Goal: Information Seeking & Learning: Understand process/instructions

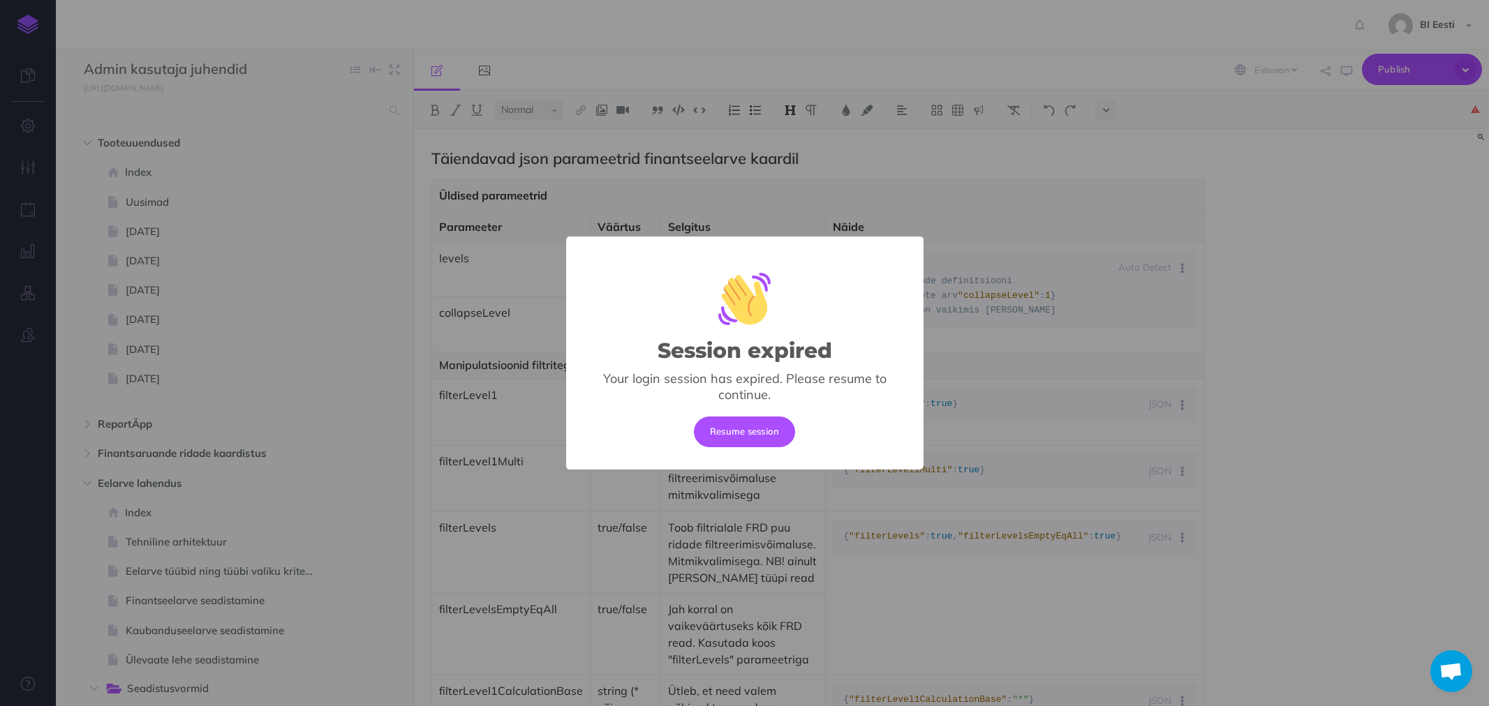
select select "et"
select select "null"
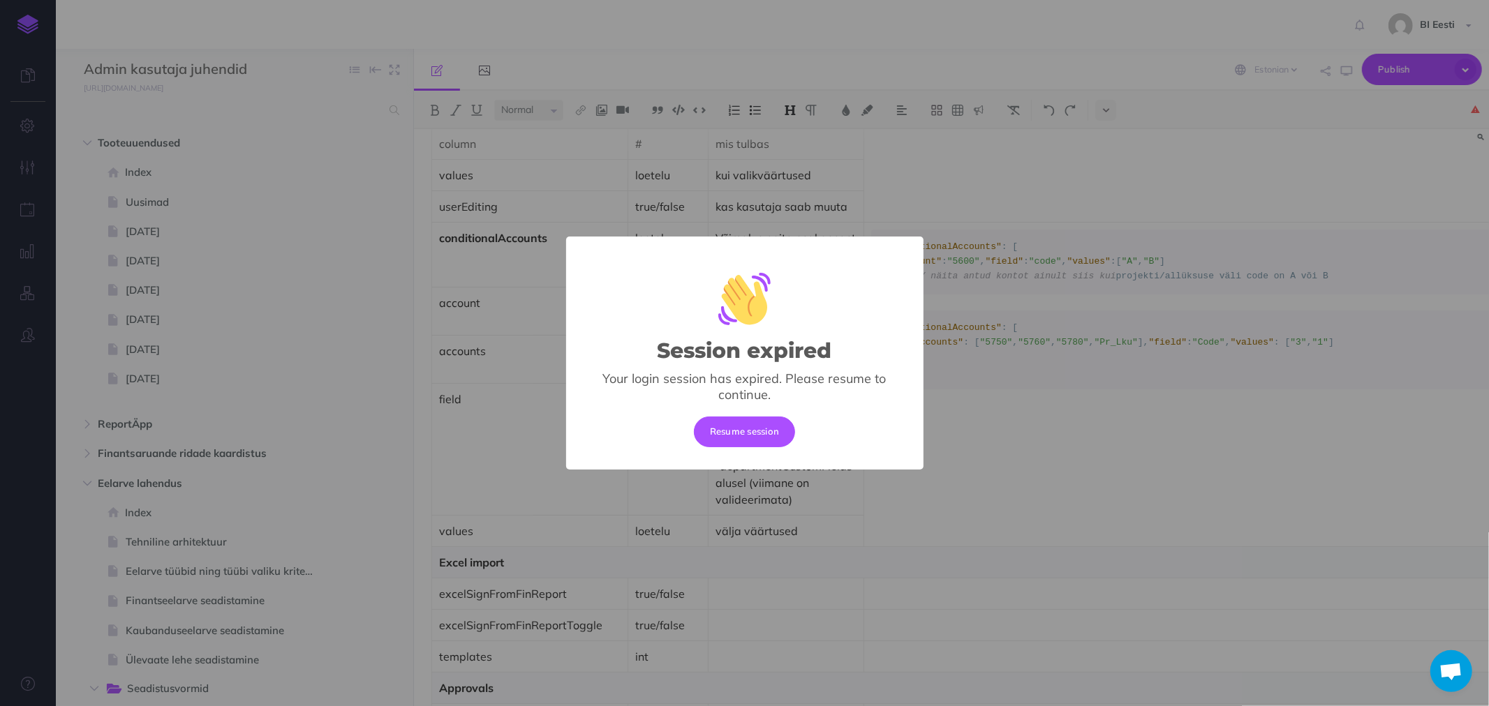
drag, startPoint x: 0, startPoint y: 0, endPoint x: 731, endPoint y: 438, distance: 851.7
click at [734, 438] on button "Resume session" at bounding box center [745, 432] width 102 height 31
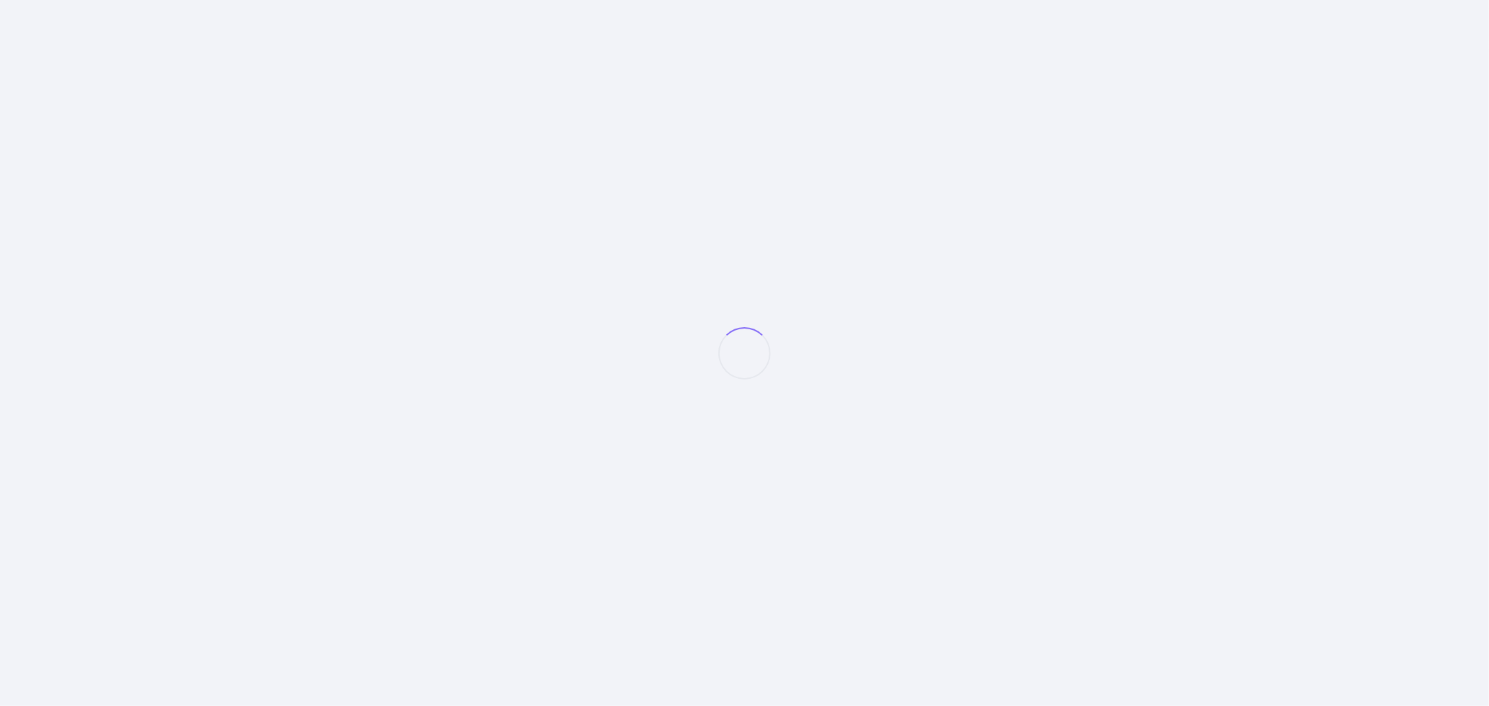
select select "et"
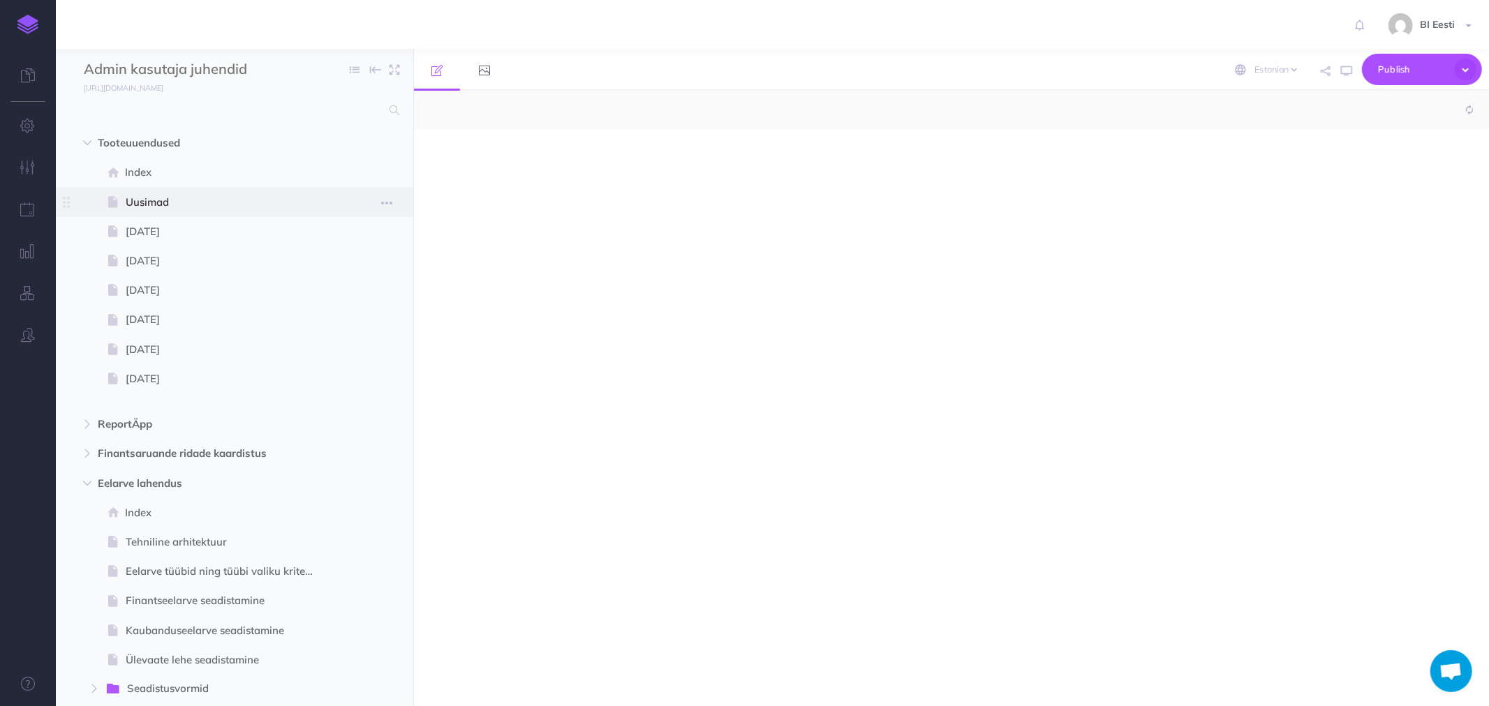
select select "null"
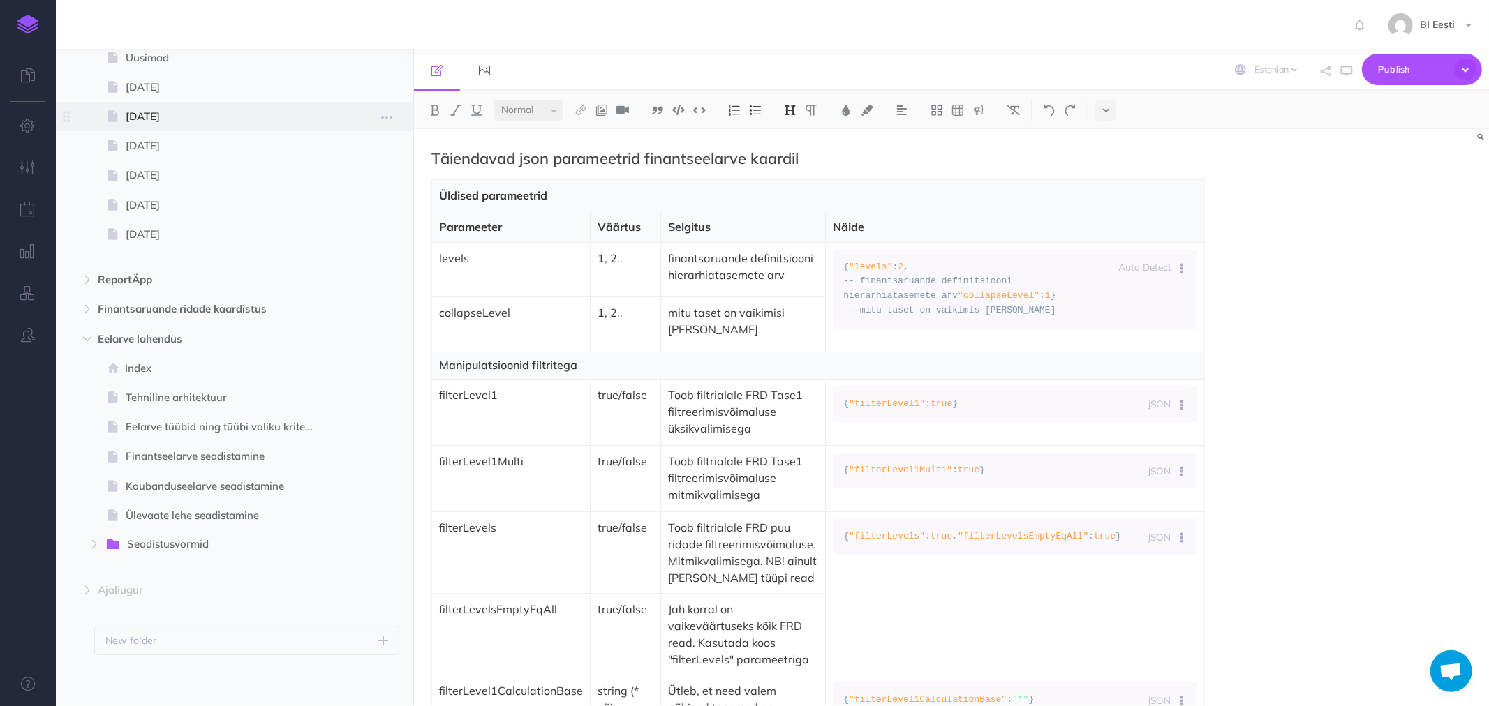
scroll to position [149, 0]
click at [84, 275] on icon "button" at bounding box center [87, 275] width 8 height 8
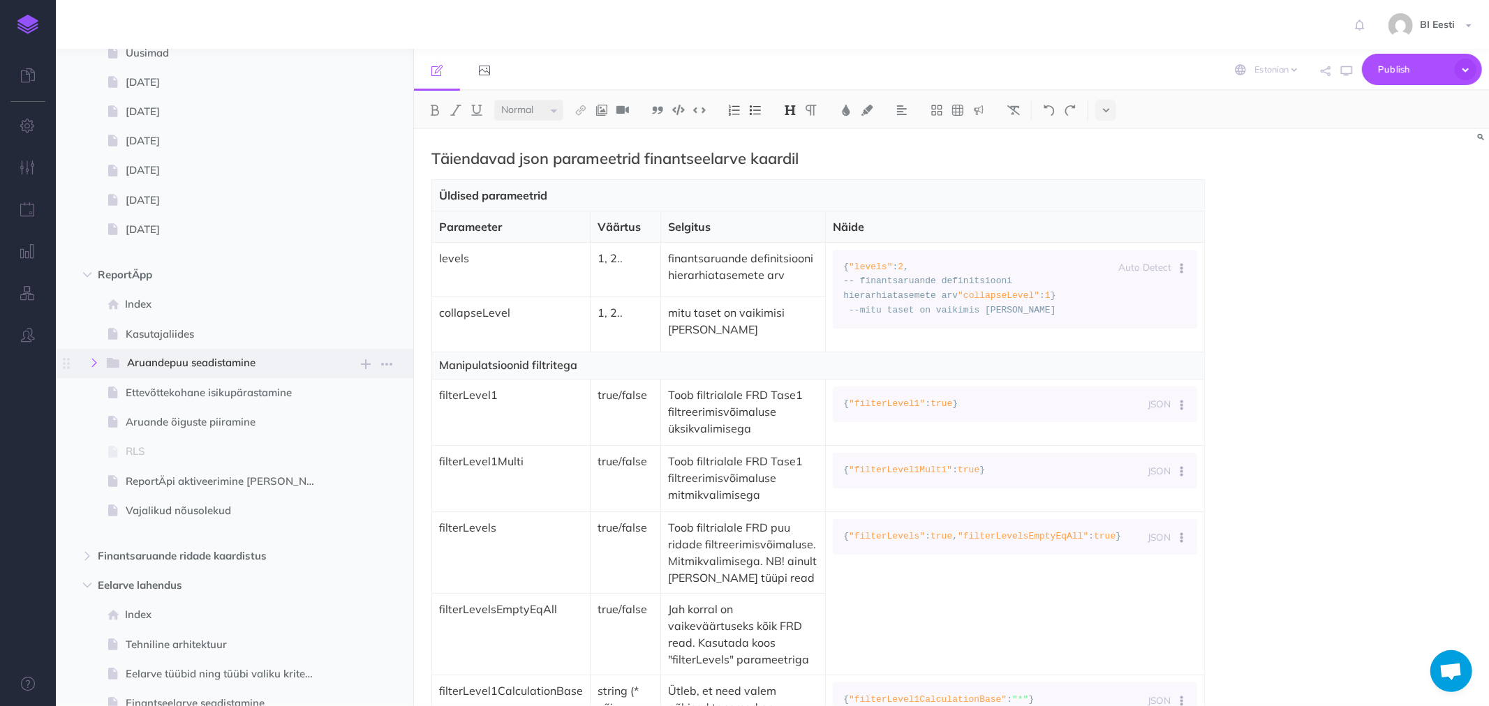
click at [96, 361] on icon "button" at bounding box center [94, 363] width 8 height 8
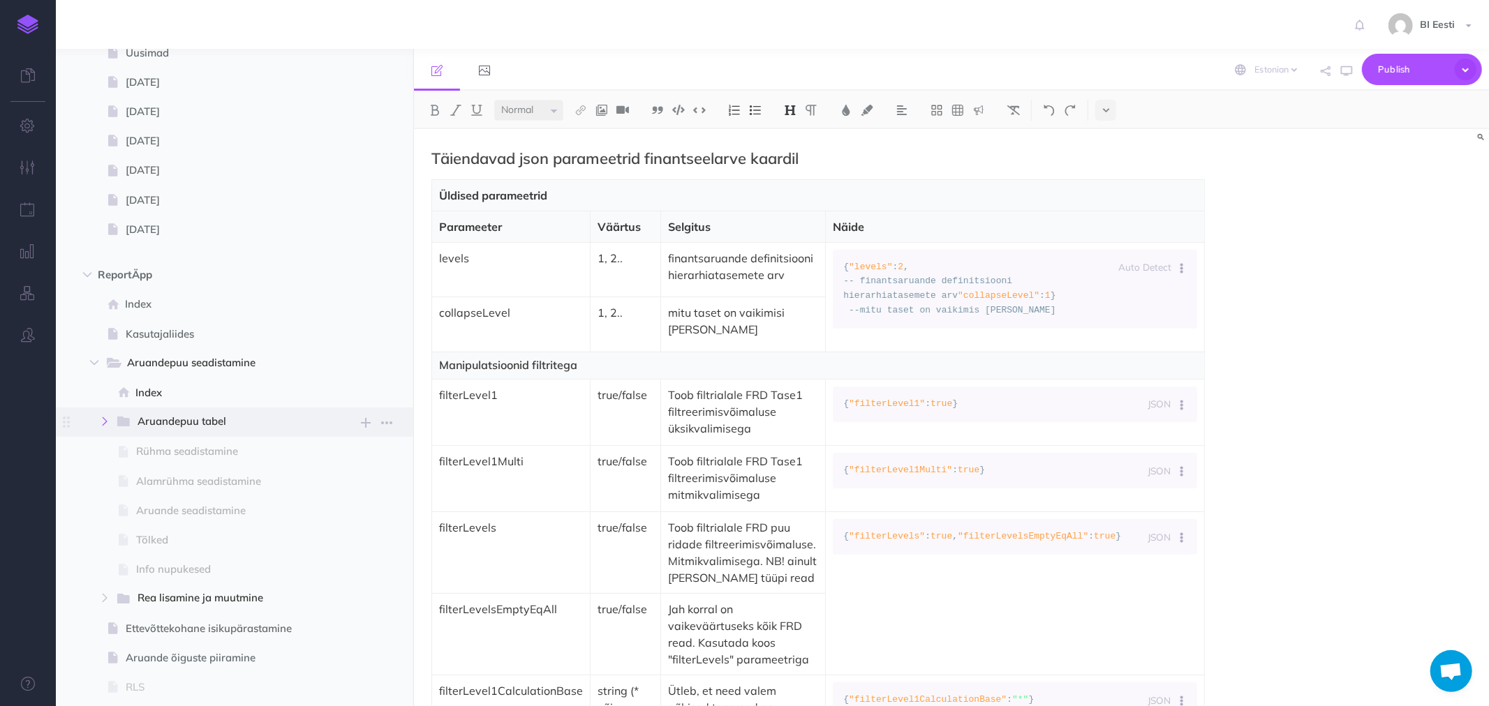
click at [108, 421] on icon "button" at bounding box center [104, 421] width 8 height 8
click at [152, 450] on span "Rühma seadistamine" at bounding box center [232, 451] width 193 height 17
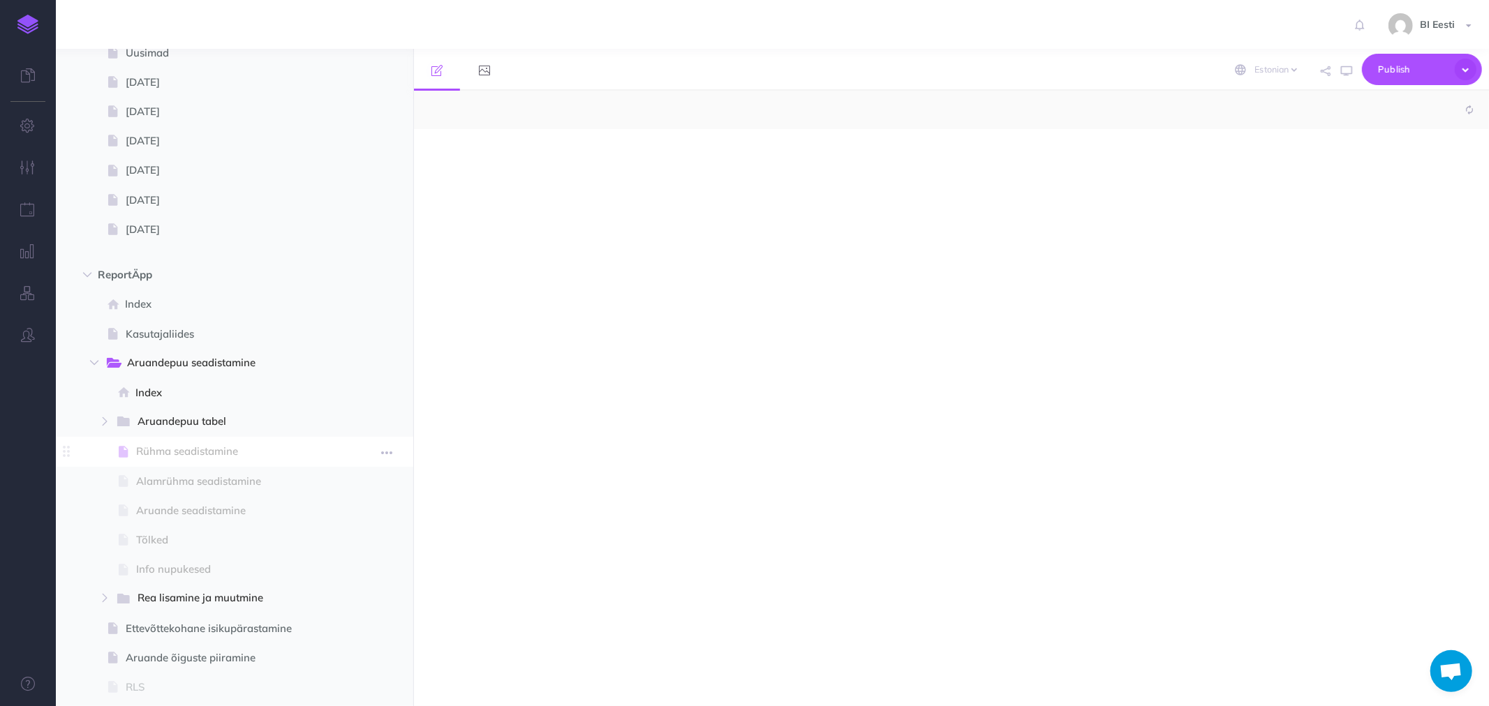
select select "null"
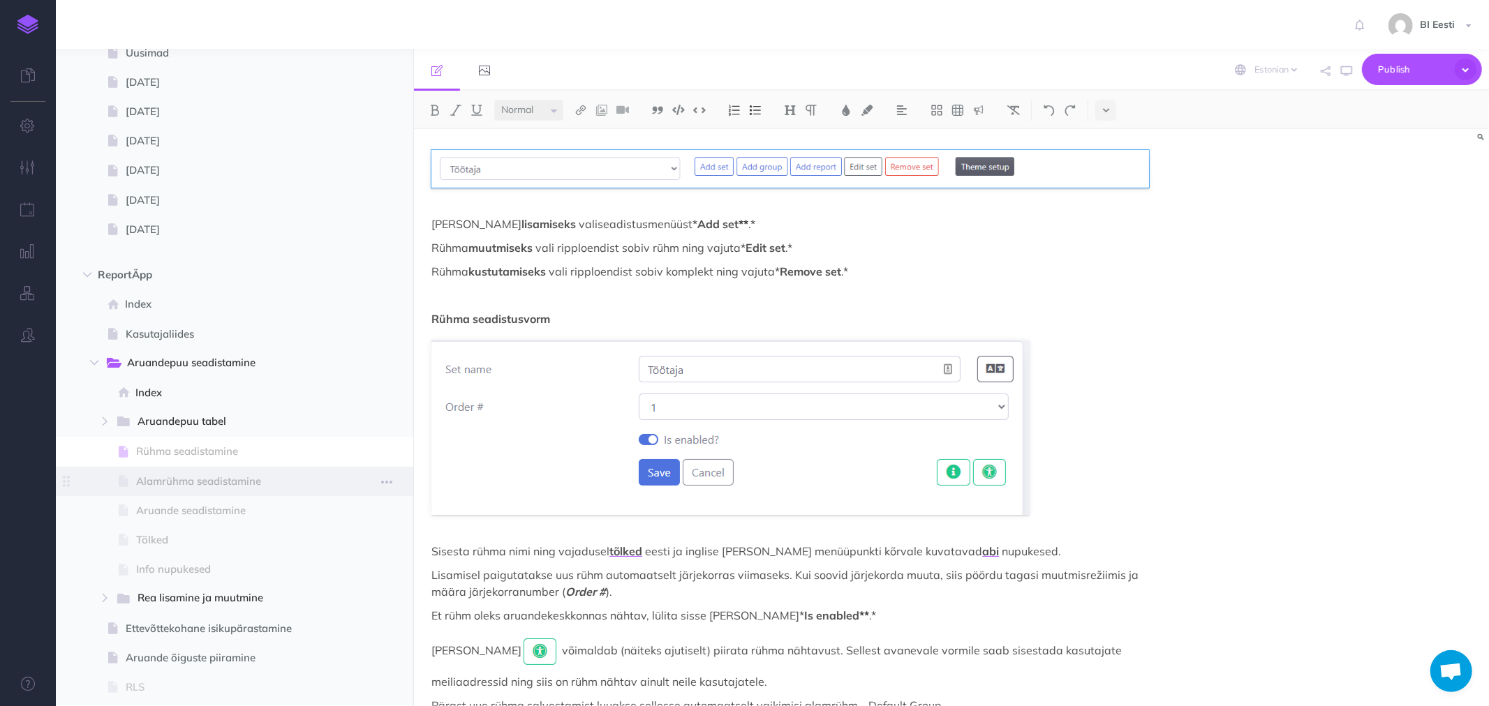
click at [149, 476] on span "Alamrühma seadistamine" at bounding box center [232, 481] width 193 height 17
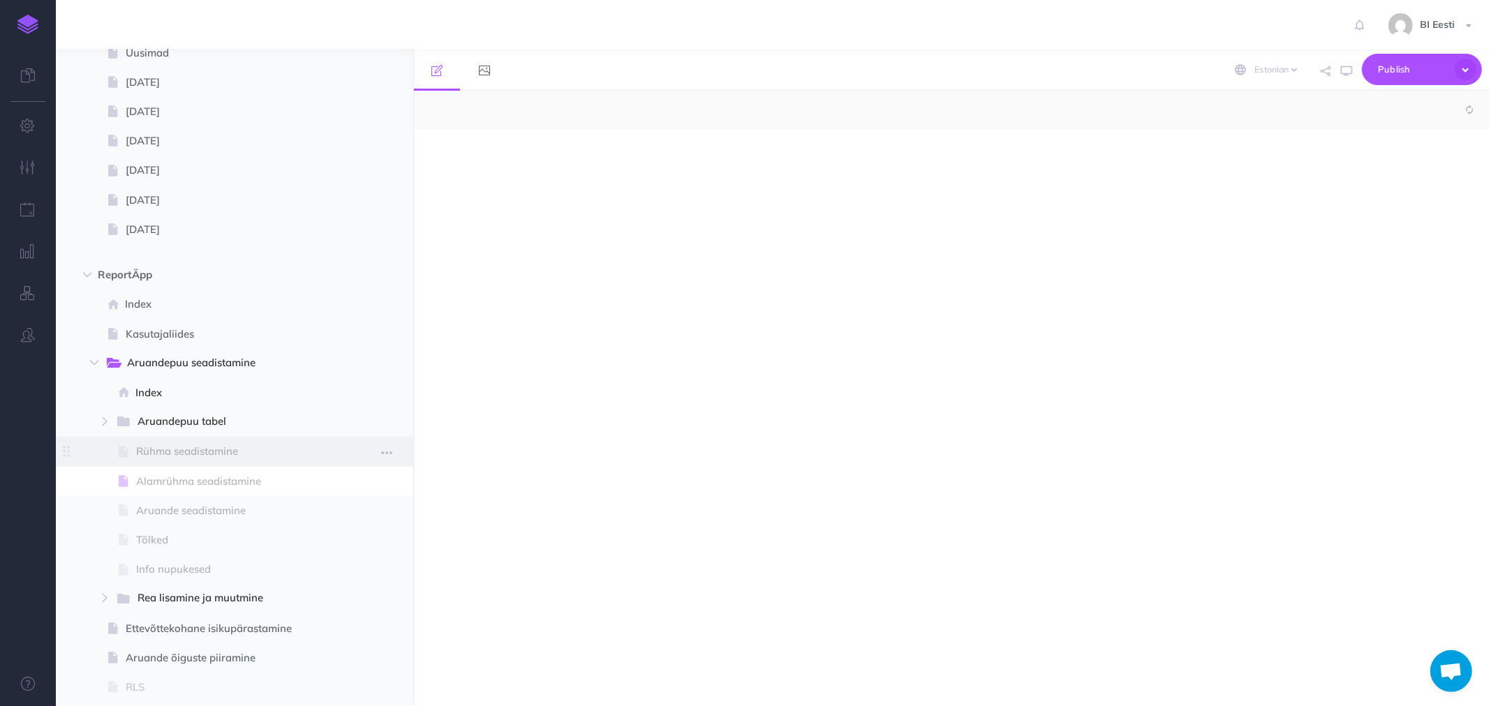
select select "null"
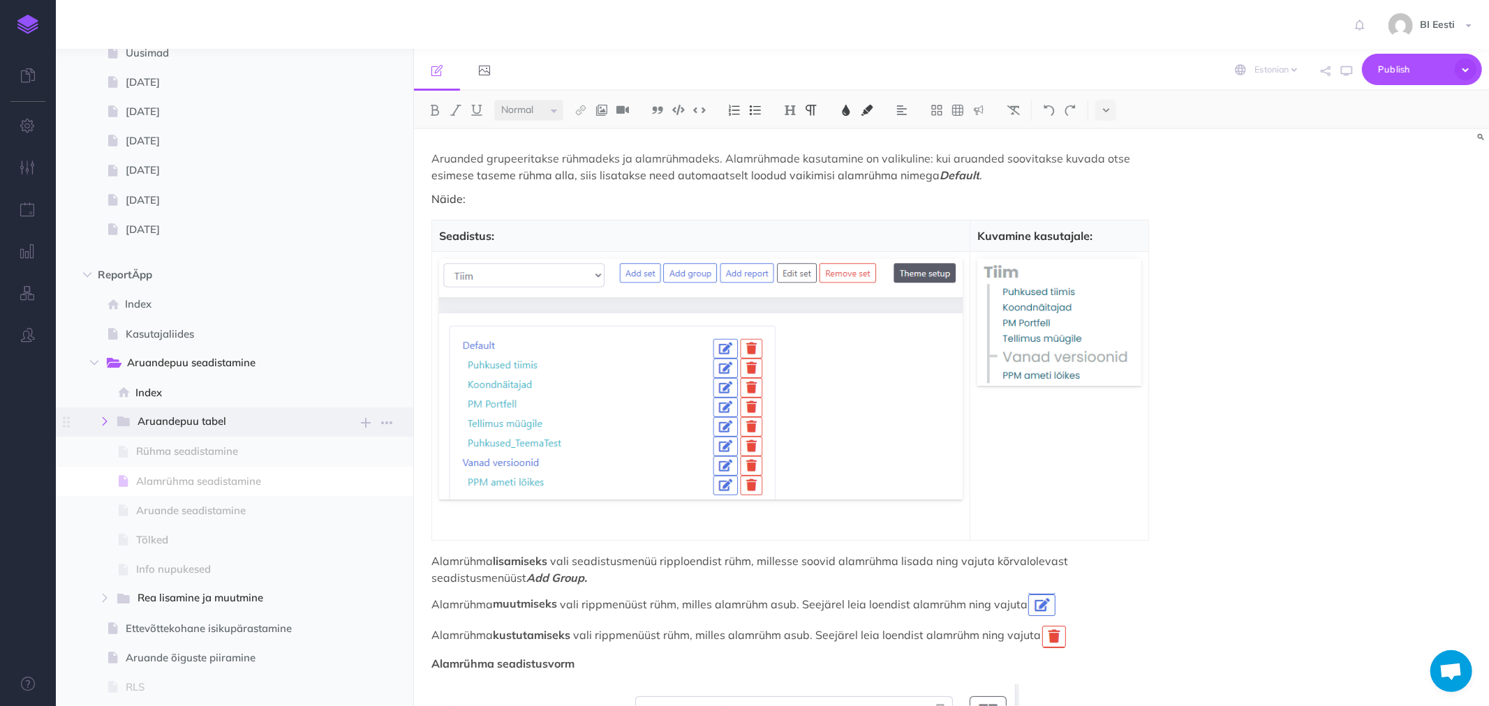
click at [103, 422] on icon "button" at bounding box center [104, 421] width 8 height 8
click at [108, 420] on icon "button" at bounding box center [104, 421] width 8 height 8
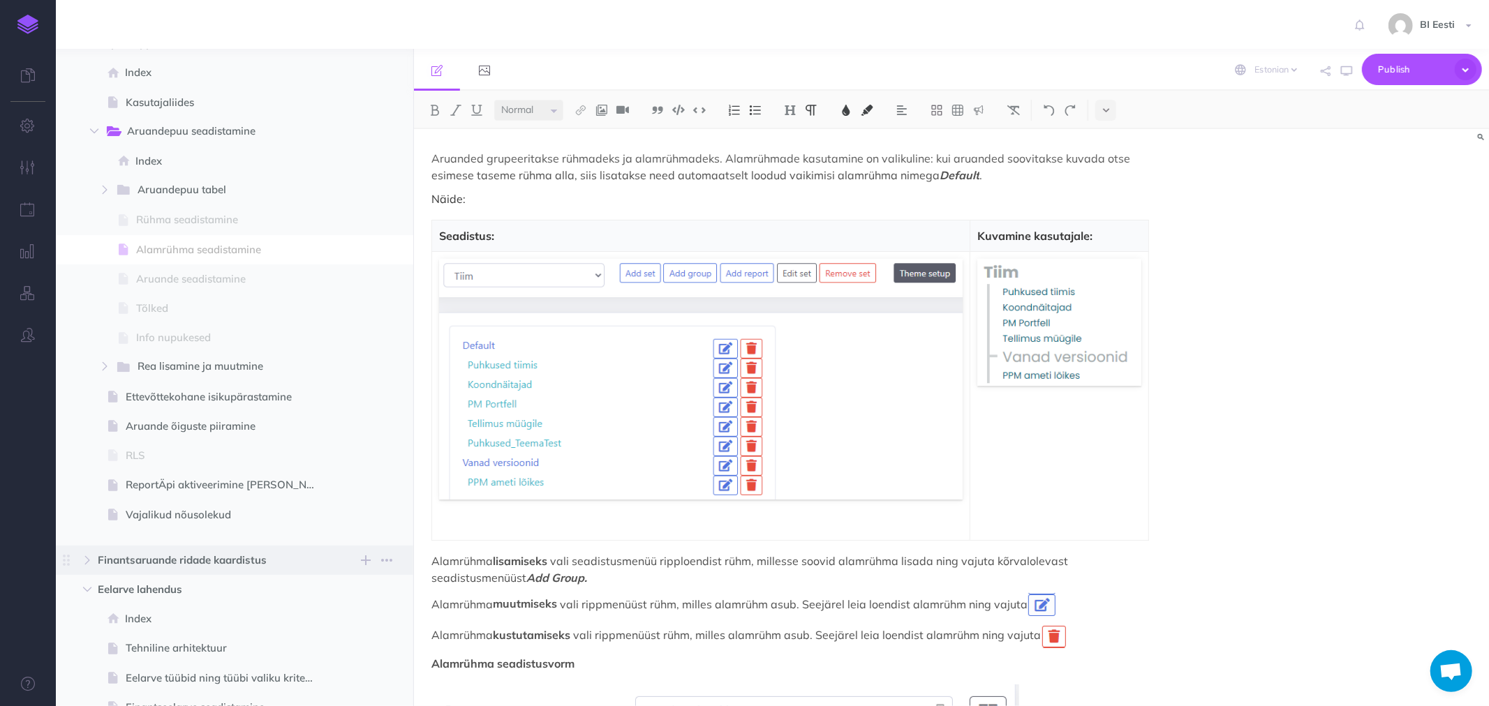
scroll to position [382, 0]
click at [109, 364] on button "button" at bounding box center [104, 365] width 25 height 17
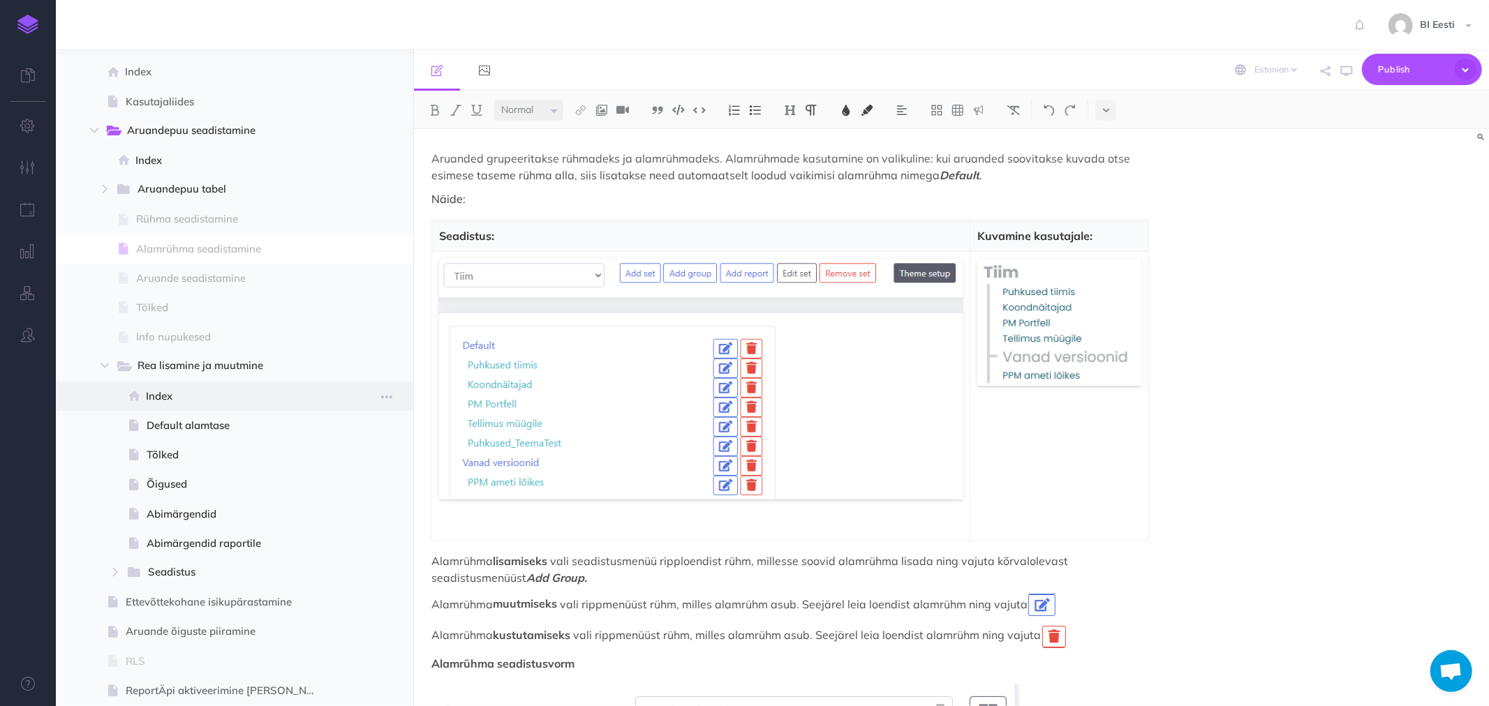
click at [154, 396] on span "Index" at bounding box center [238, 396] width 184 height 17
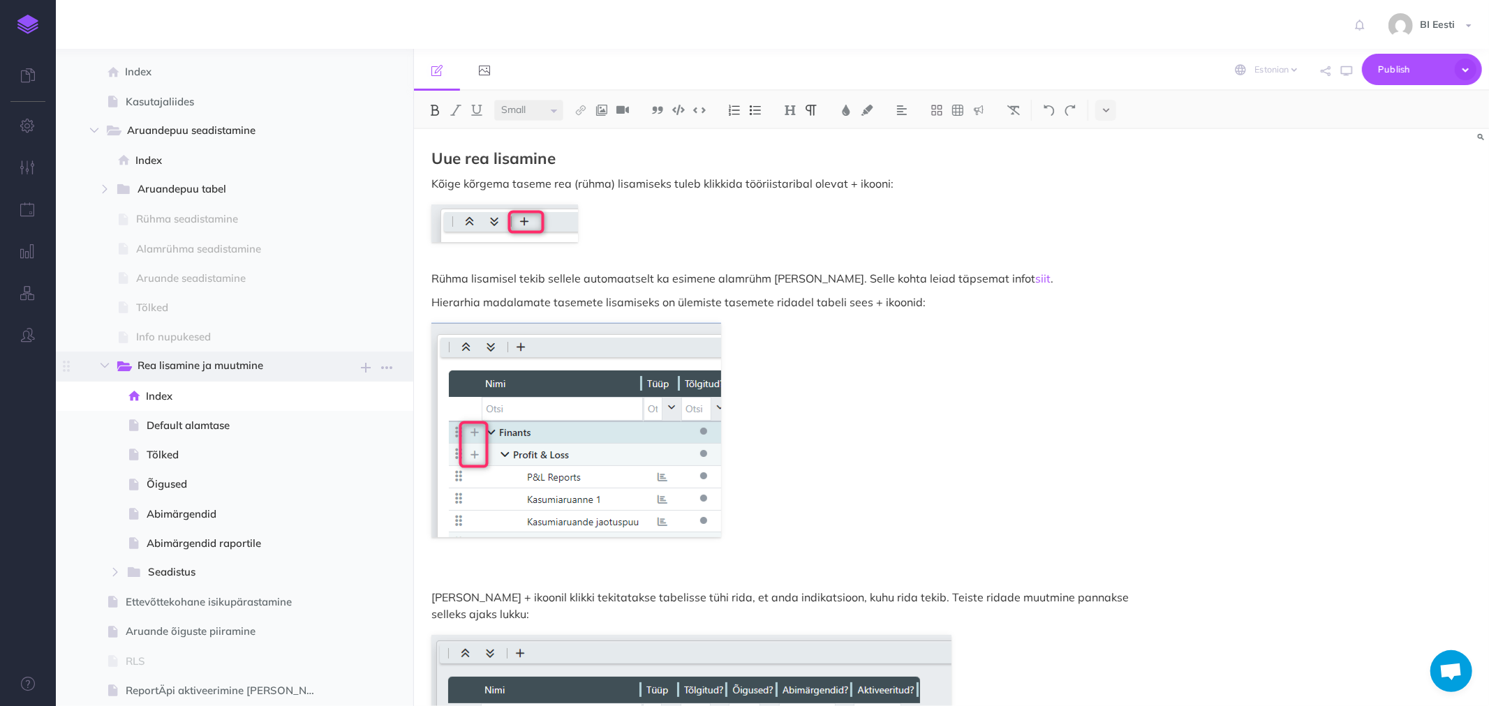
click at [170, 363] on span "Rea lisamine ja muutmine" at bounding box center [222, 366] width 171 height 18
click at [103, 363] on icon "button" at bounding box center [104, 365] width 8 height 8
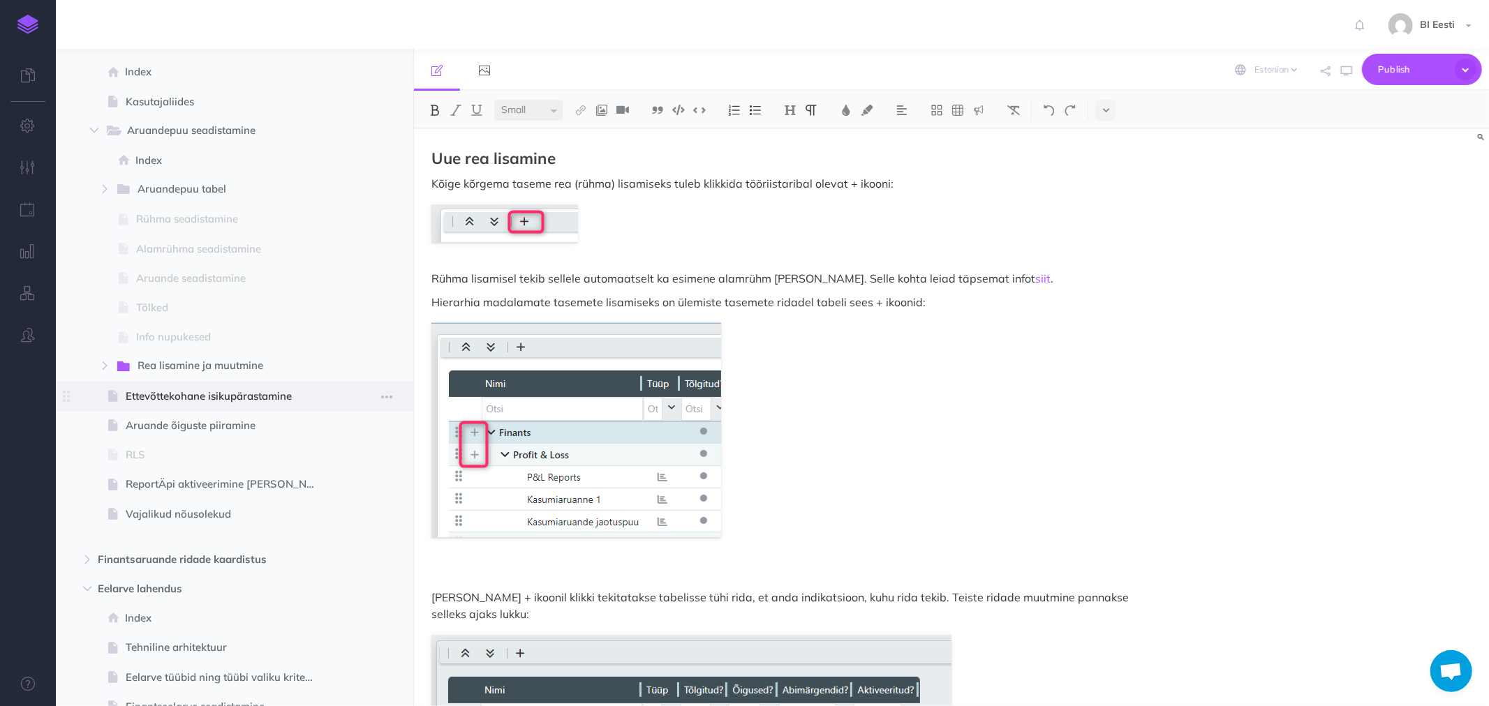
click at [157, 392] on span "Ettevõttekohane isikupärastamine" at bounding box center [228, 396] width 204 height 17
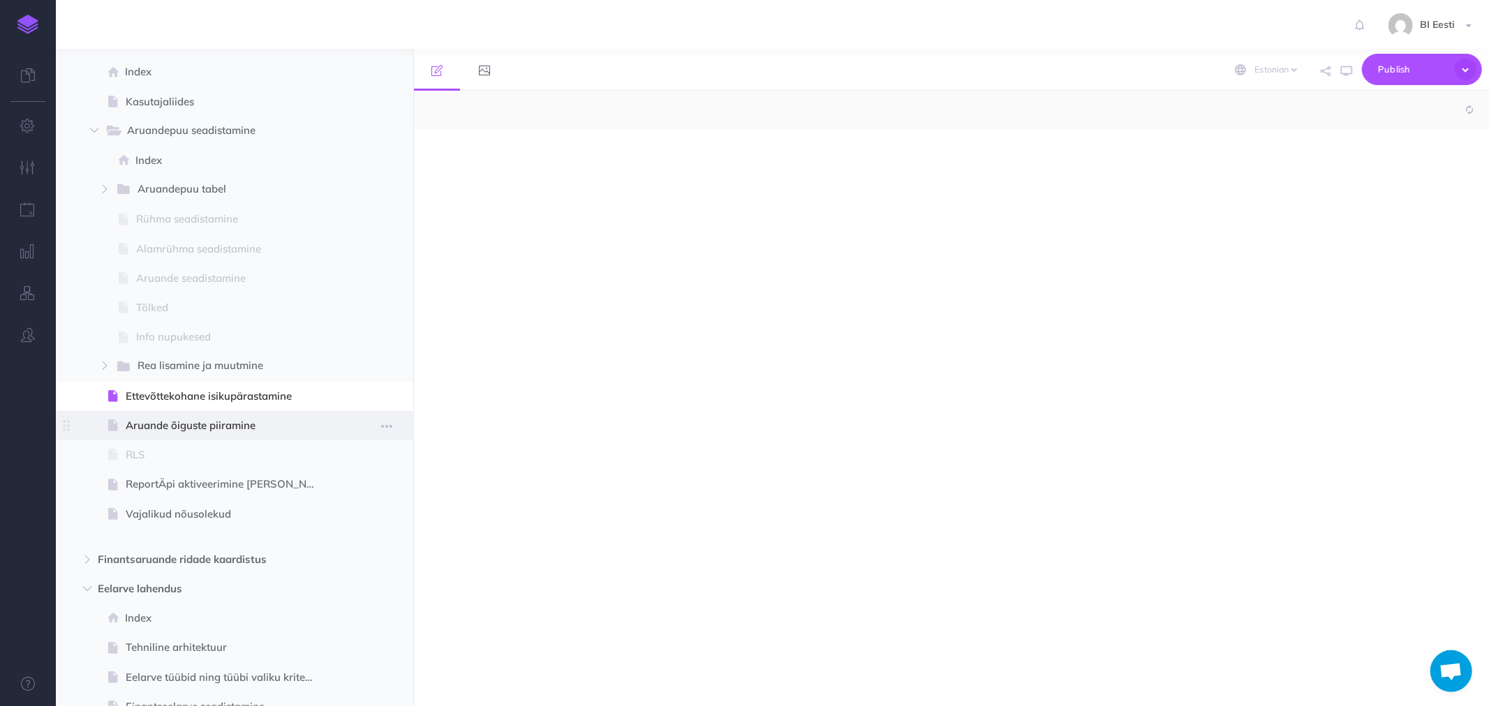
select select "null"
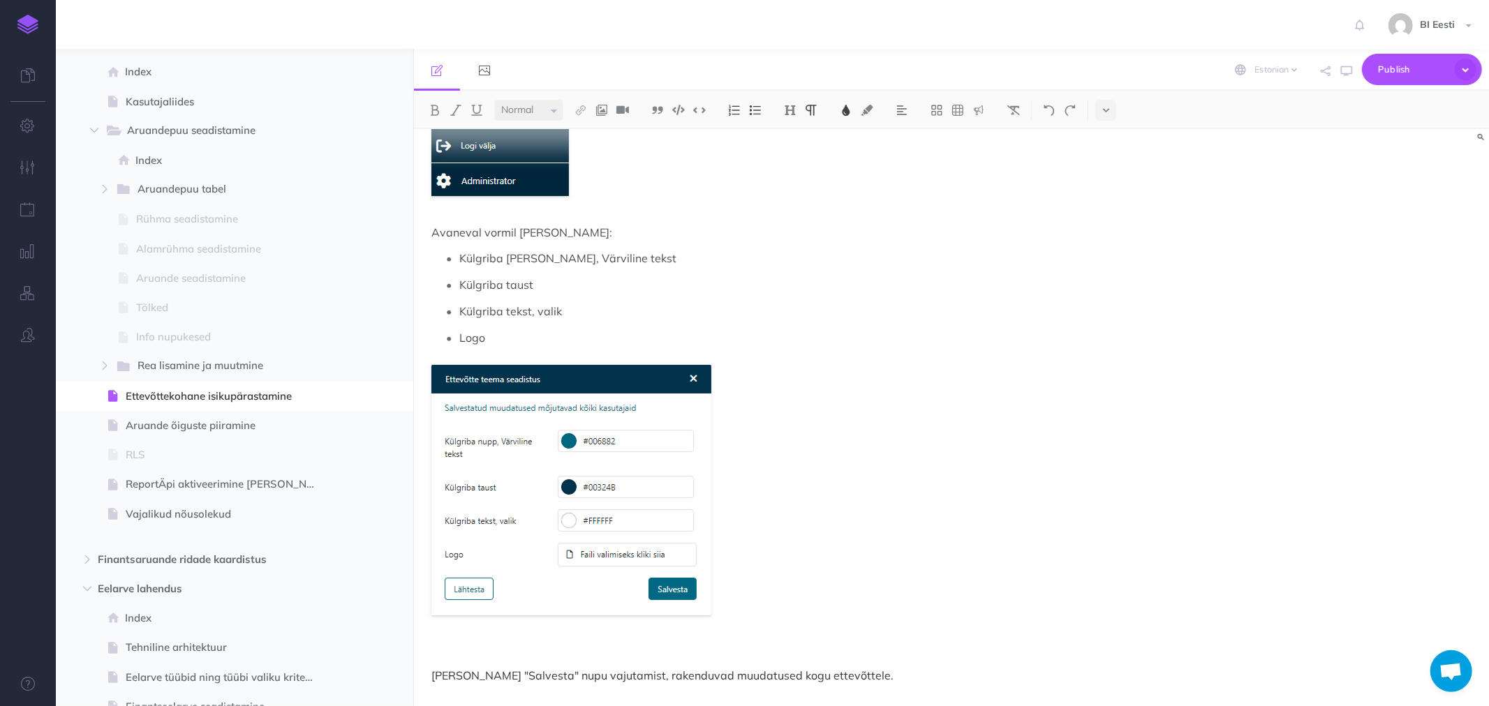
scroll to position [222, 0]
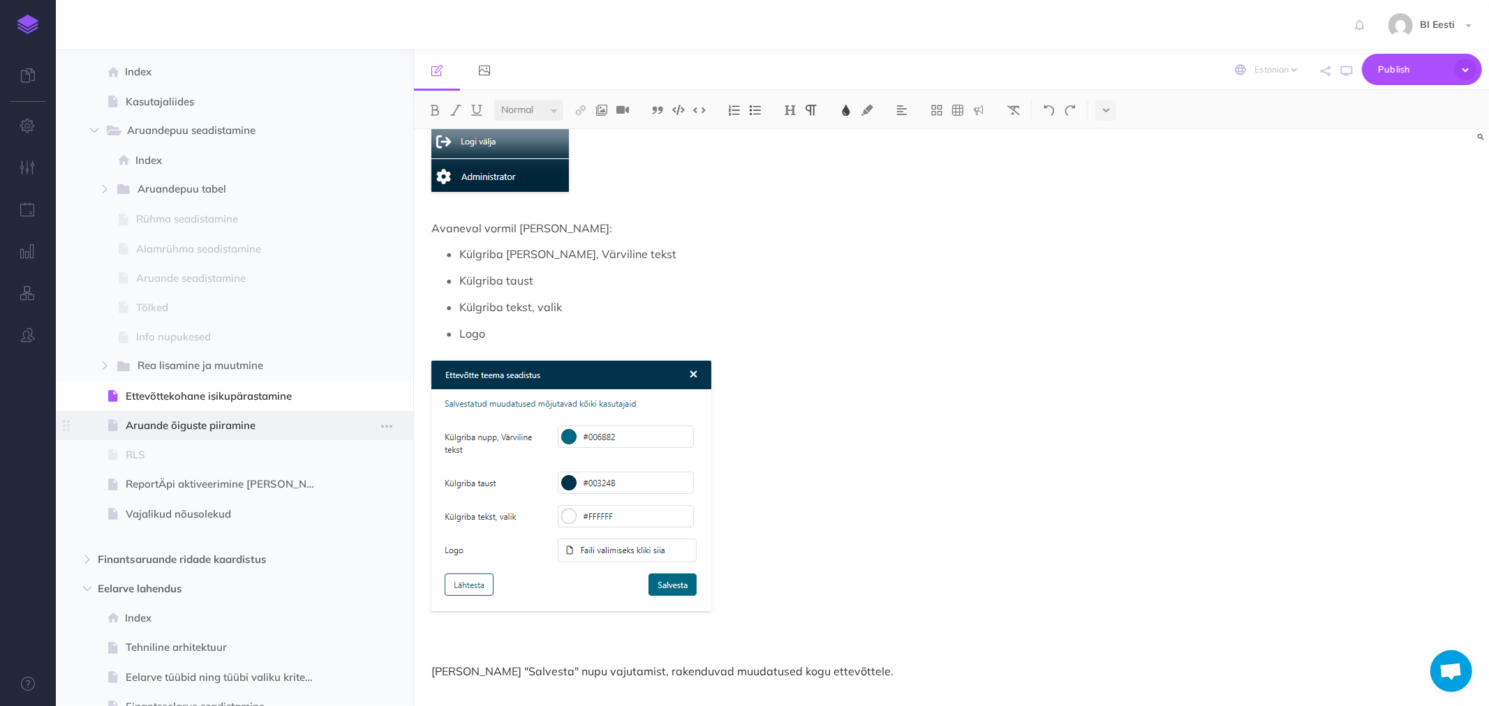
click at [199, 424] on span "Aruande õiguste piiramine" at bounding box center [228, 425] width 204 height 17
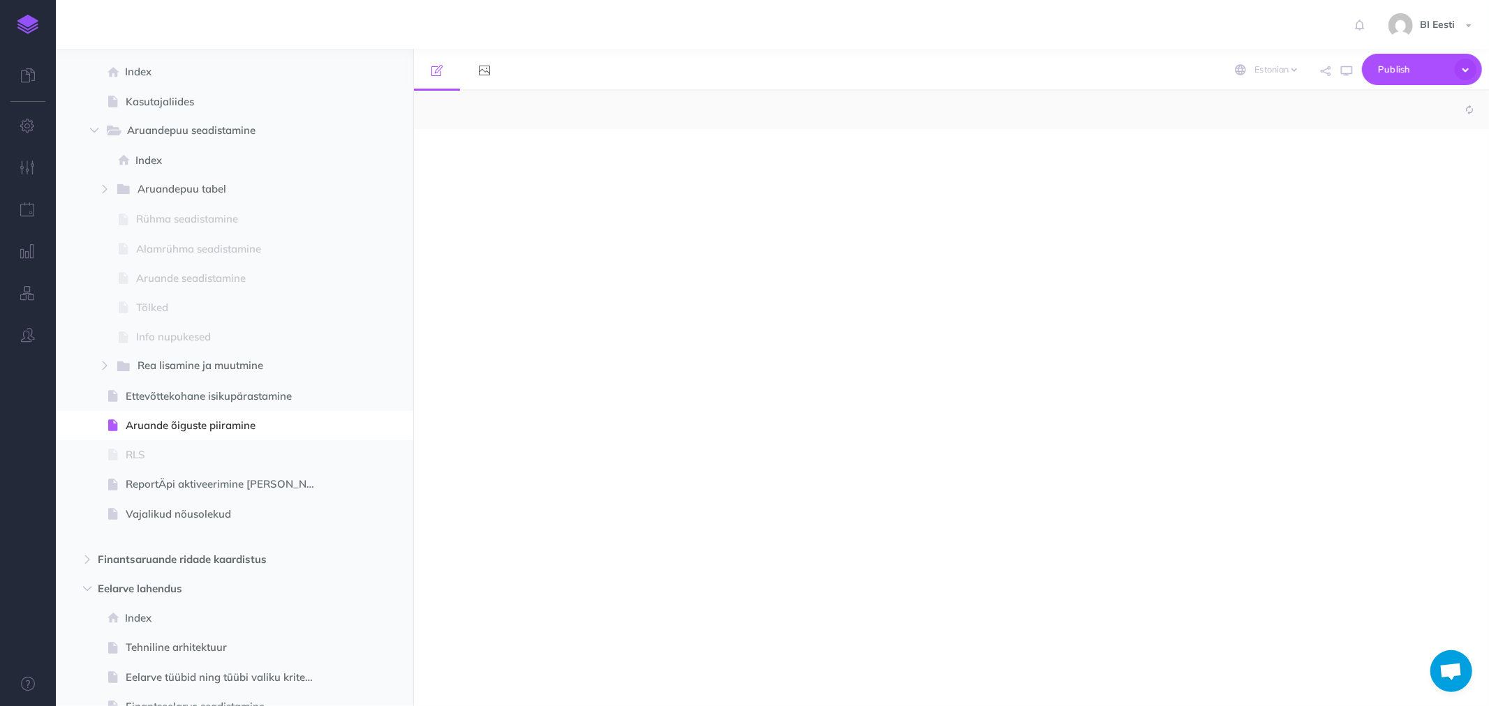
select select "null"
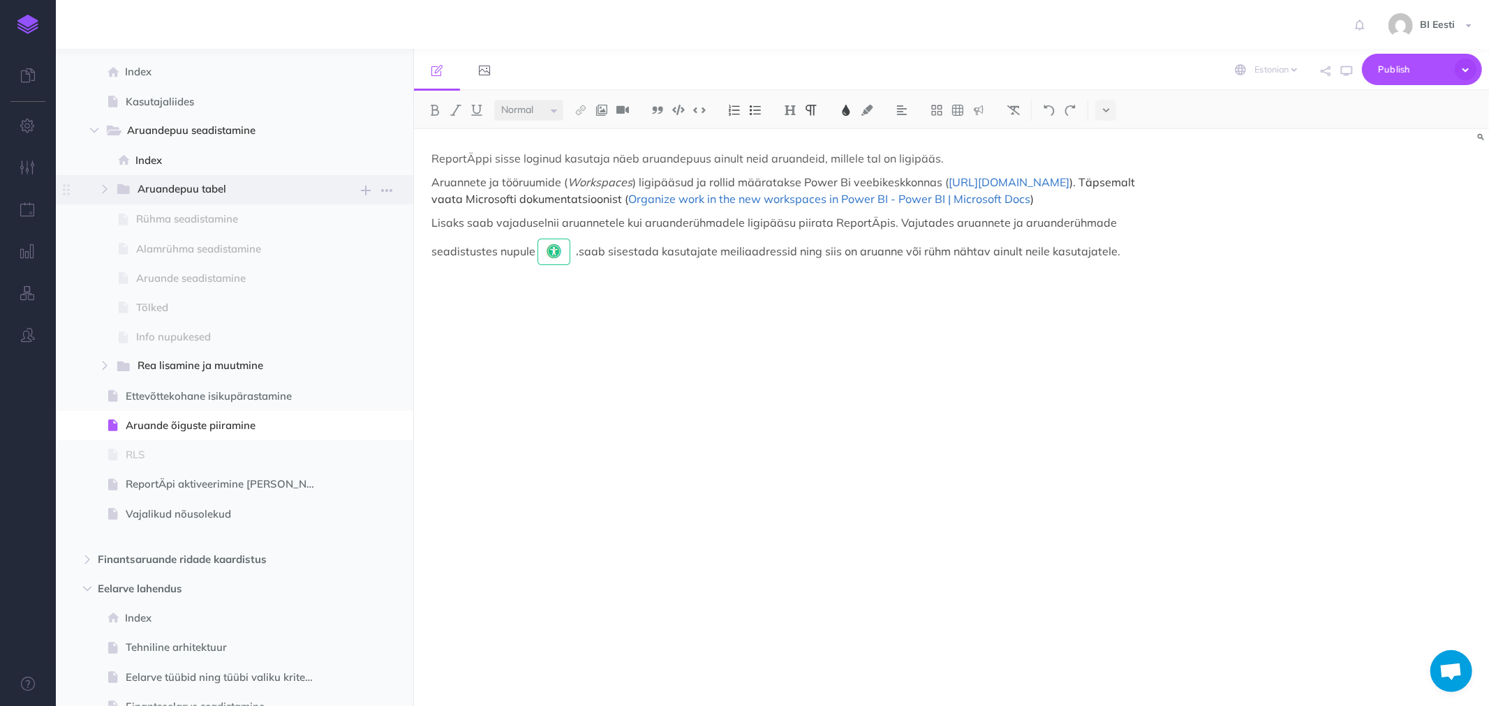
click at [172, 184] on span "Aruandepuu tabel" at bounding box center [222, 190] width 171 height 18
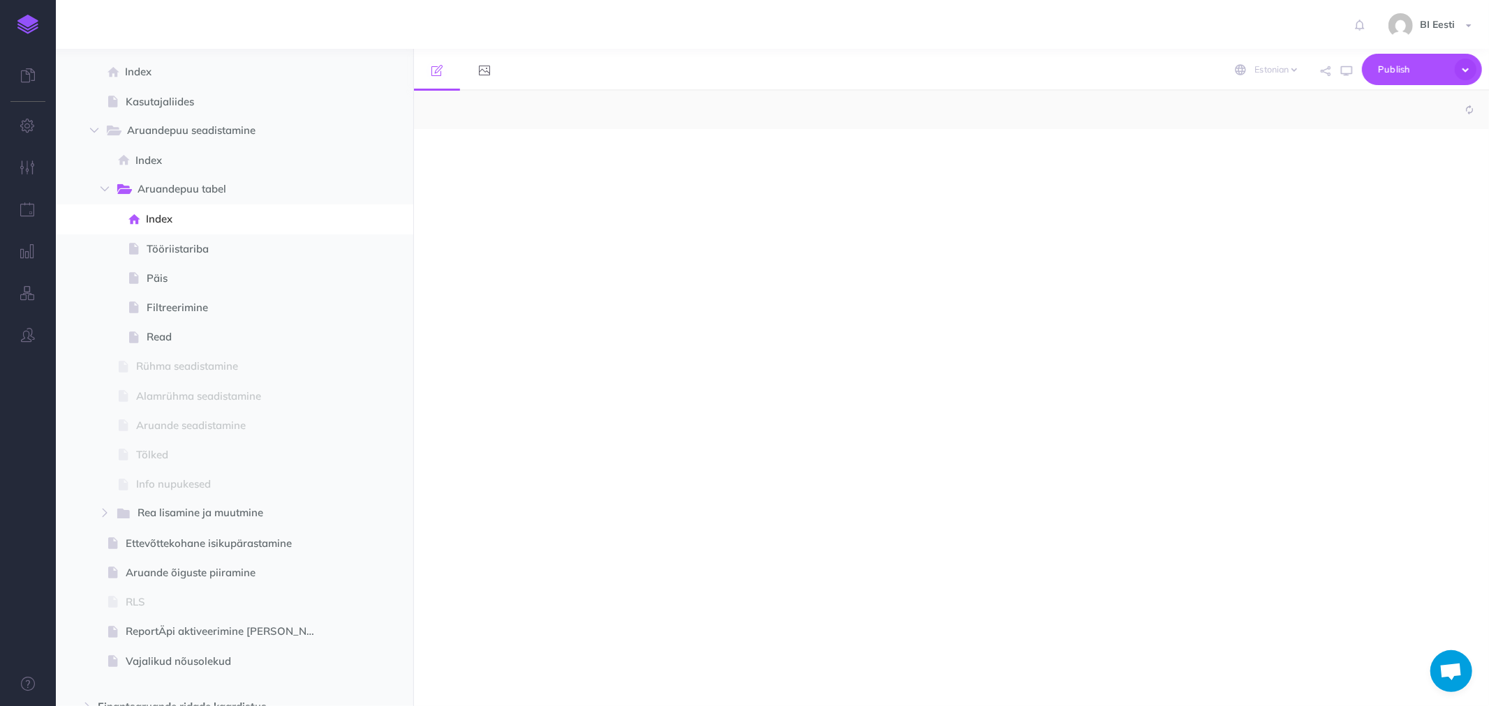
select select "null"
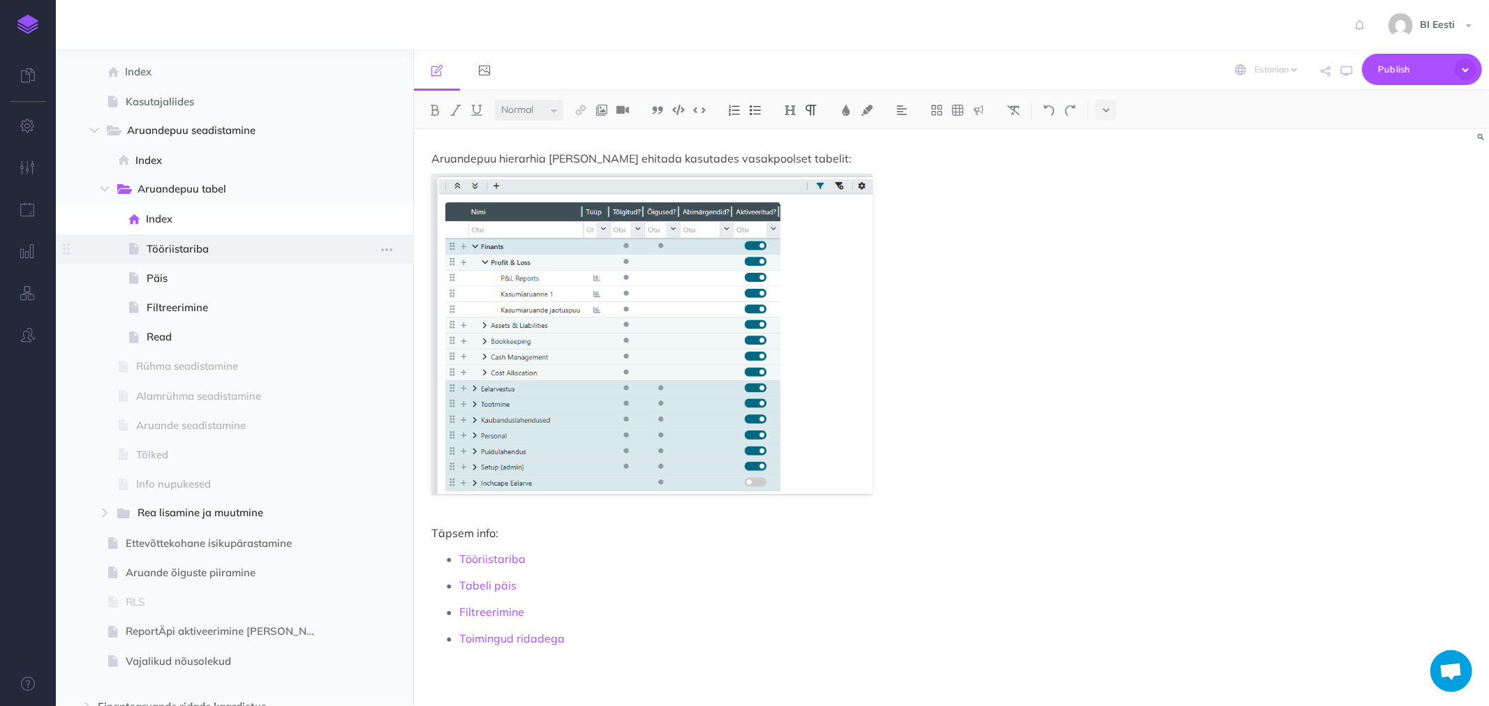
click at [150, 244] on span "Tööriistariba" at bounding box center [238, 249] width 183 height 17
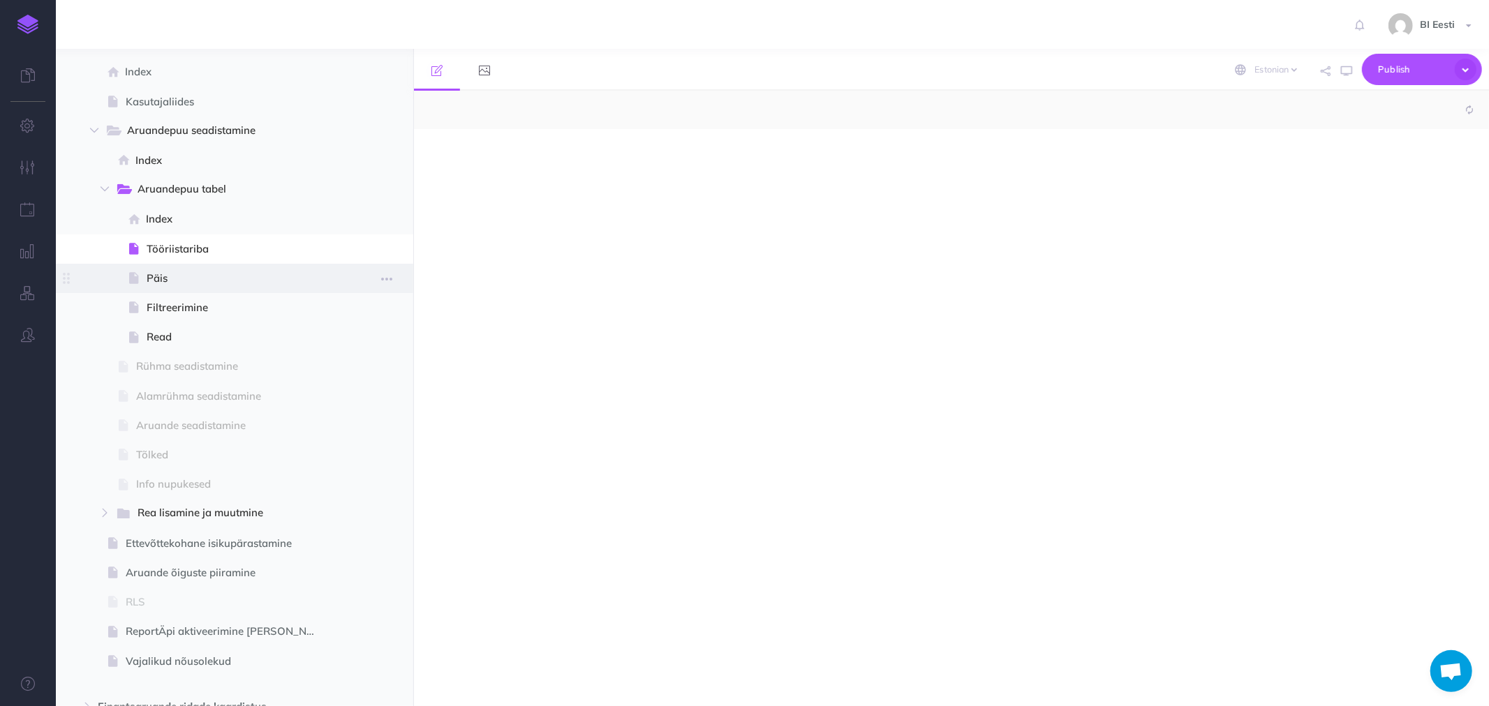
select select "null"
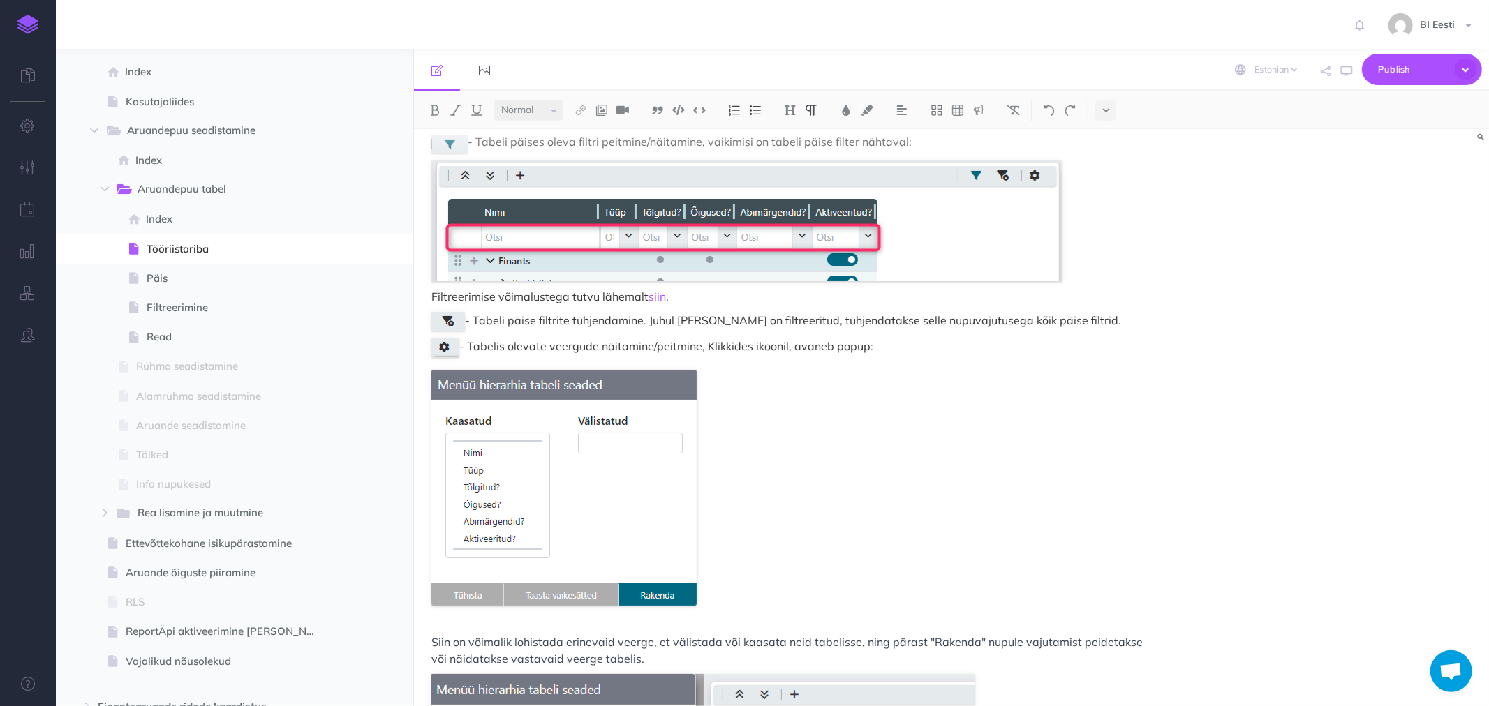
scroll to position [325, 0]
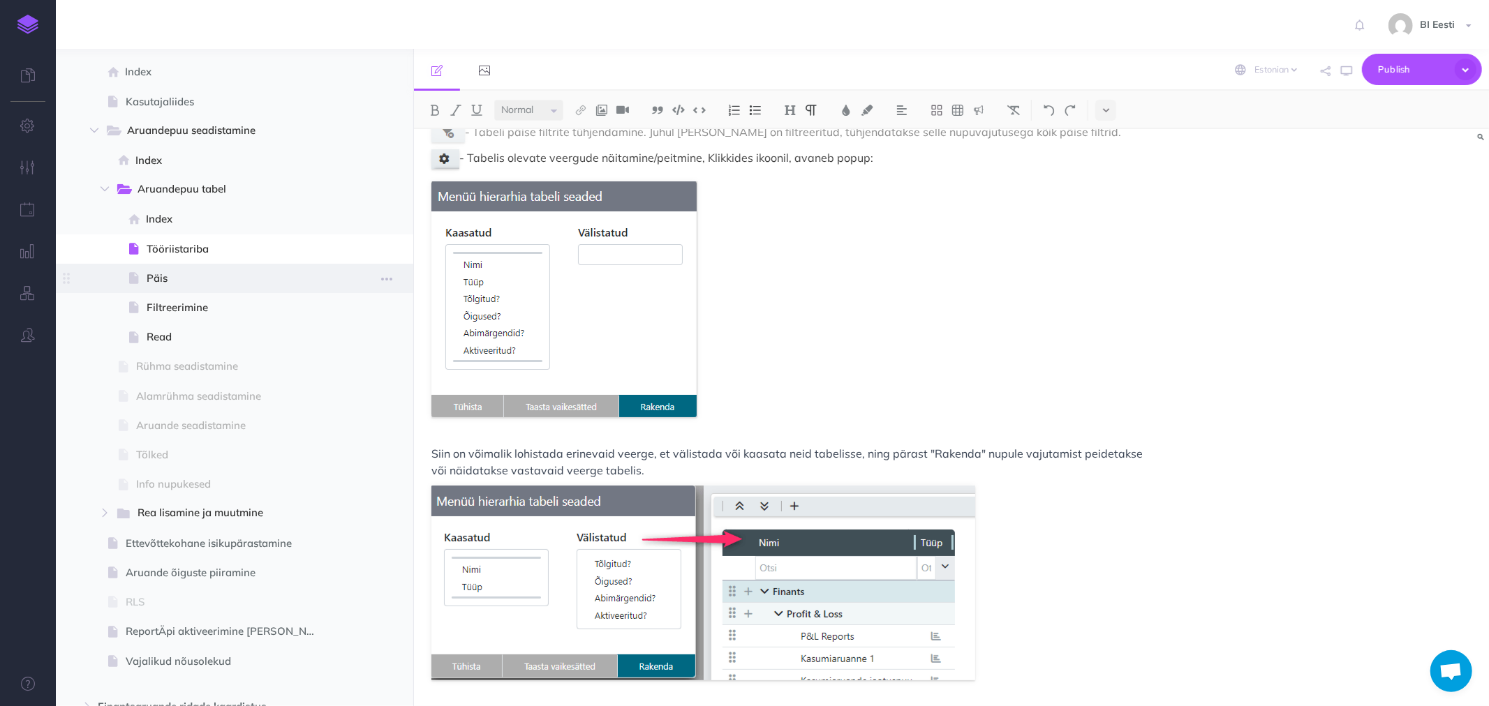
click at [154, 276] on span "Päis" at bounding box center [238, 278] width 183 height 17
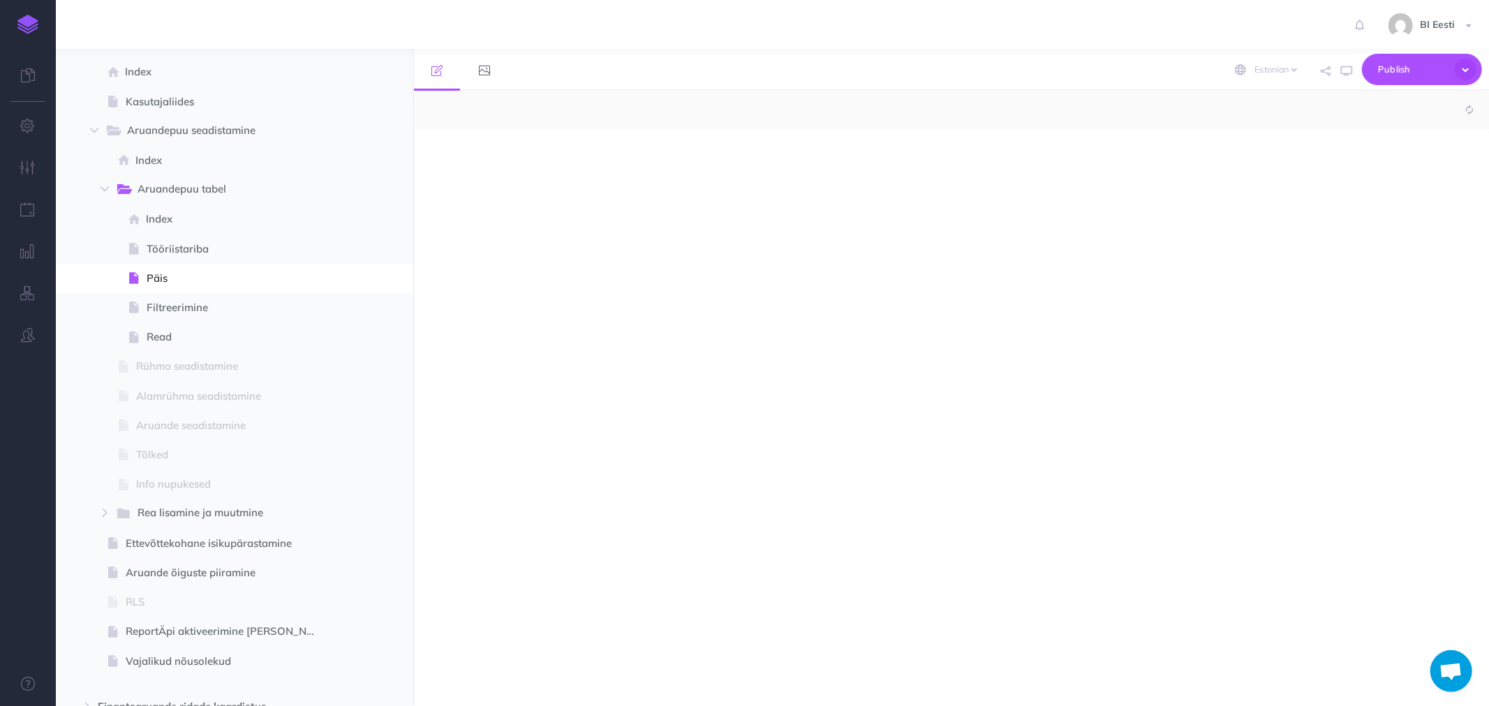
select select "null"
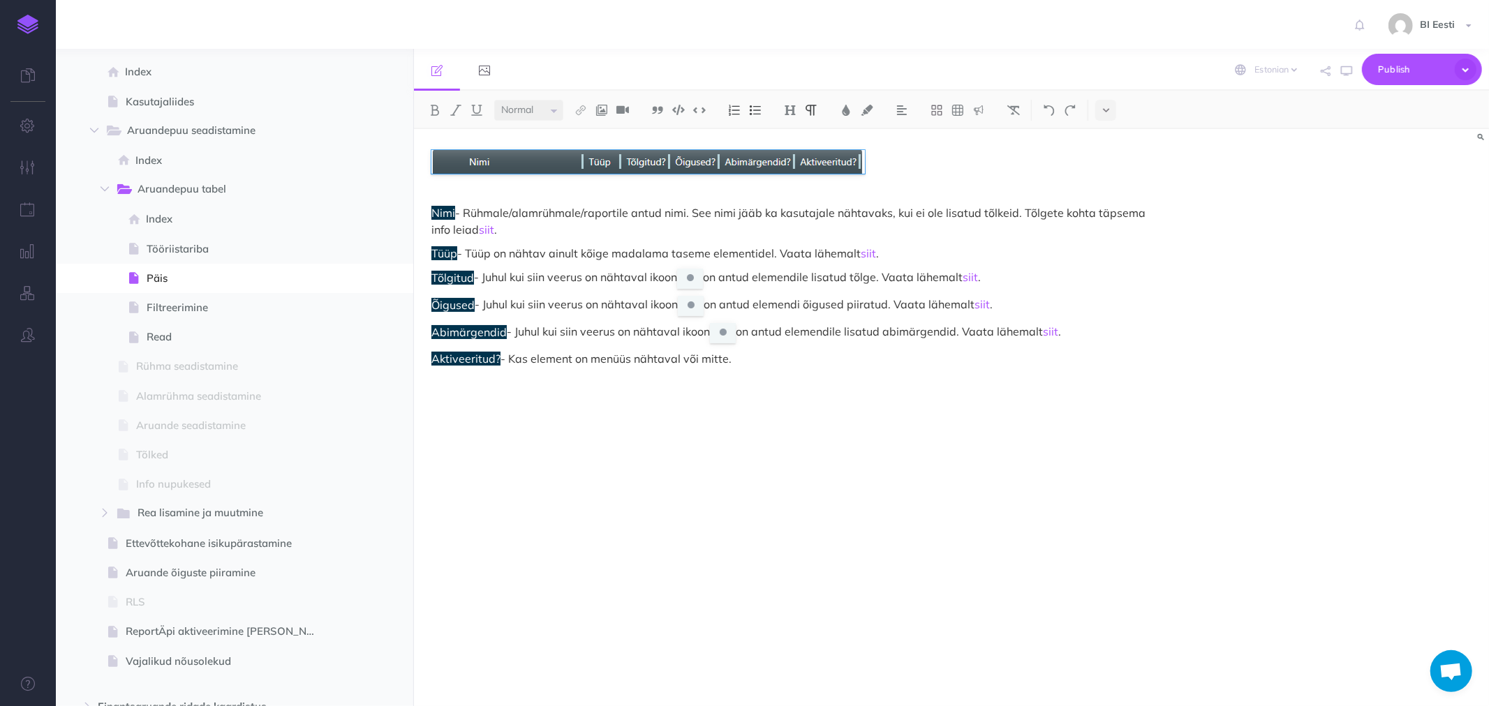
click at [517, 276] on p "Tõlgitud - Juhul kui siin veerus on nähtaval ikoon on antud elemendile lisatud …" at bounding box center [789, 279] width 717 height 20
click at [191, 307] on span "Filtreerimine" at bounding box center [238, 307] width 183 height 17
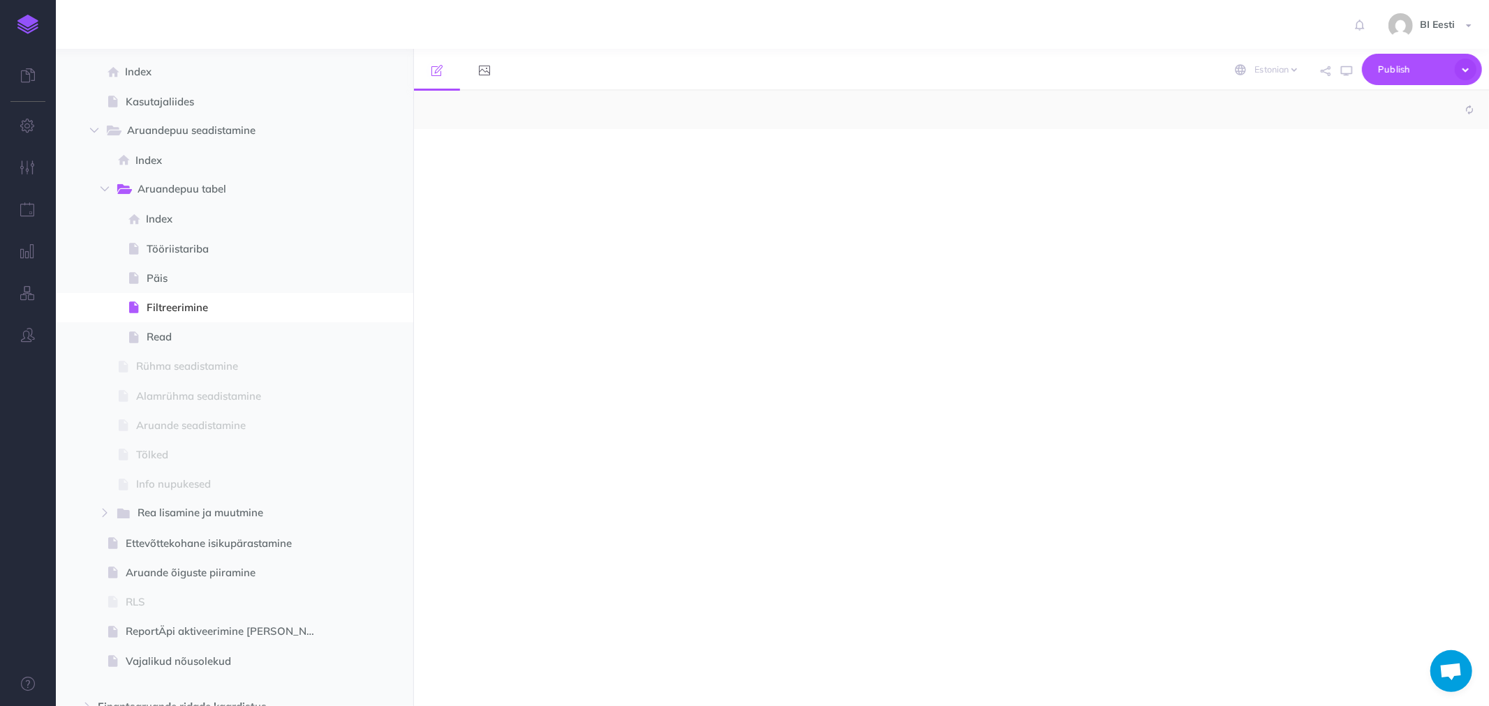
select select "null"
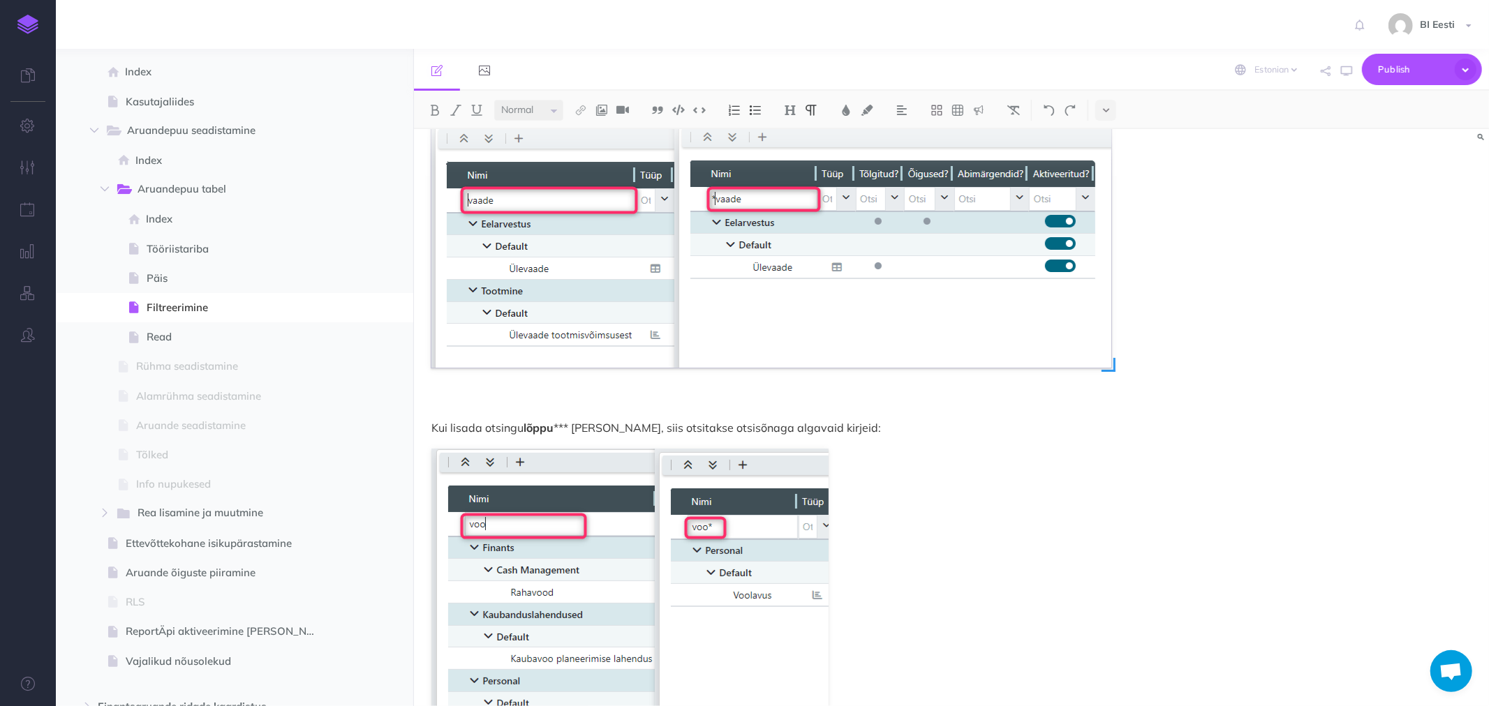
scroll to position [1195, 0]
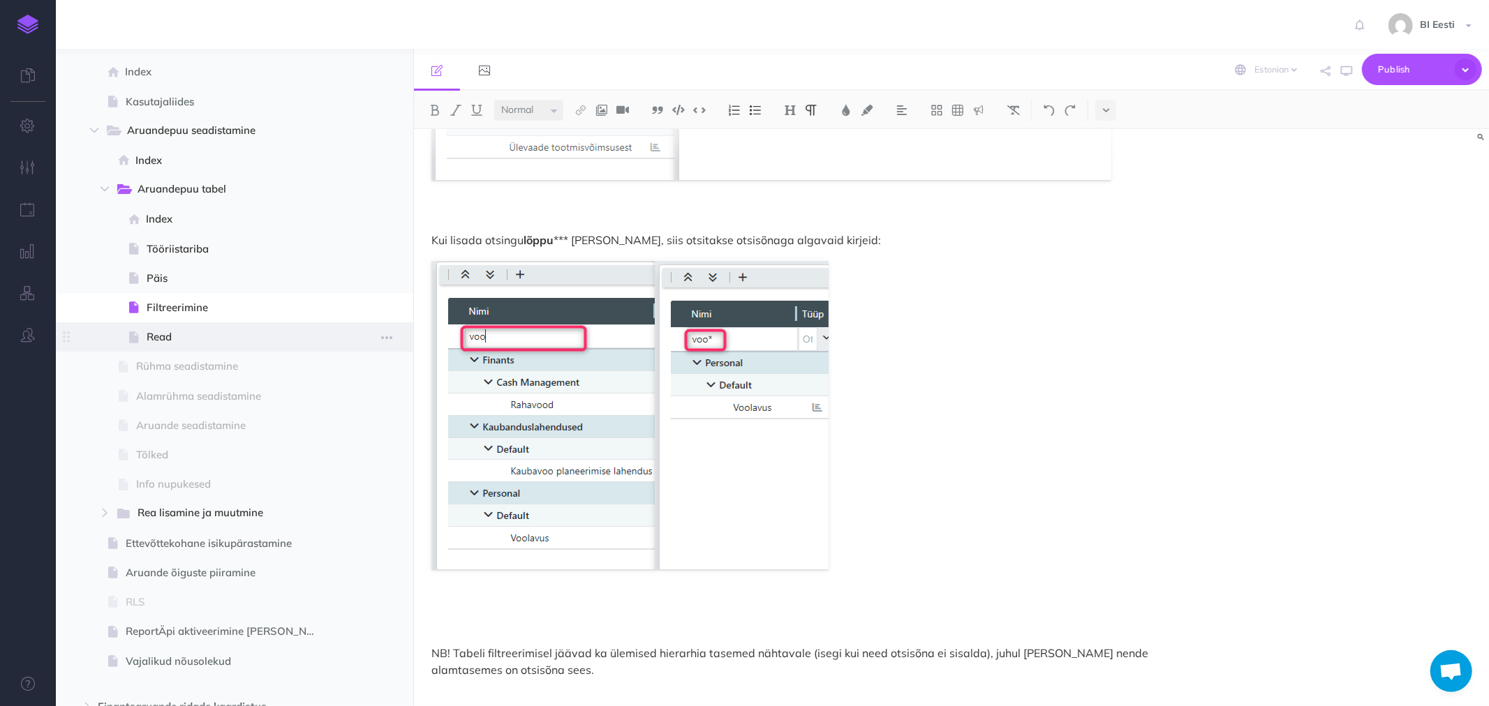
click at [179, 333] on span "Read" at bounding box center [238, 337] width 183 height 17
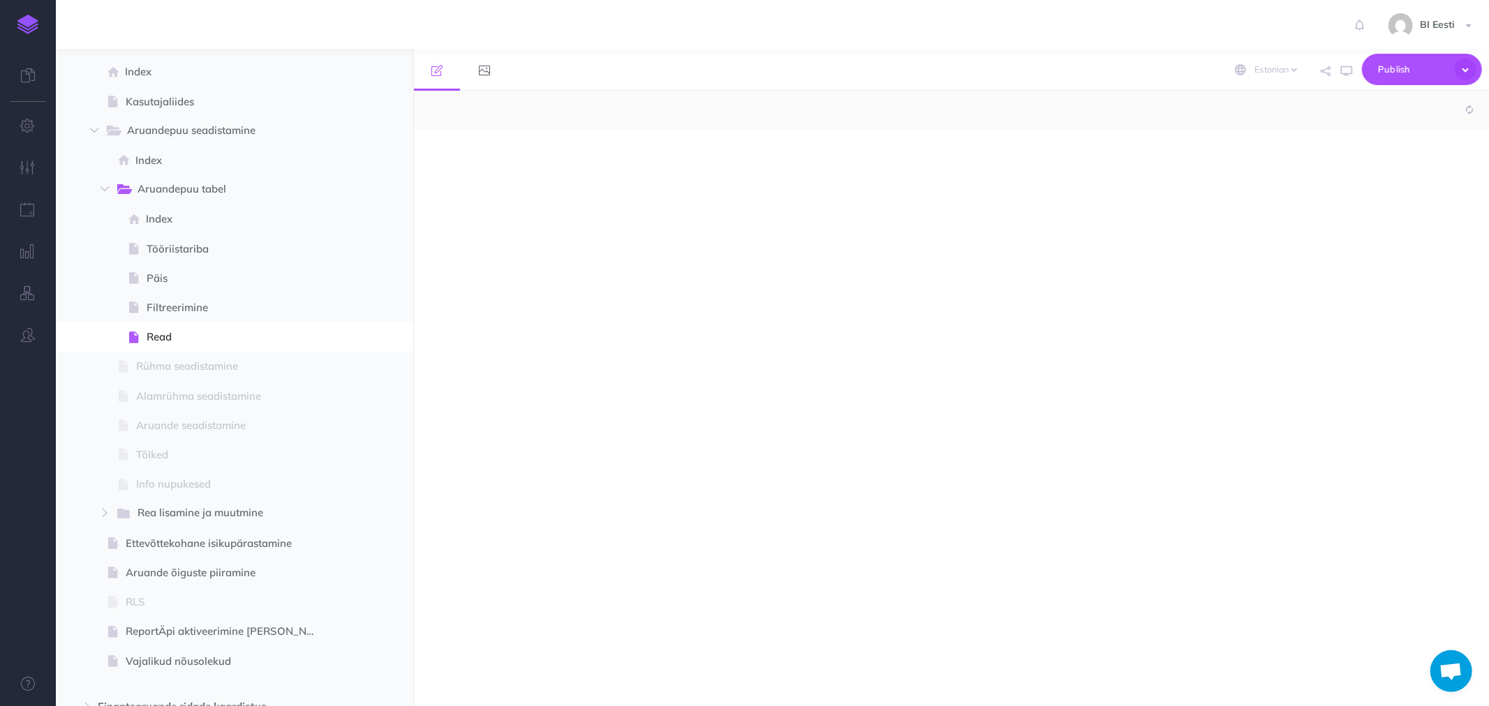
select select "null"
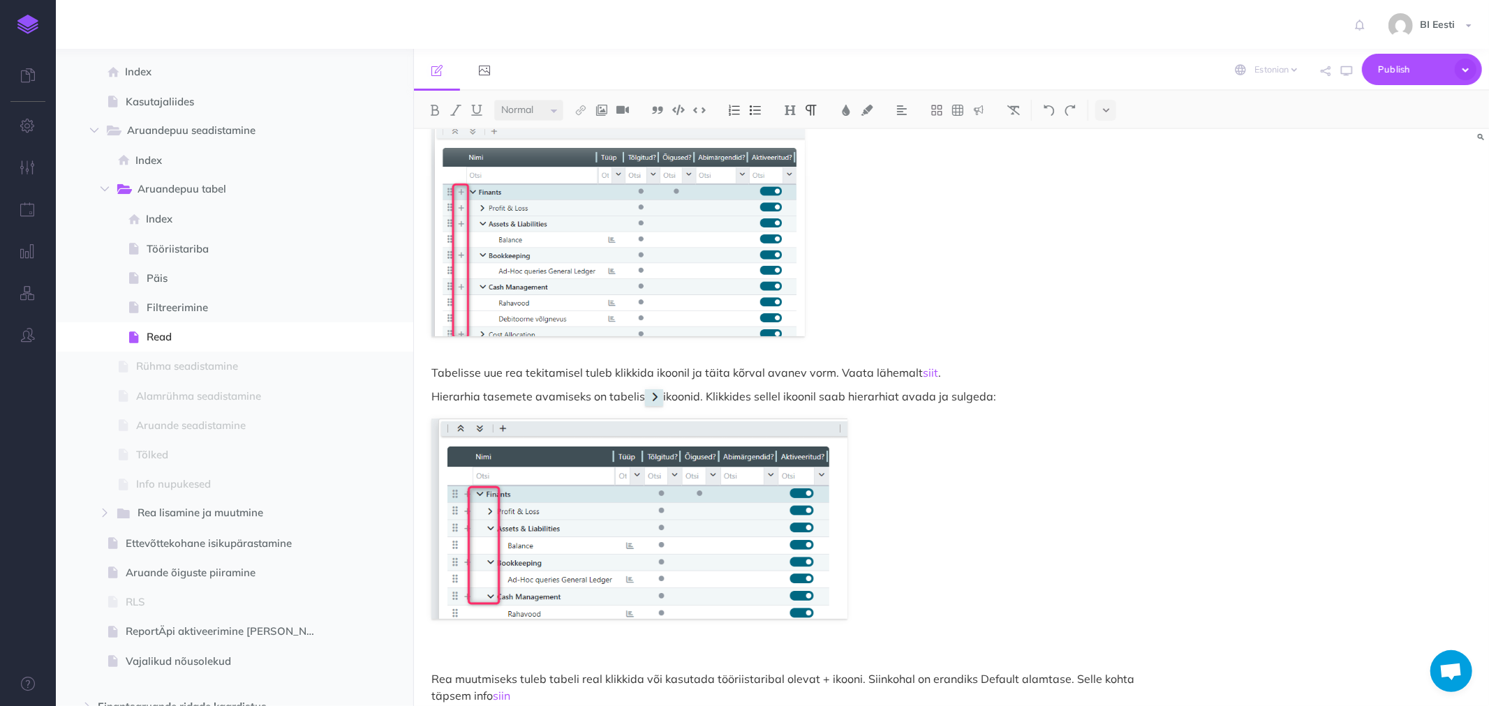
scroll to position [424, 0]
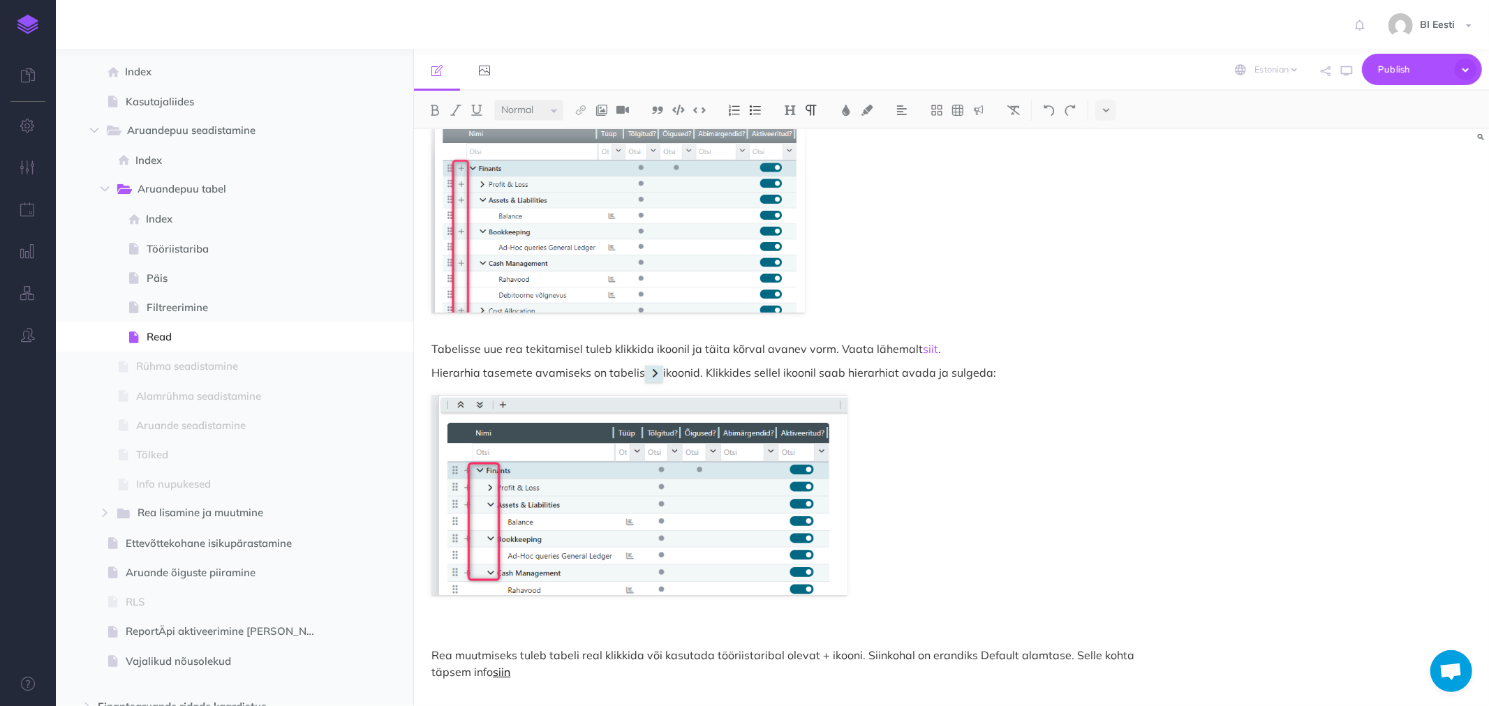
click at [505, 672] on link "siin" at bounding box center [501, 672] width 17 height 14
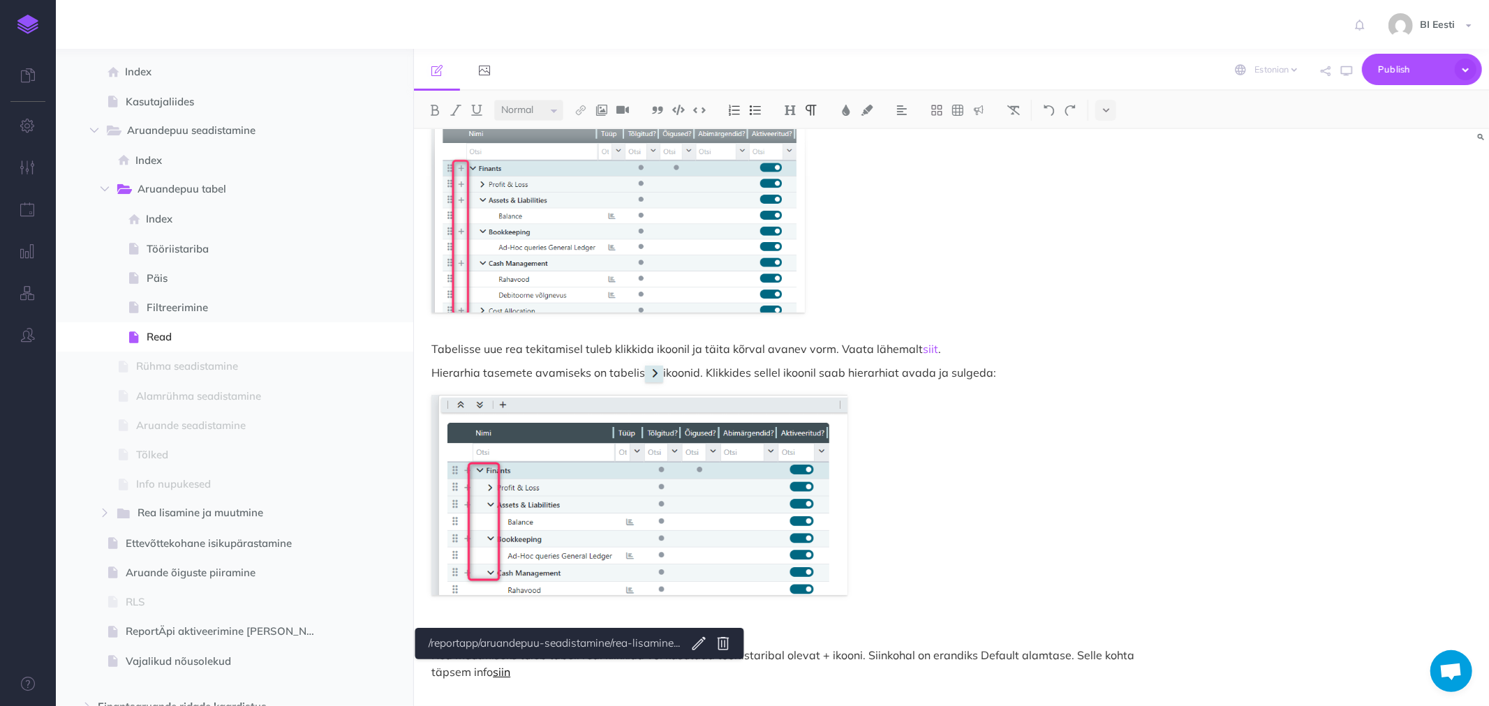
click at [505, 670] on link "siin" at bounding box center [501, 672] width 17 height 14
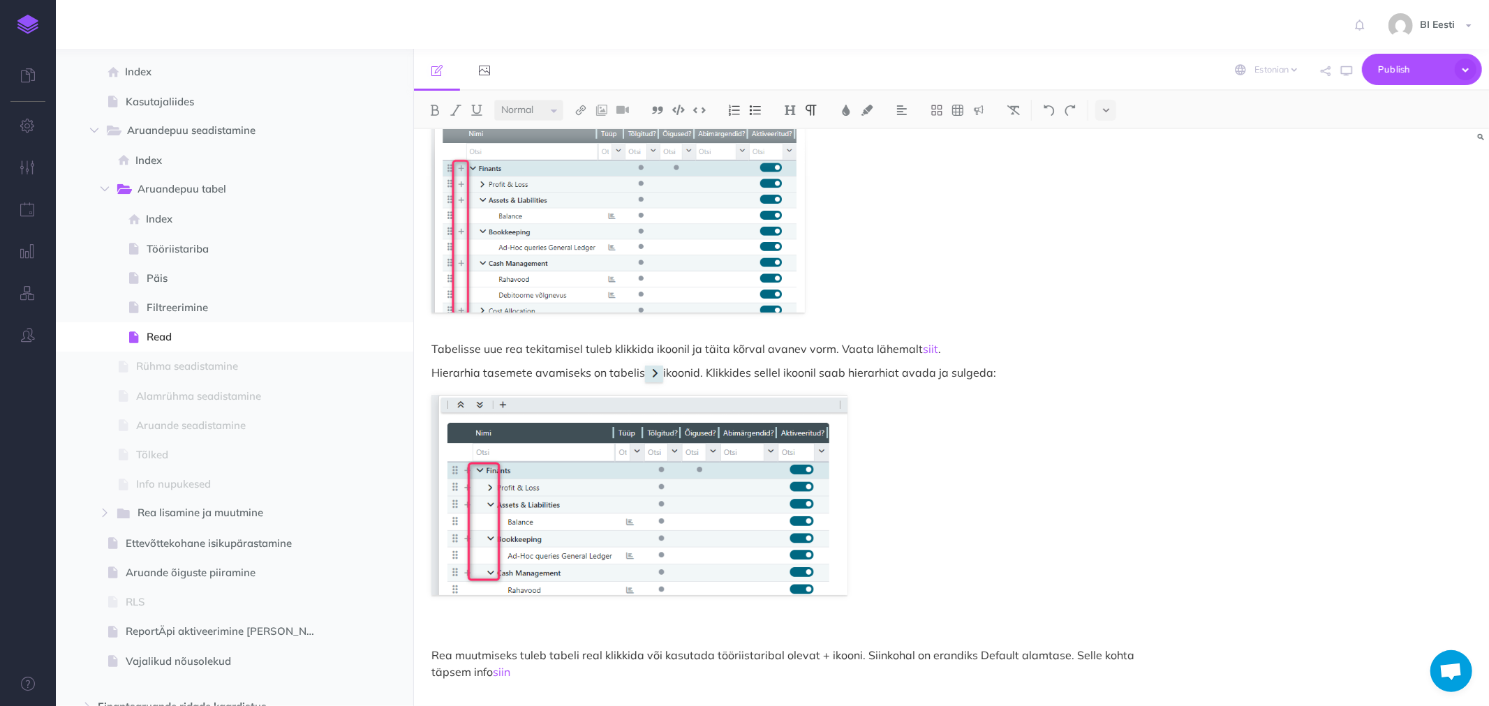
click at [891, 511] on div "Tabeli ridasid on võimalik ümber järjestada kasutades selleks järgmist ikooni: …" at bounding box center [790, 206] width 752 height 1003
click at [133, 505] on icon at bounding box center [124, 515] width 19 height 20
click at [167, 536] on span "Index" at bounding box center [238, 543] width 184 height 17
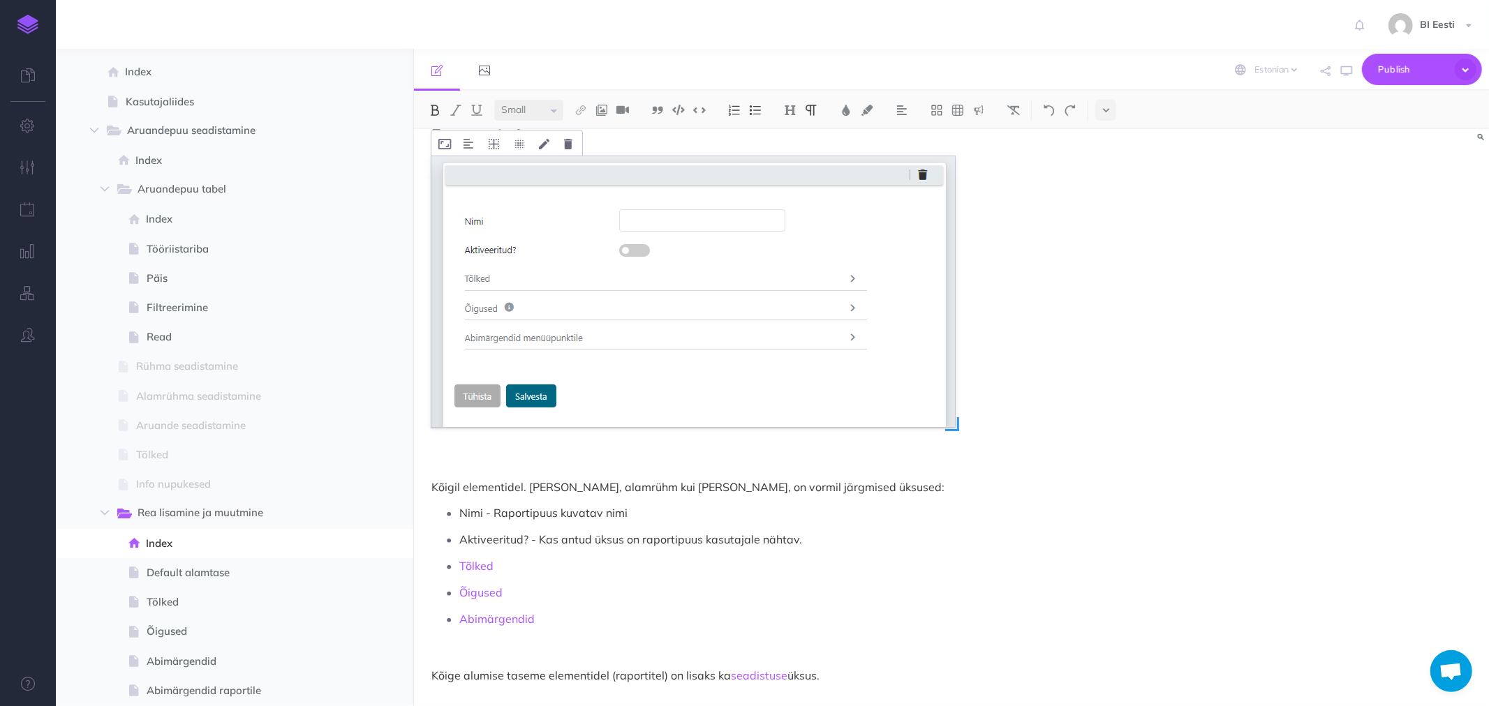
scroll to position [1459, 0]
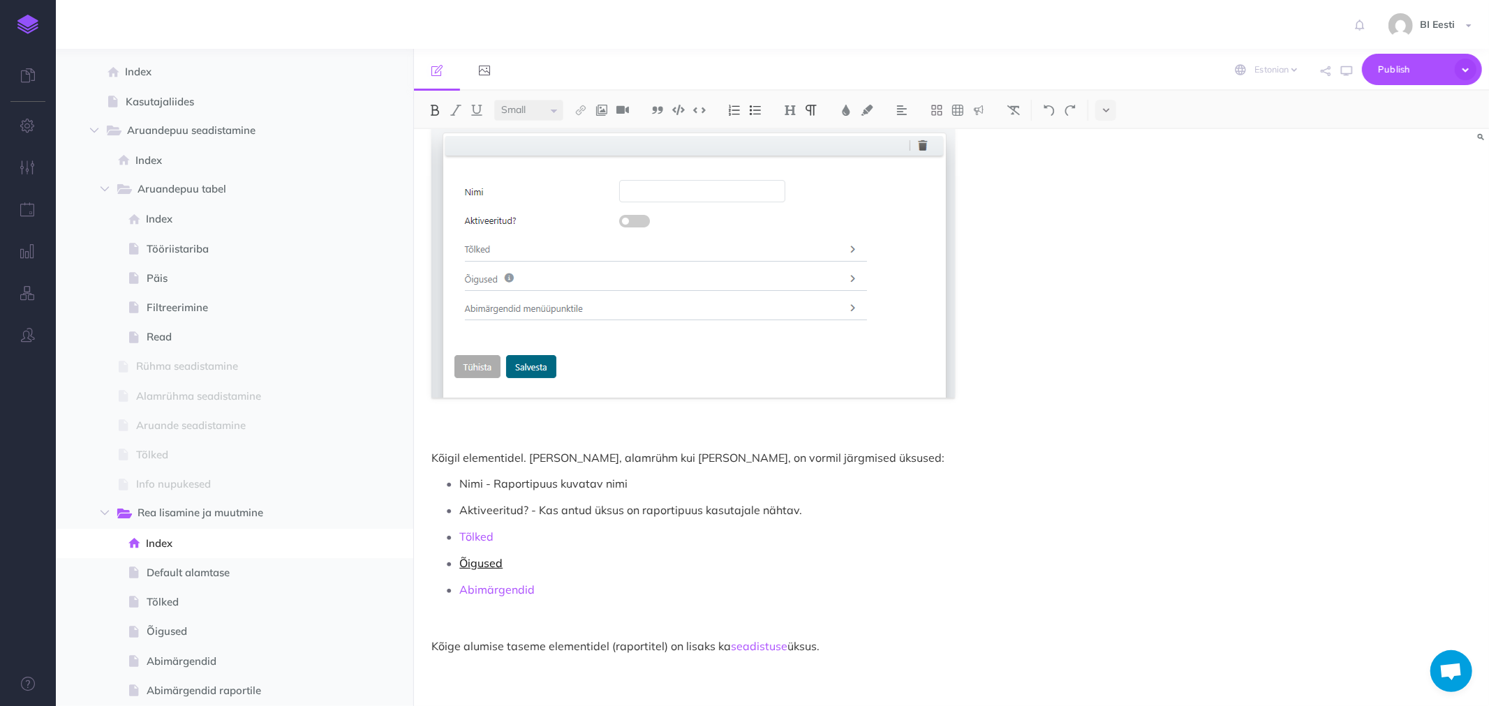
select select "null"
click at [483, 567] on link "Õigused" at bounding box center [480, 563] width 43 height 14
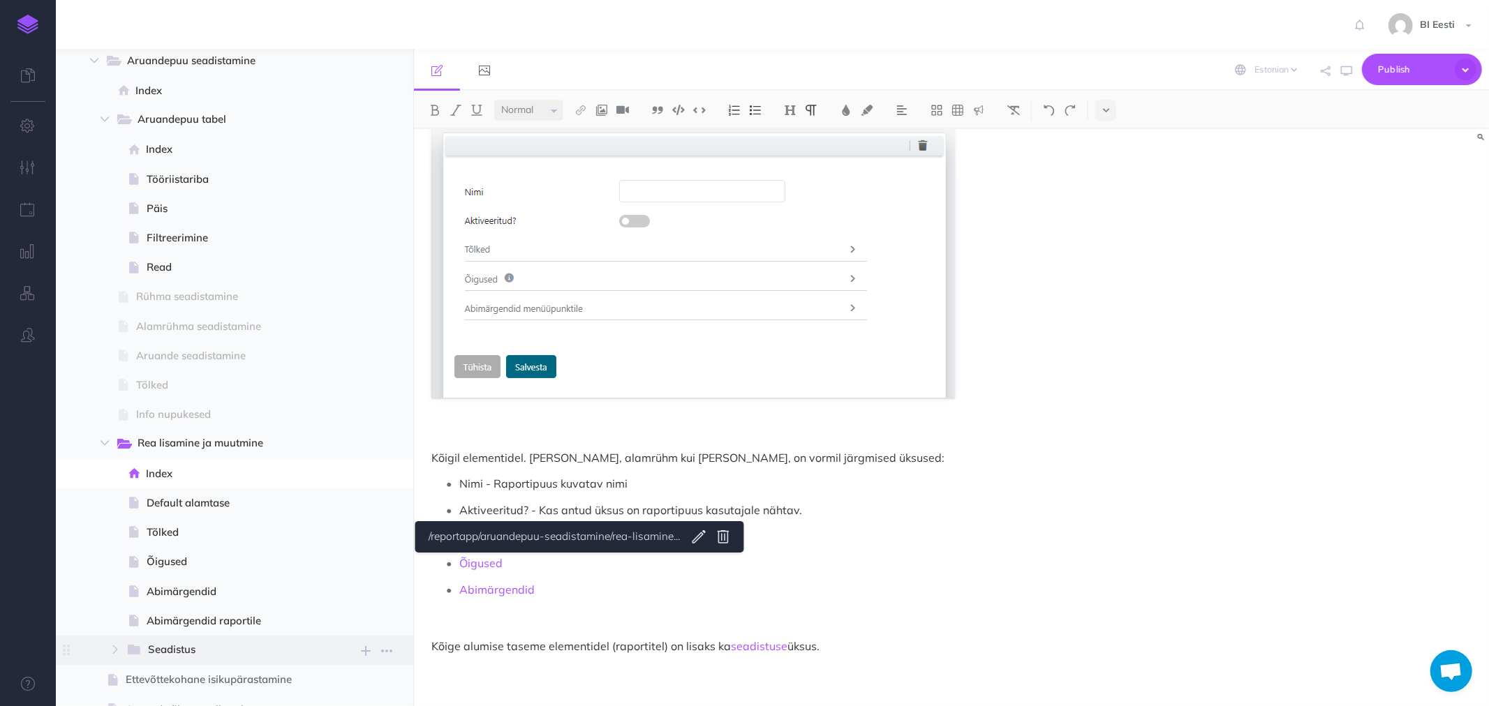
scroll to position [537, 0]
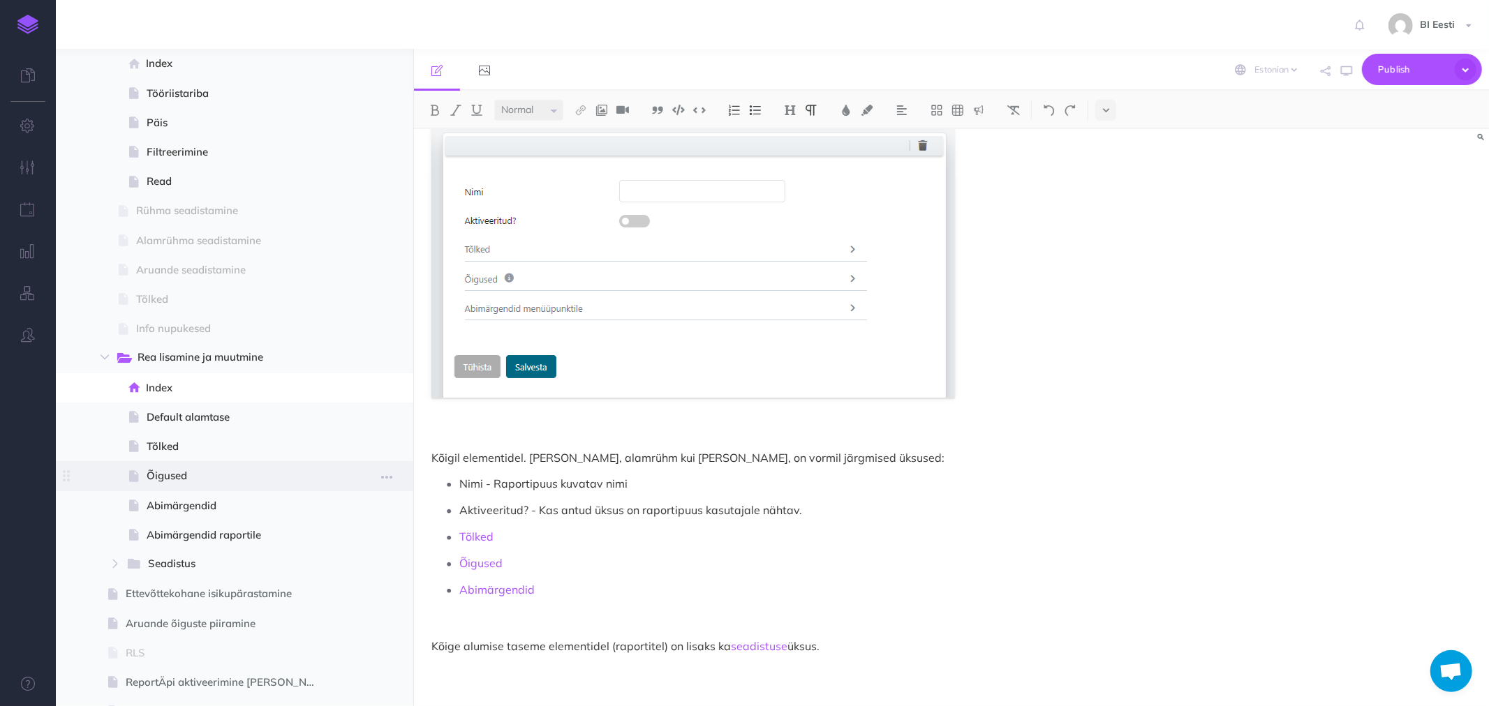
click at [165, 475] on span "Õigused" at bounding box center [238, 476] width 183 height 17
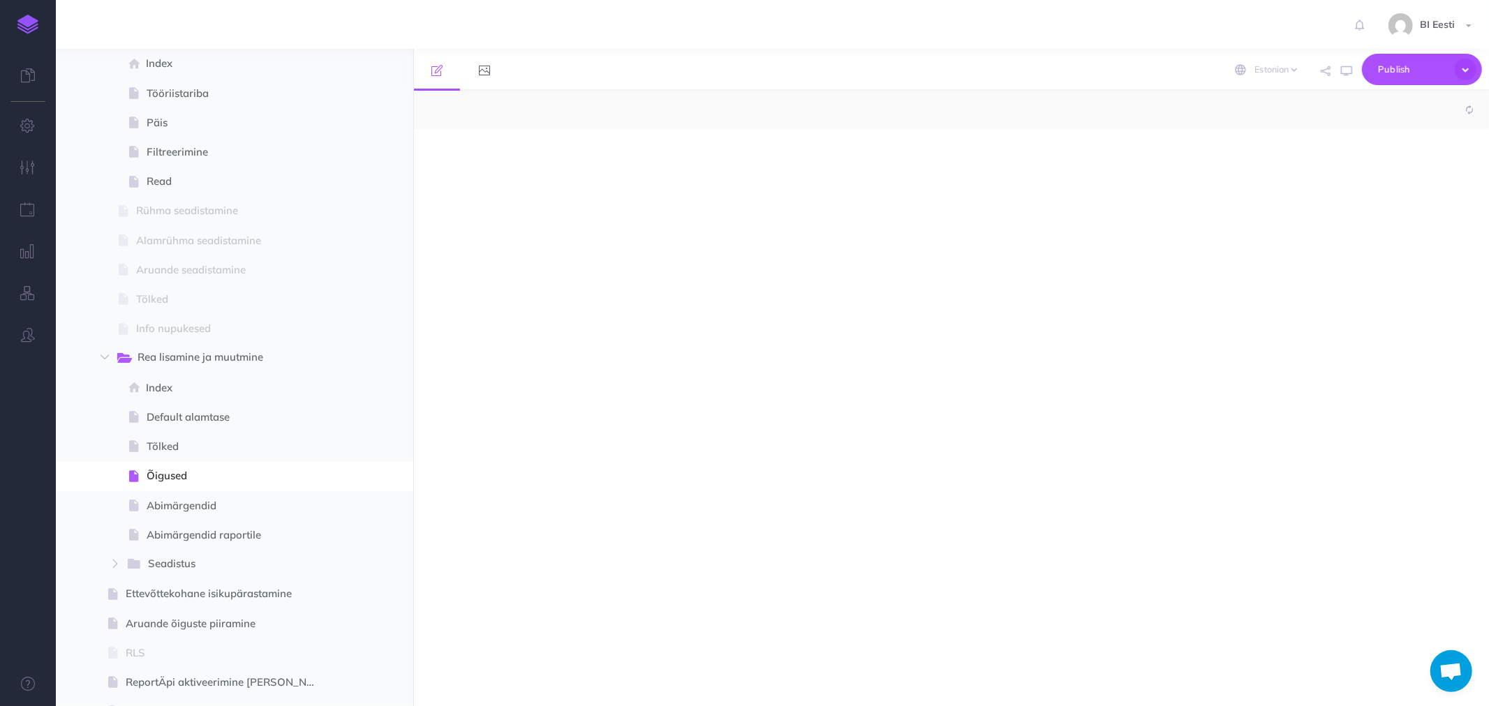
select select "null"
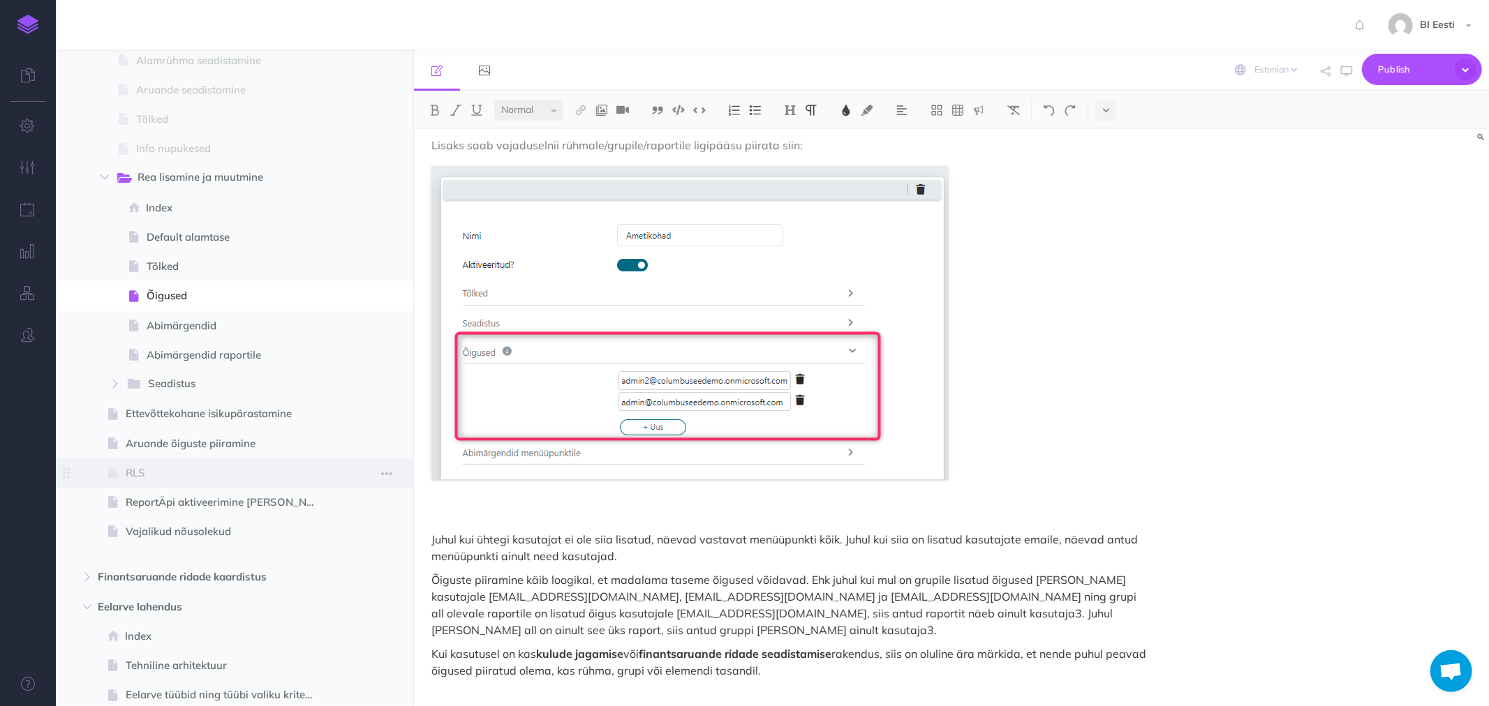
scroll to position [770, 0]
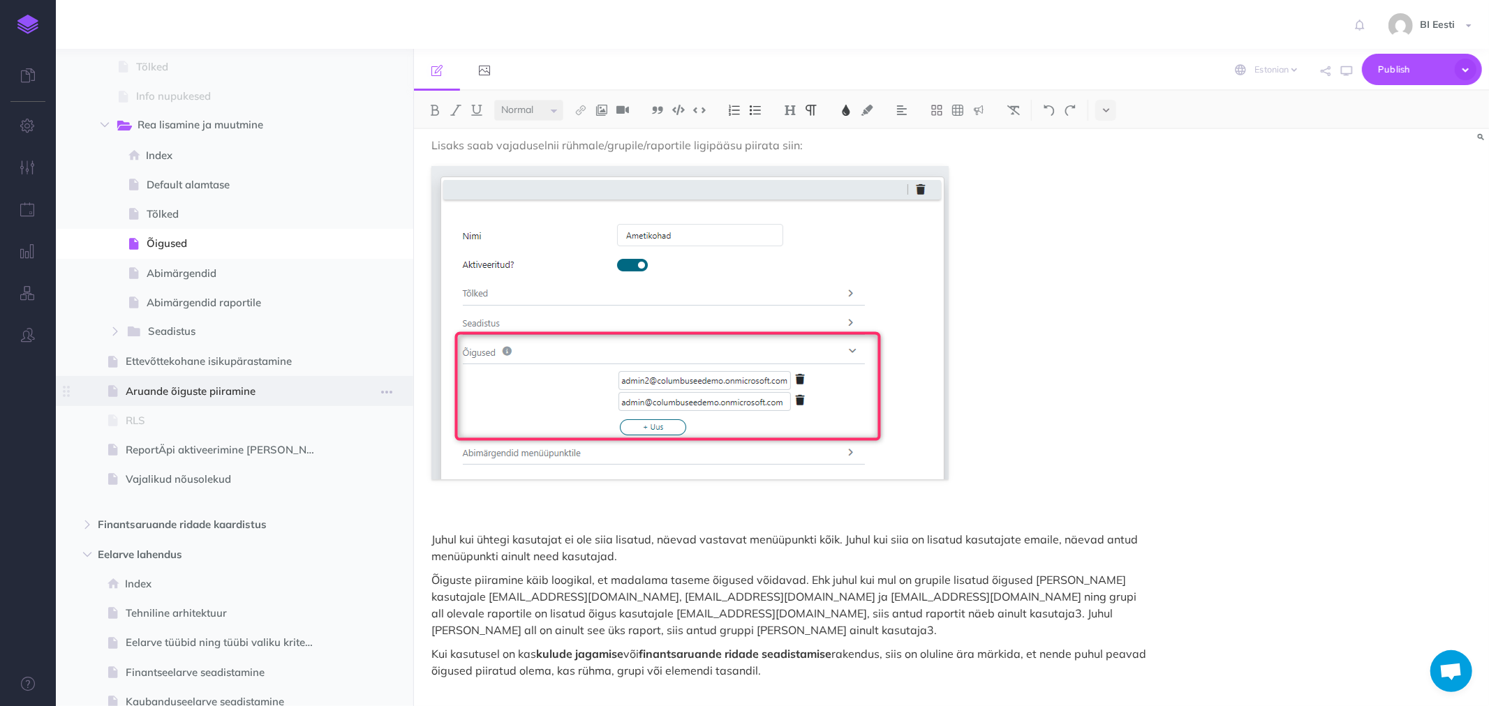
click at [170, 386] on span "Aruande õiguste piiramine" at bounding box center [228, 391] width 204 height 17
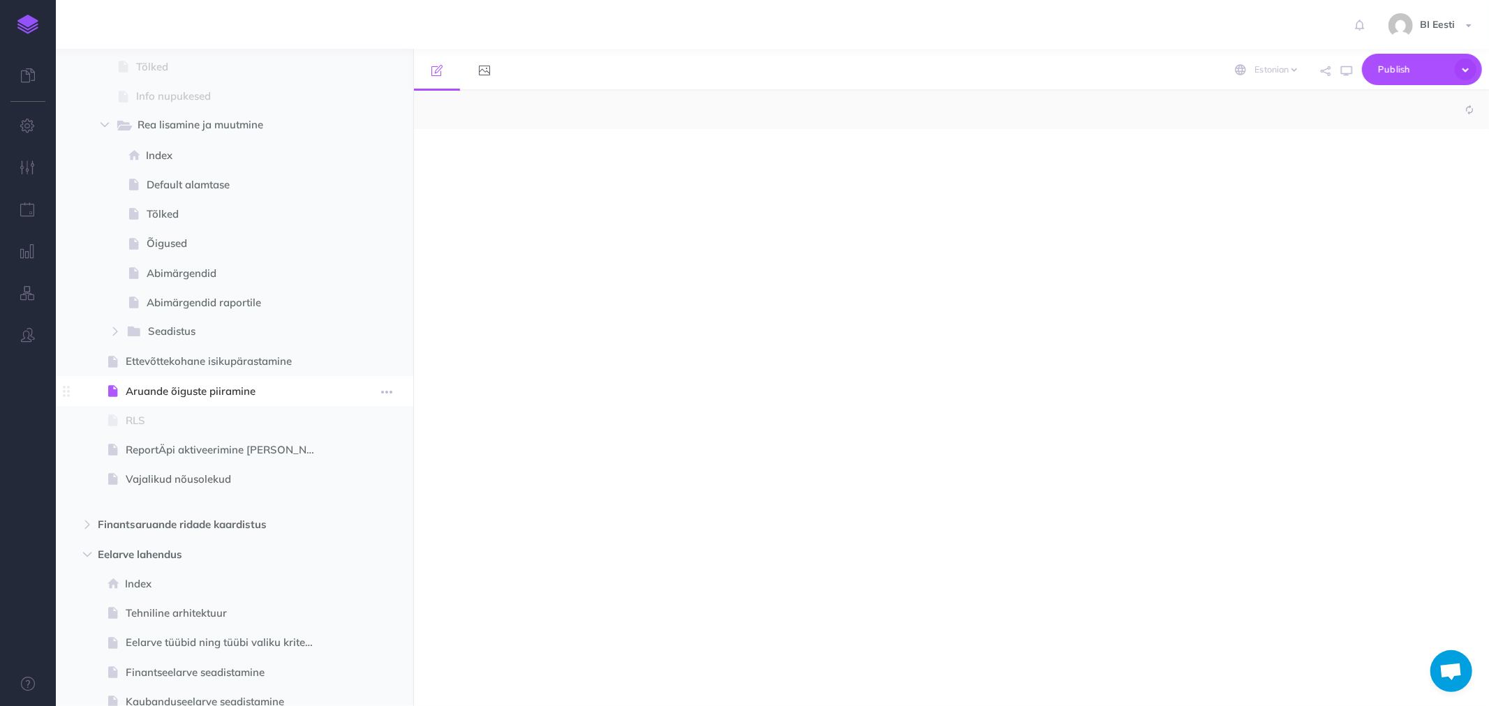
select select "null"
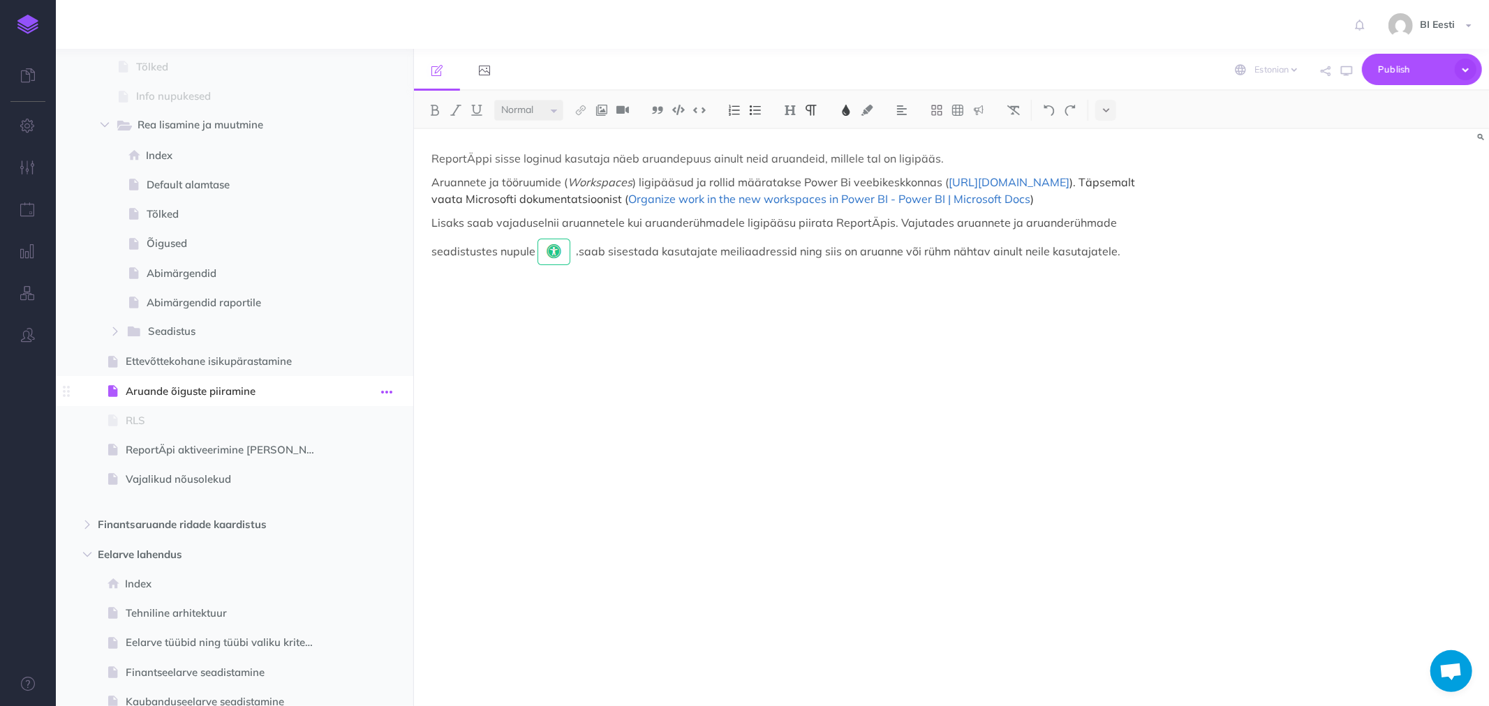
click at [389, 389] on icon "button" at bounding box center [386, 392] width 11 height 17
click at [344, 511] on link "Delete" at bounding box center [347, 508] width 105 height 23
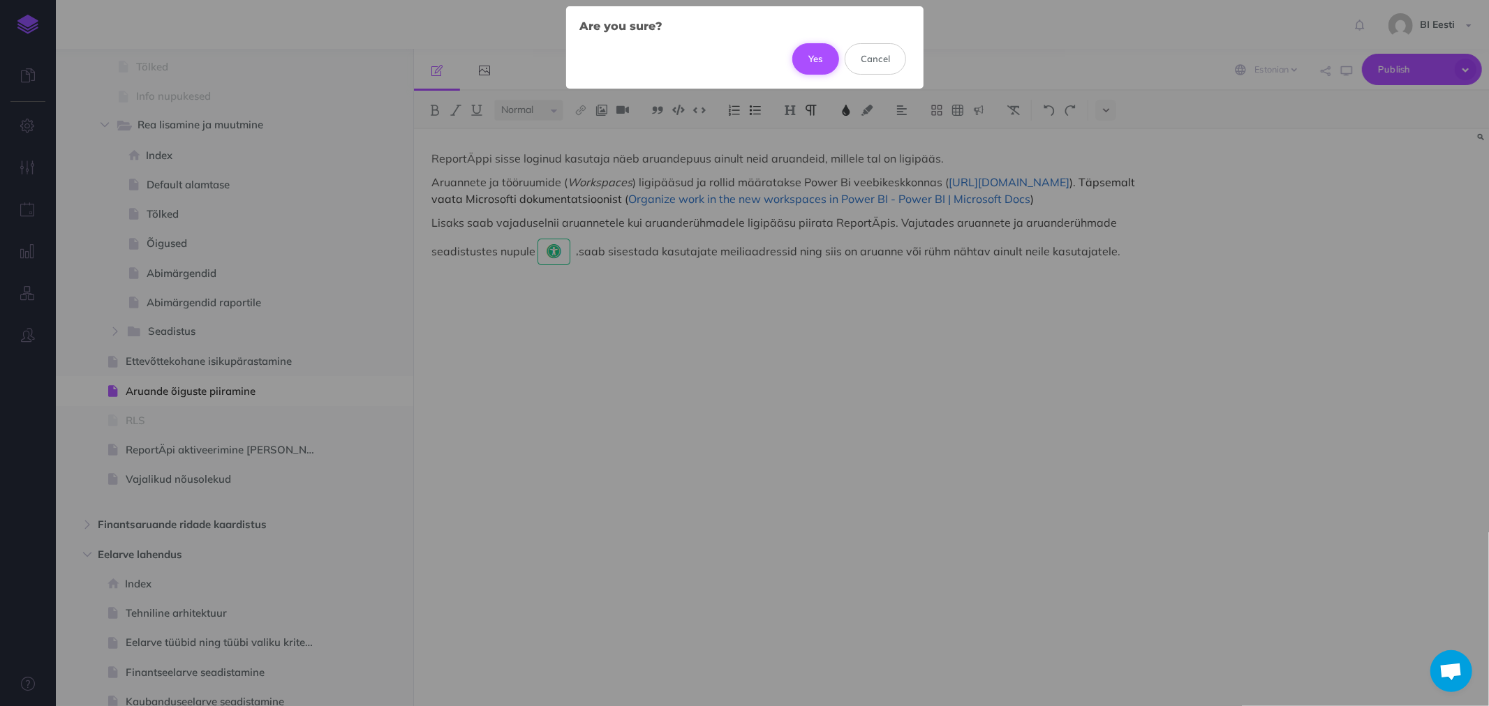
click at [811, 52] on button "Yes" at bounding box center [815, 58] width 47 height 31
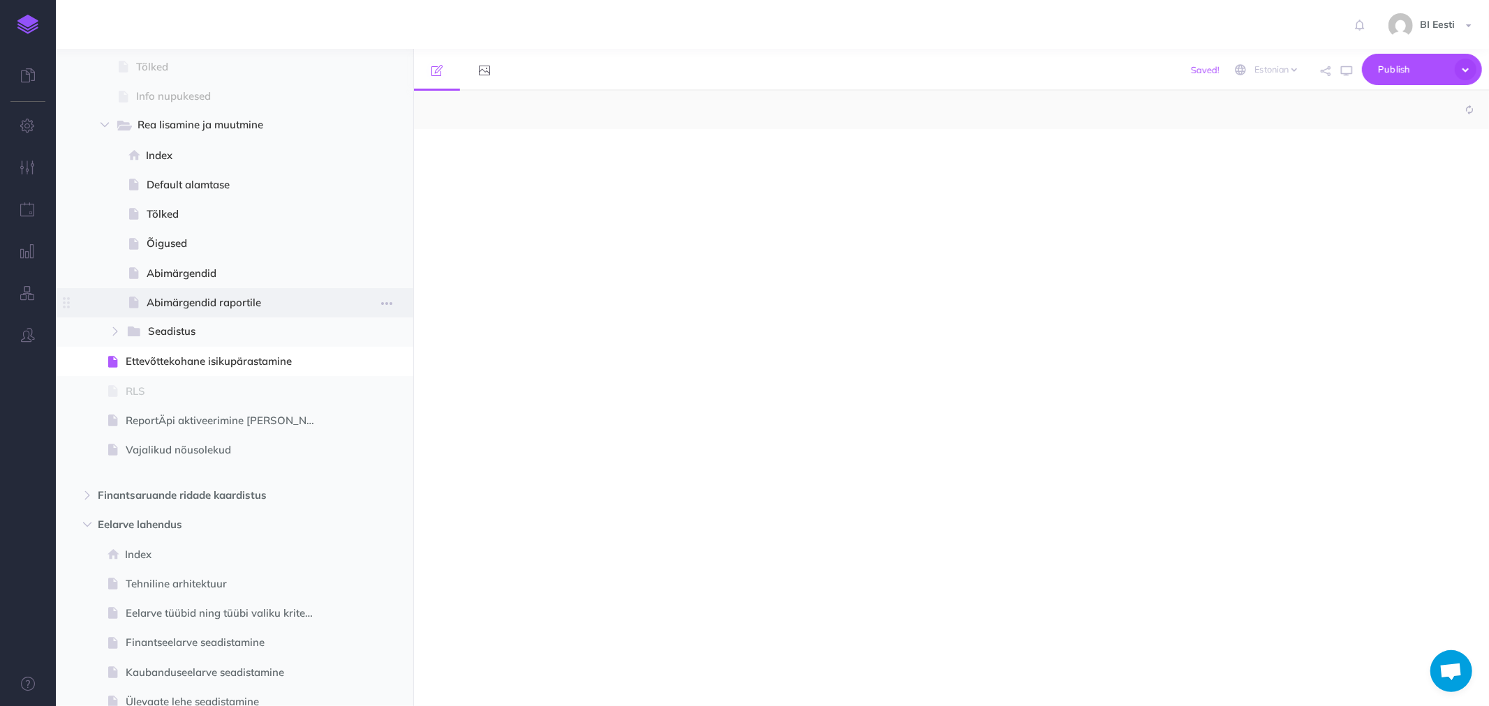
select select "null"
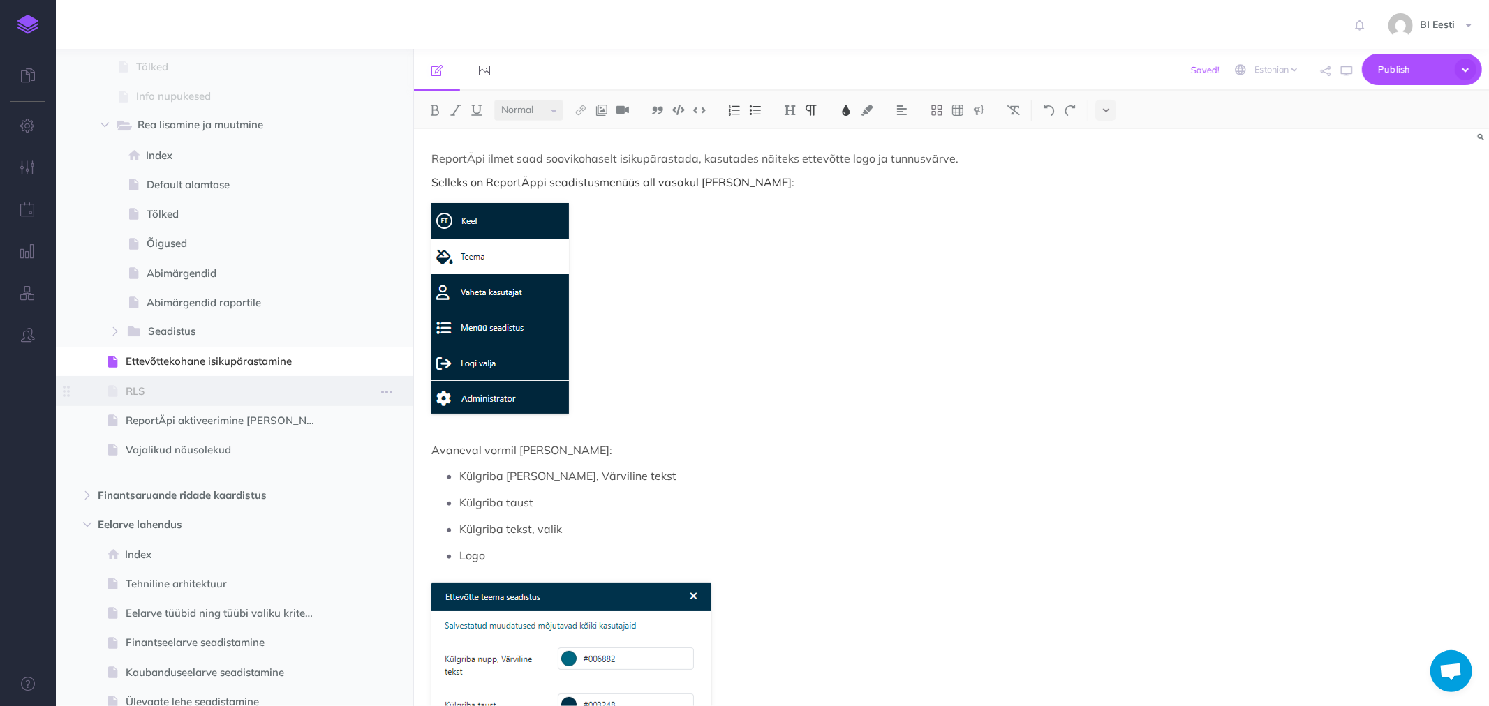
click at [172, 387] on span "RLS" at bounding box center [228, 391] width 204 height 17
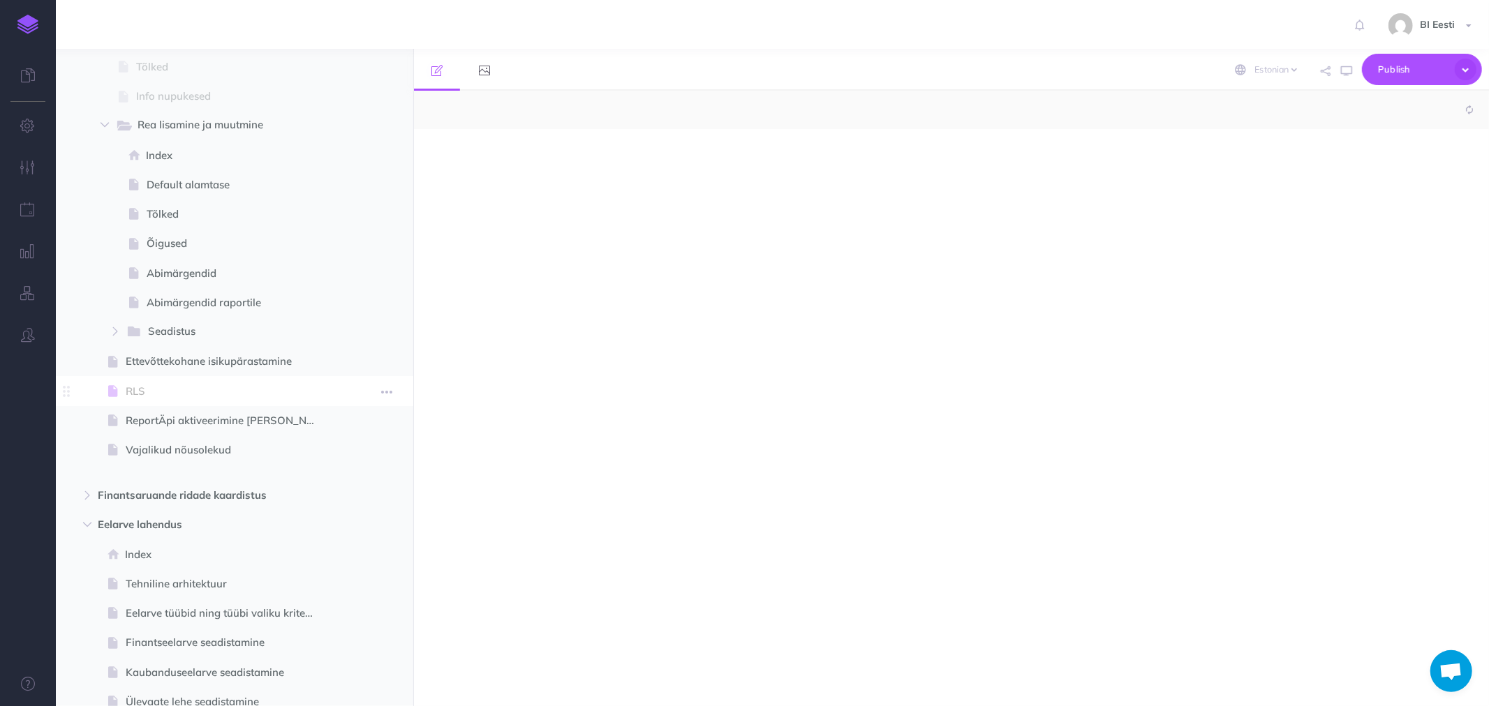
select select "null"
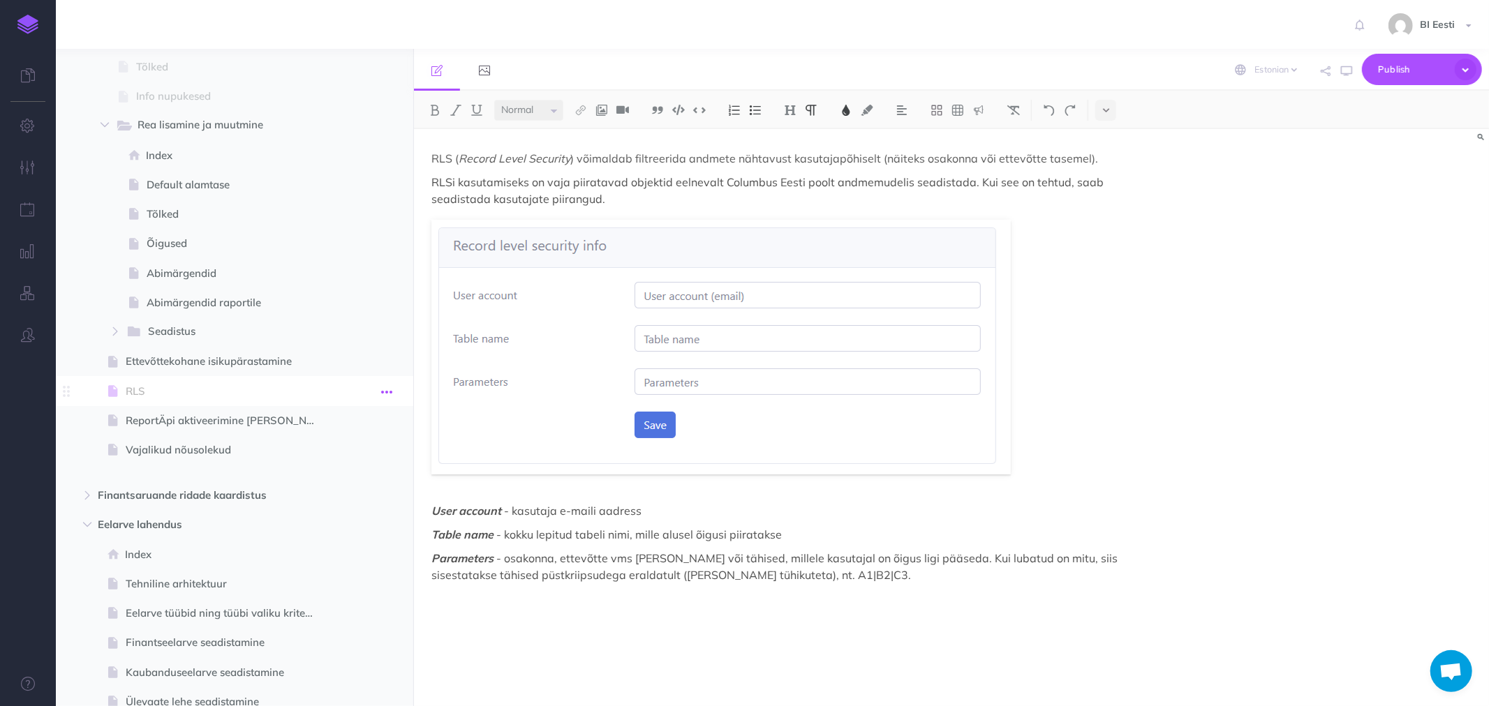
click at [389, 389] on icon "button" at bounding box center [386, 392] width 11 height 17
click at [321, 509] on link "Delete" at bounding box center [347, 508] width 105 height 23
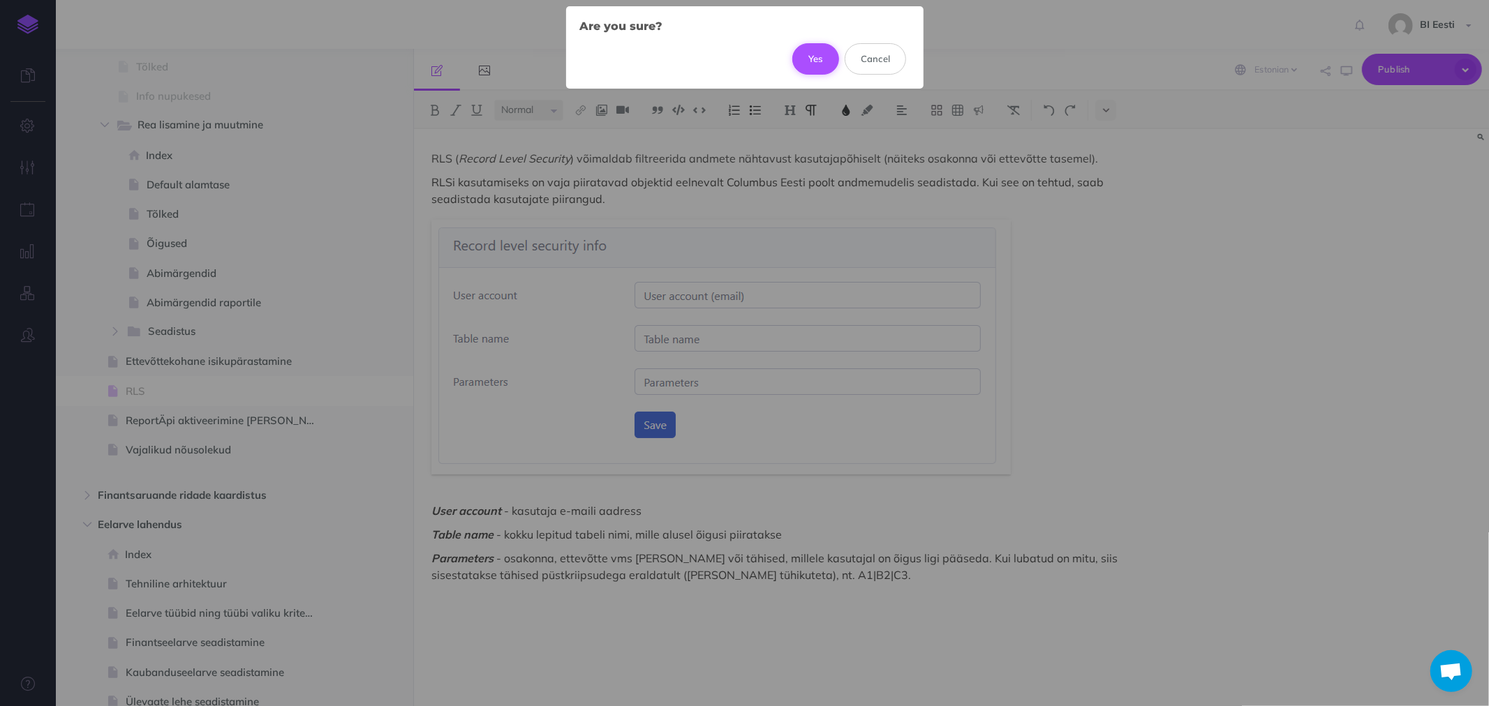
click at [812, 56] on button "Yes" at bounding box center [815, 58] width 47 height 31
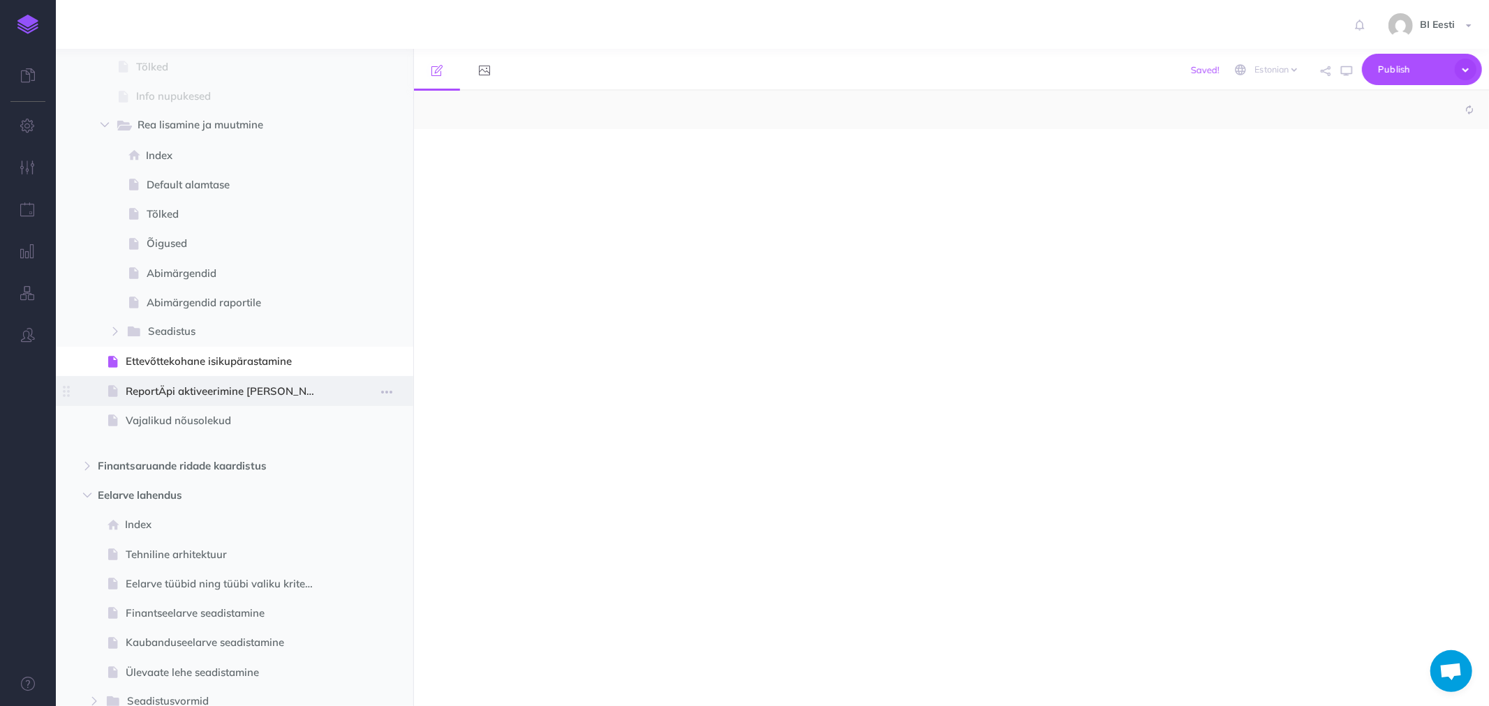
select select "null"
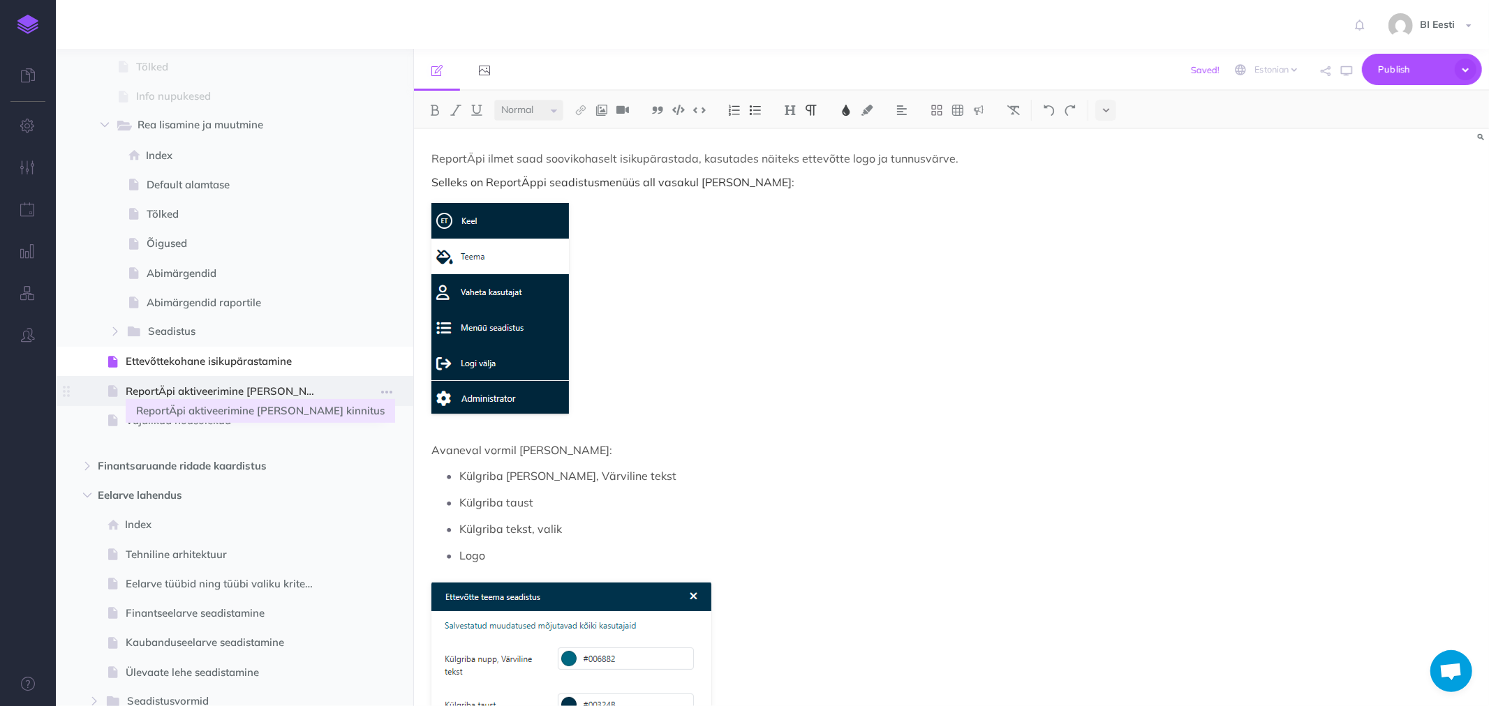
click at [228, 389] on span "ReportÄpi aktiveerimine [PERSON_NAME] kinnitus" at bounding box center [228, 391] width 204 height 17
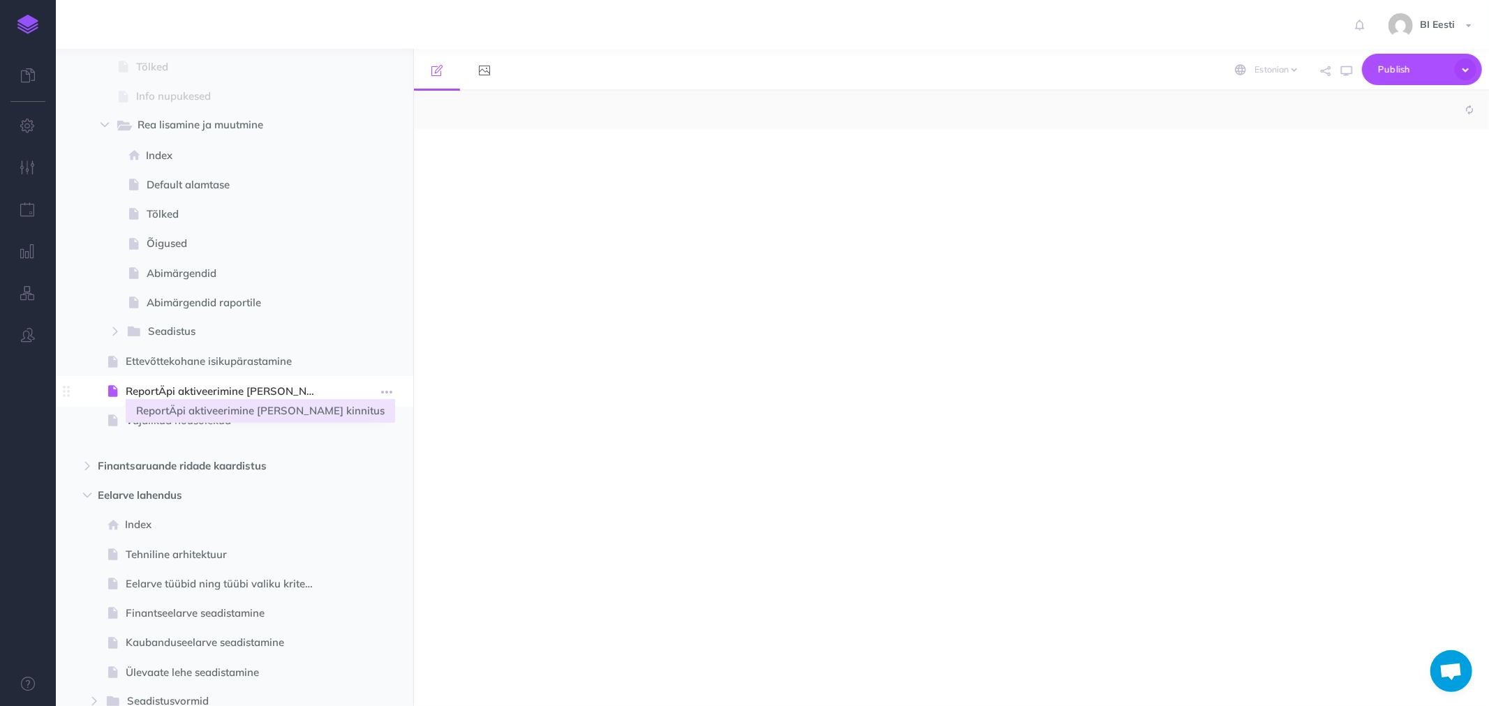
select select "null"
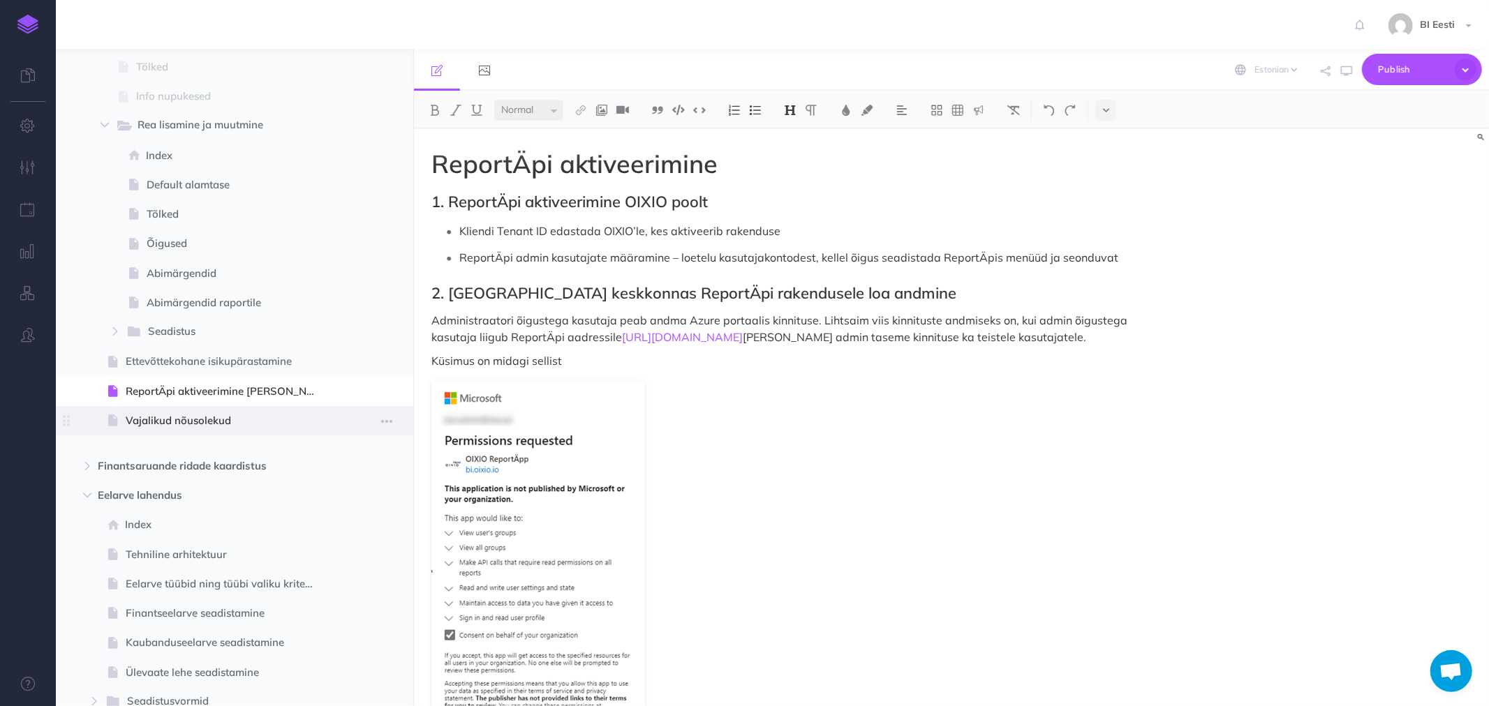
click at [205, 417] on span "Vajalikud nõusolekud" at bounding box center [228, 420] width 204 height 17
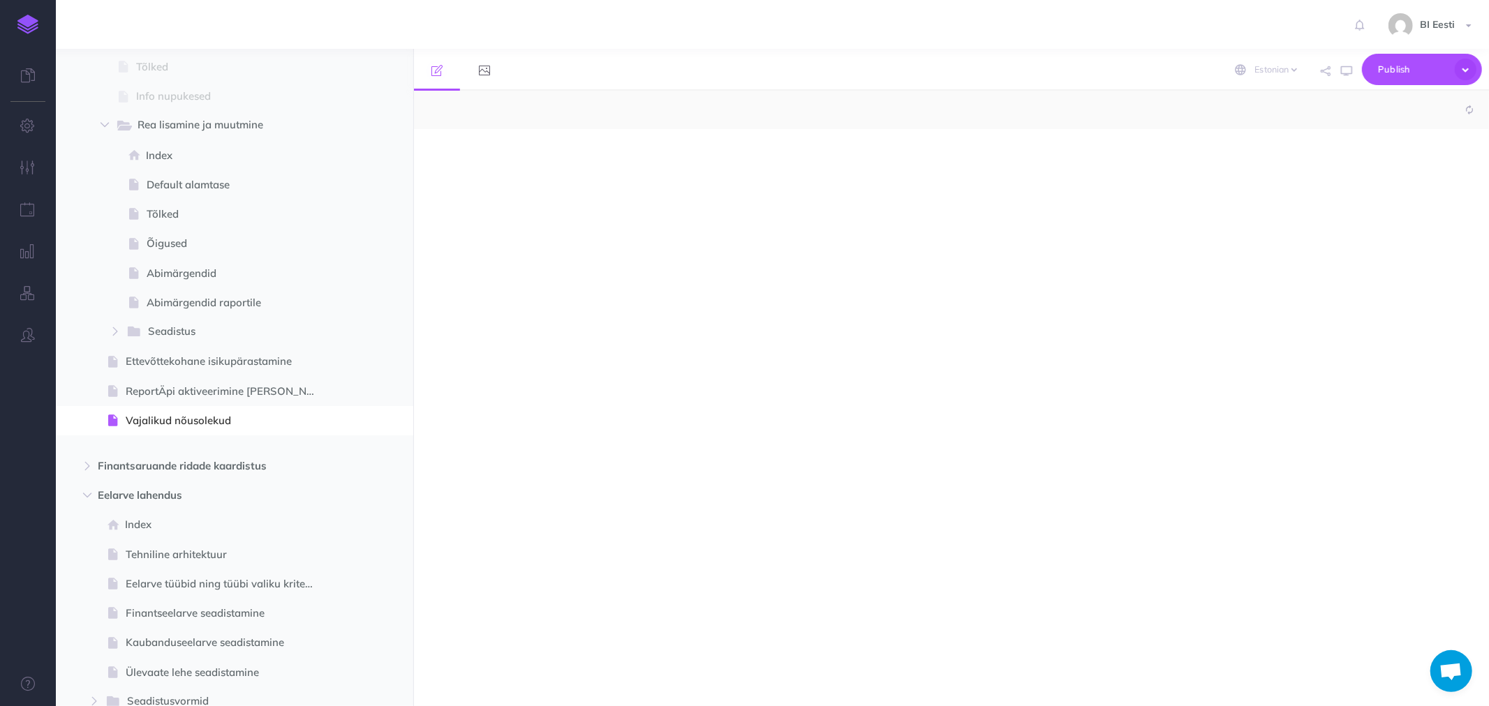
select select "null"
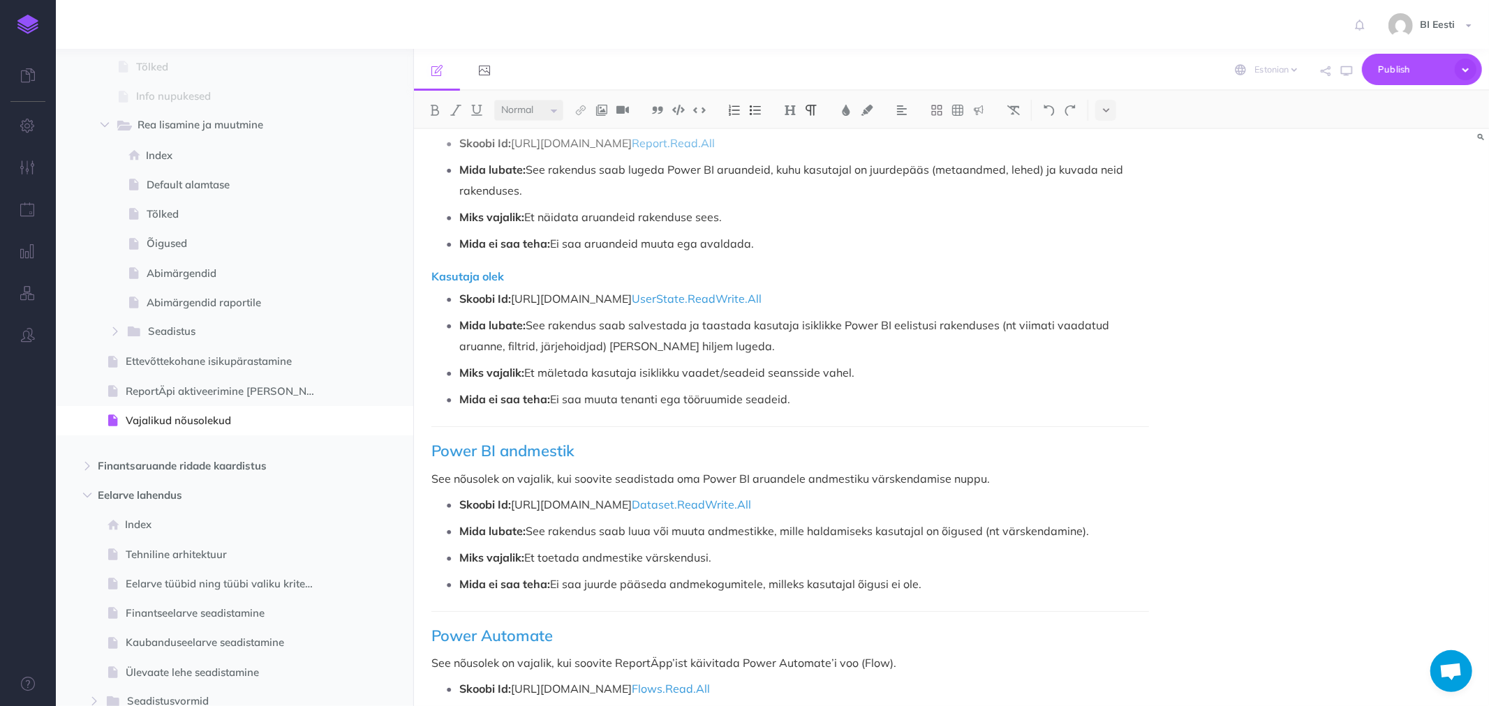
scroll to position [620, 0]
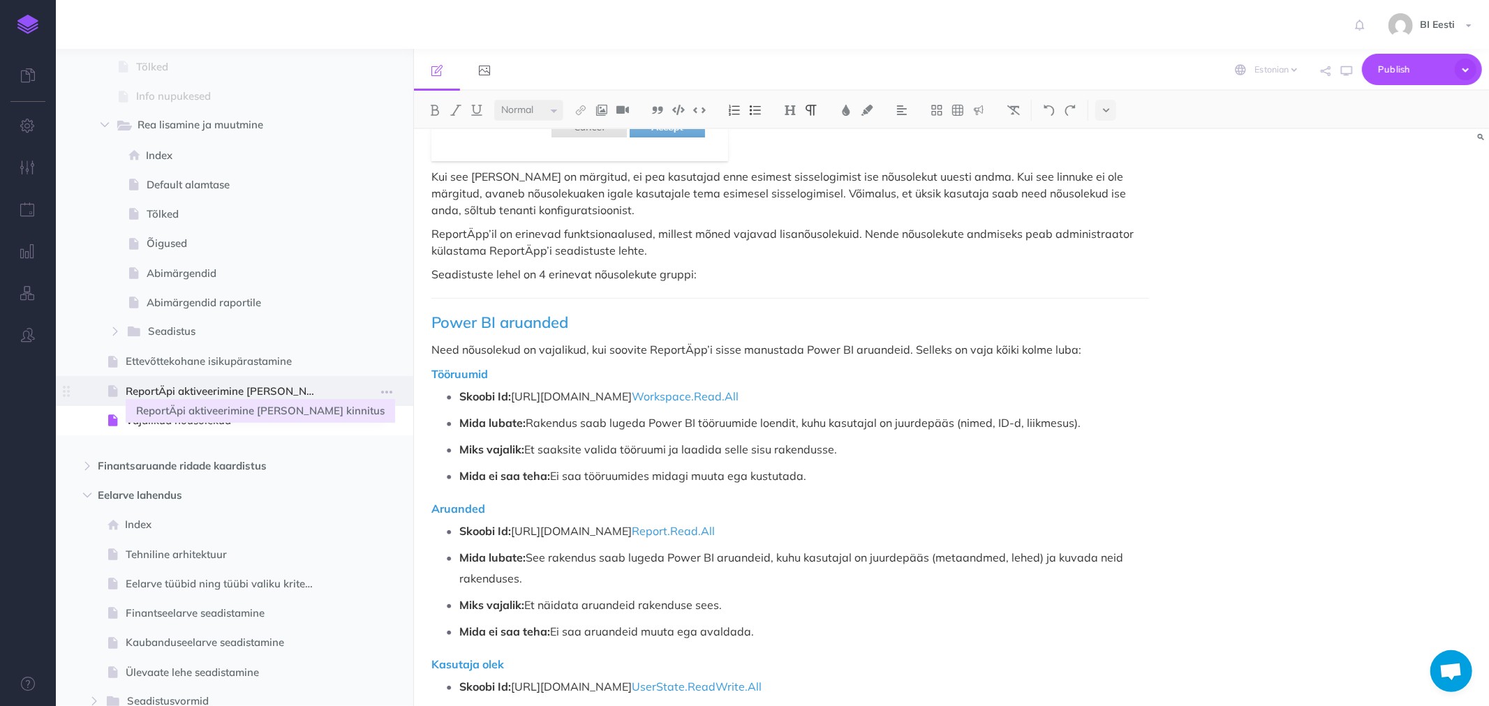
click at [231, 387] on span "ReportÄpi aktiveerimine [PERSON_NAME] kinnitus" at bounding box center [228, 391] width 204 height 17
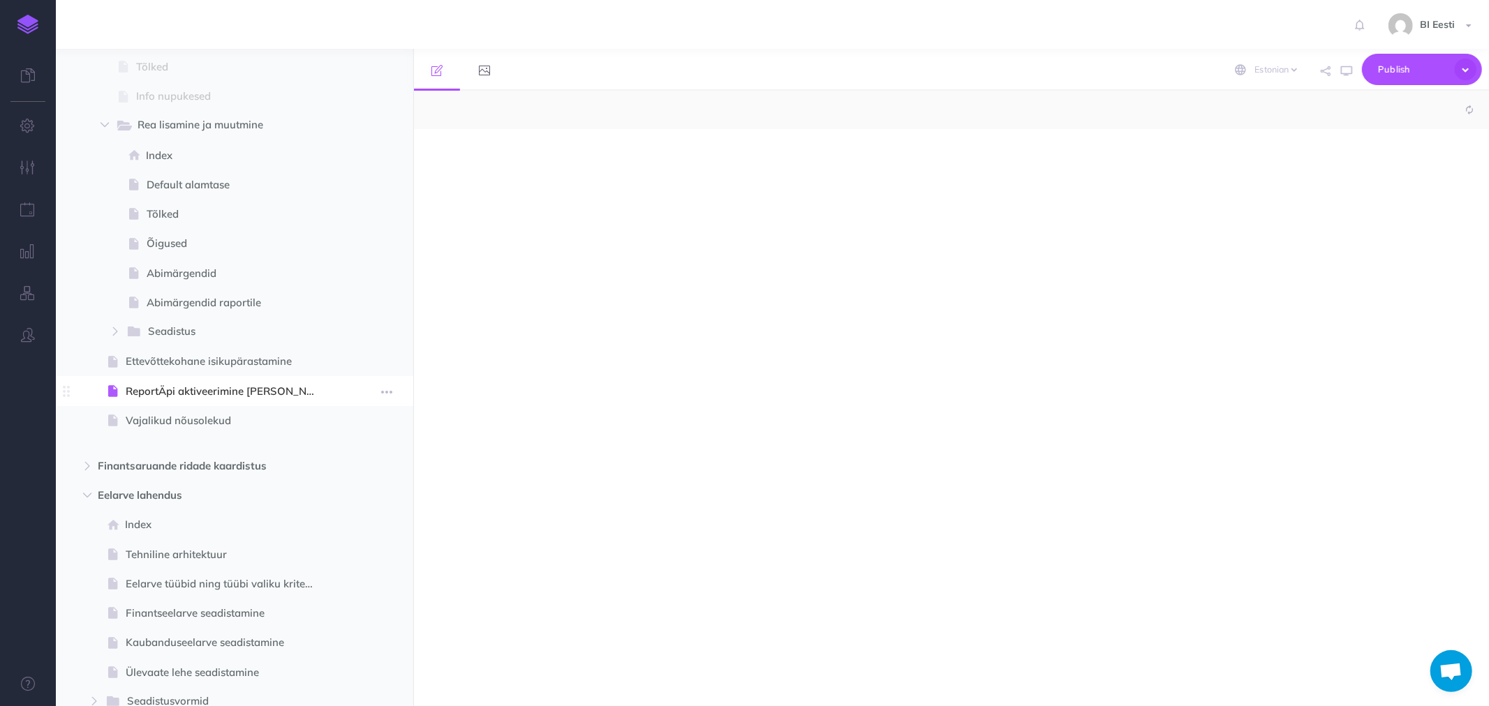
select select "null"
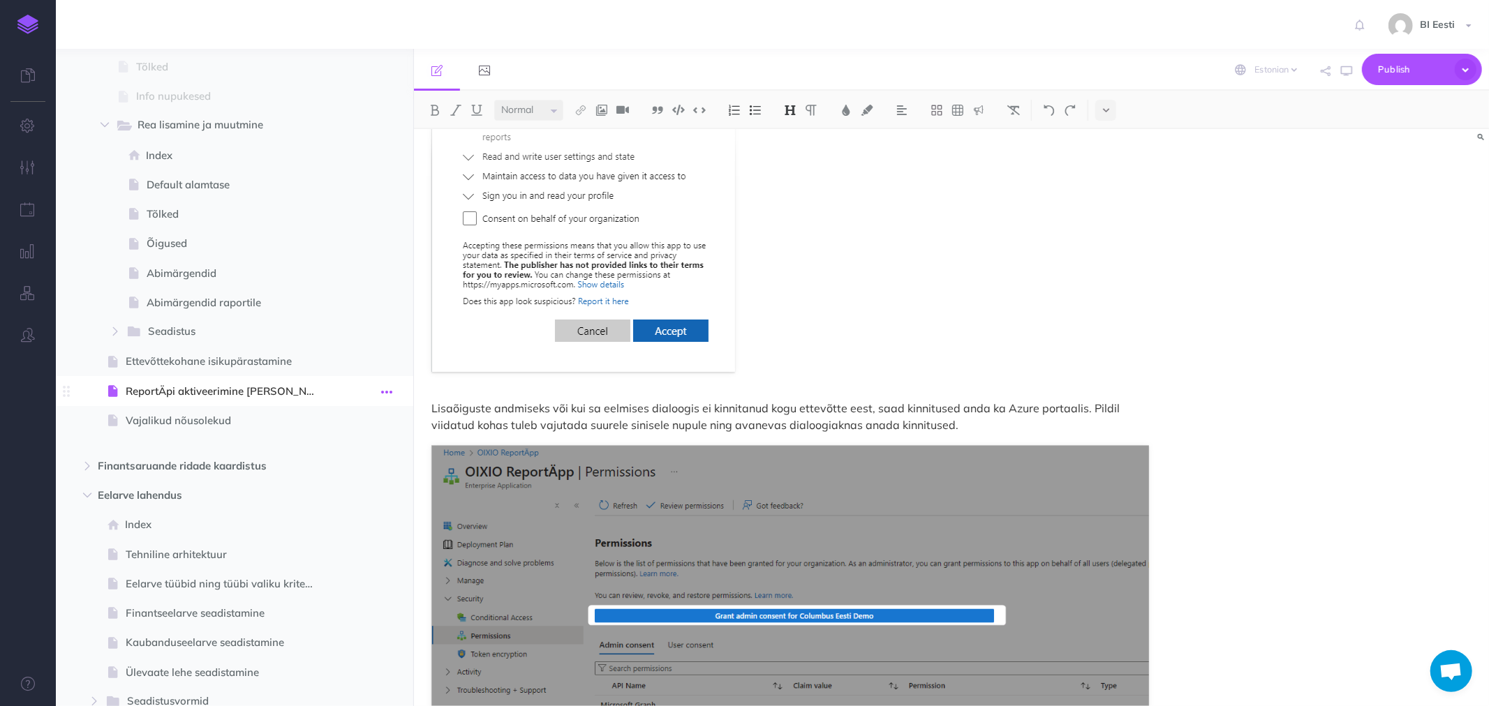
scroll to position [2597, 0]
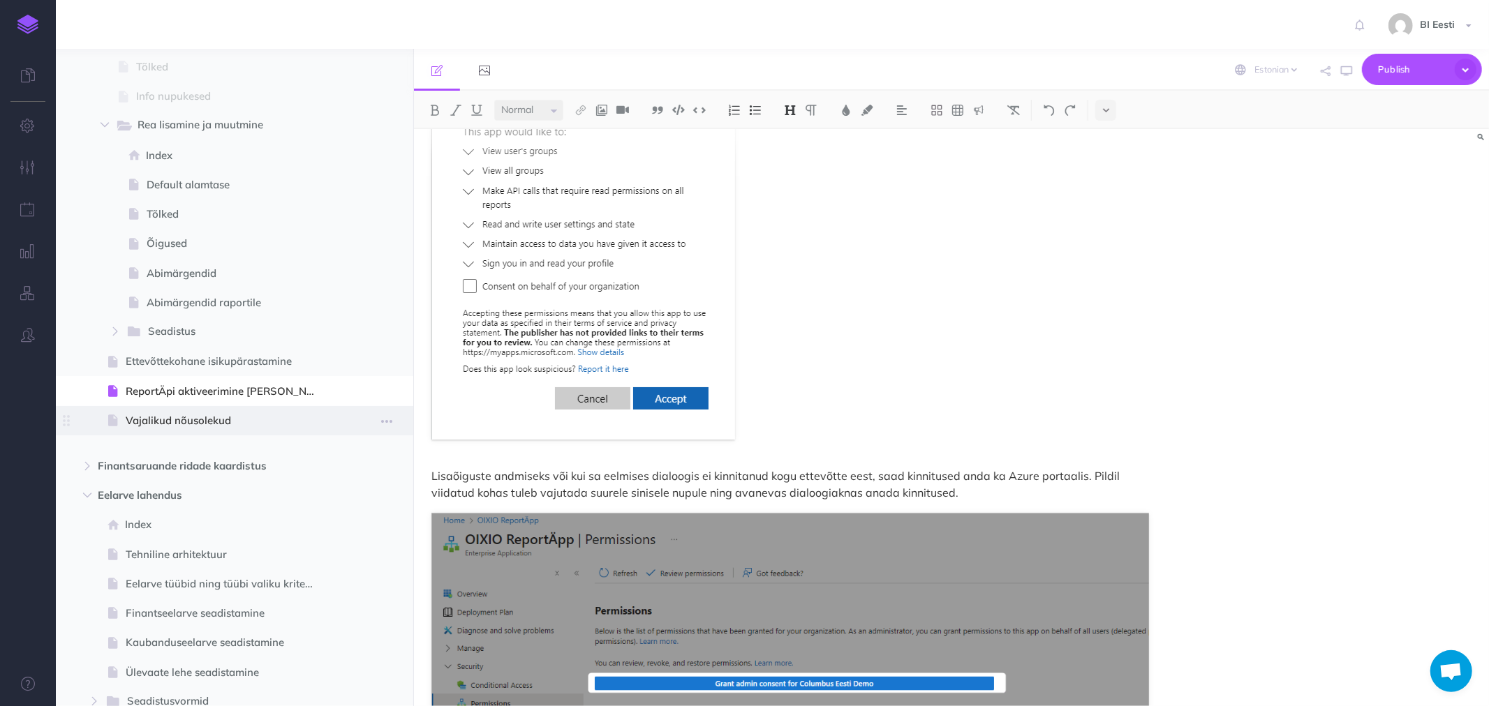
click at [208, 422] on span "Vajalikud nõusolekud" at bounding box center [228, 420] width 204 height 17
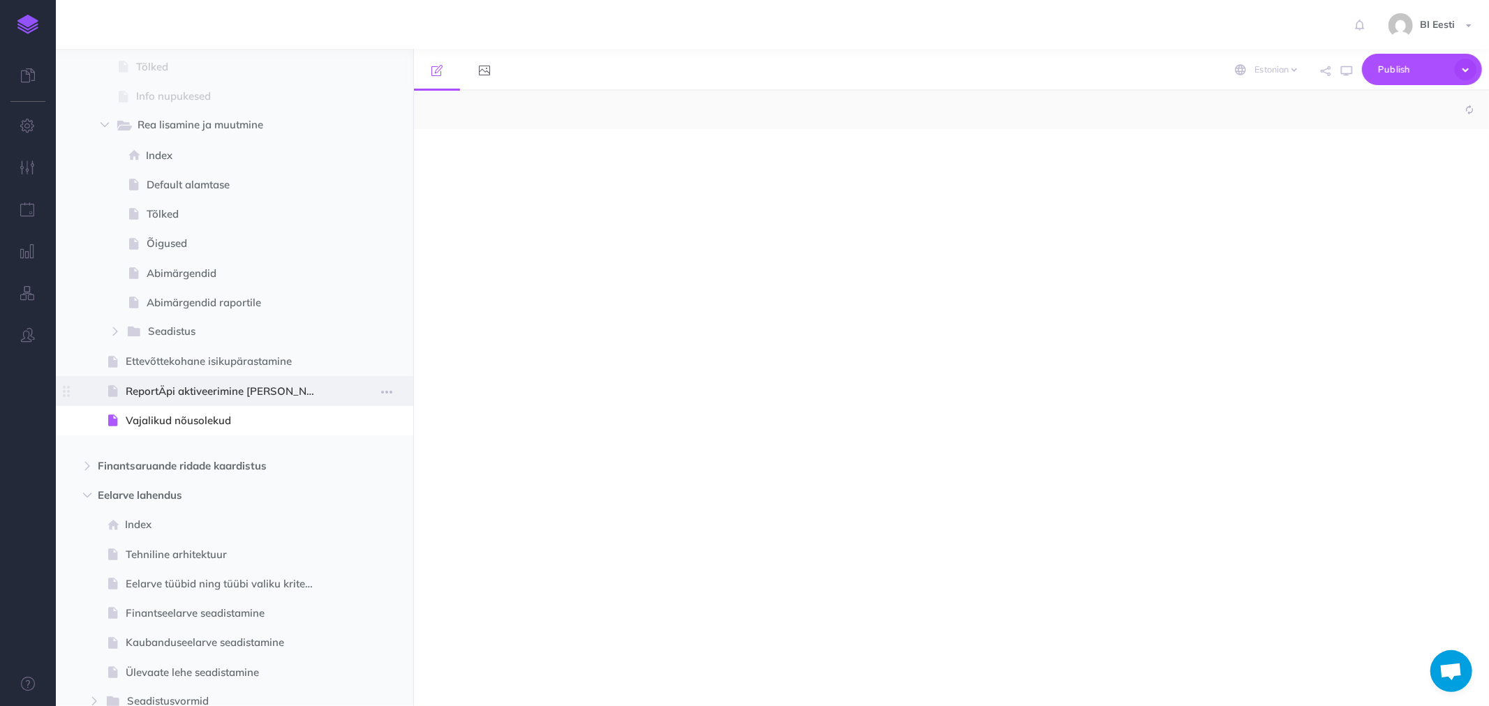
select select "null"
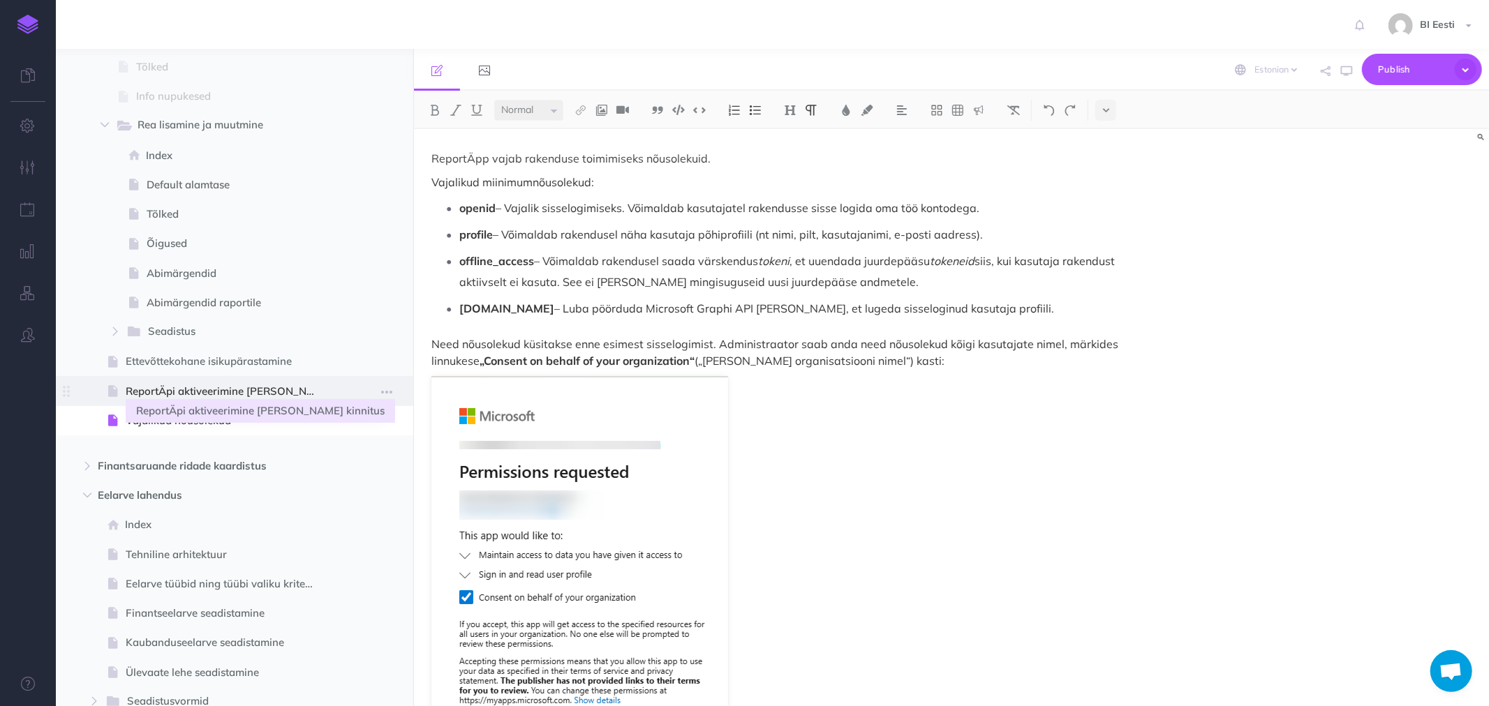
click at [202, 387] on span "ReportÄpi aktiveerimine [PERSON_NAME] kinnitus" at bounding box center [228, 391] width 204 height 17
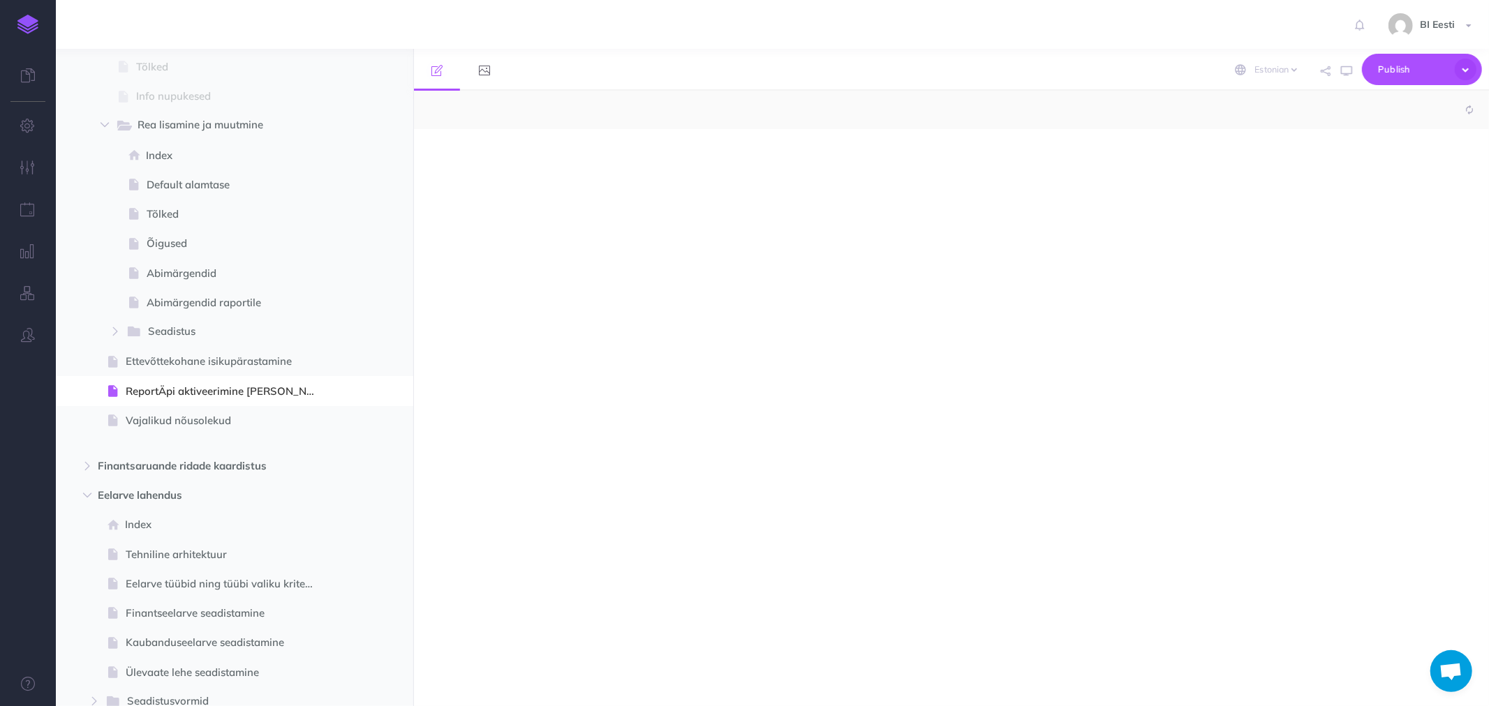
select select "null"
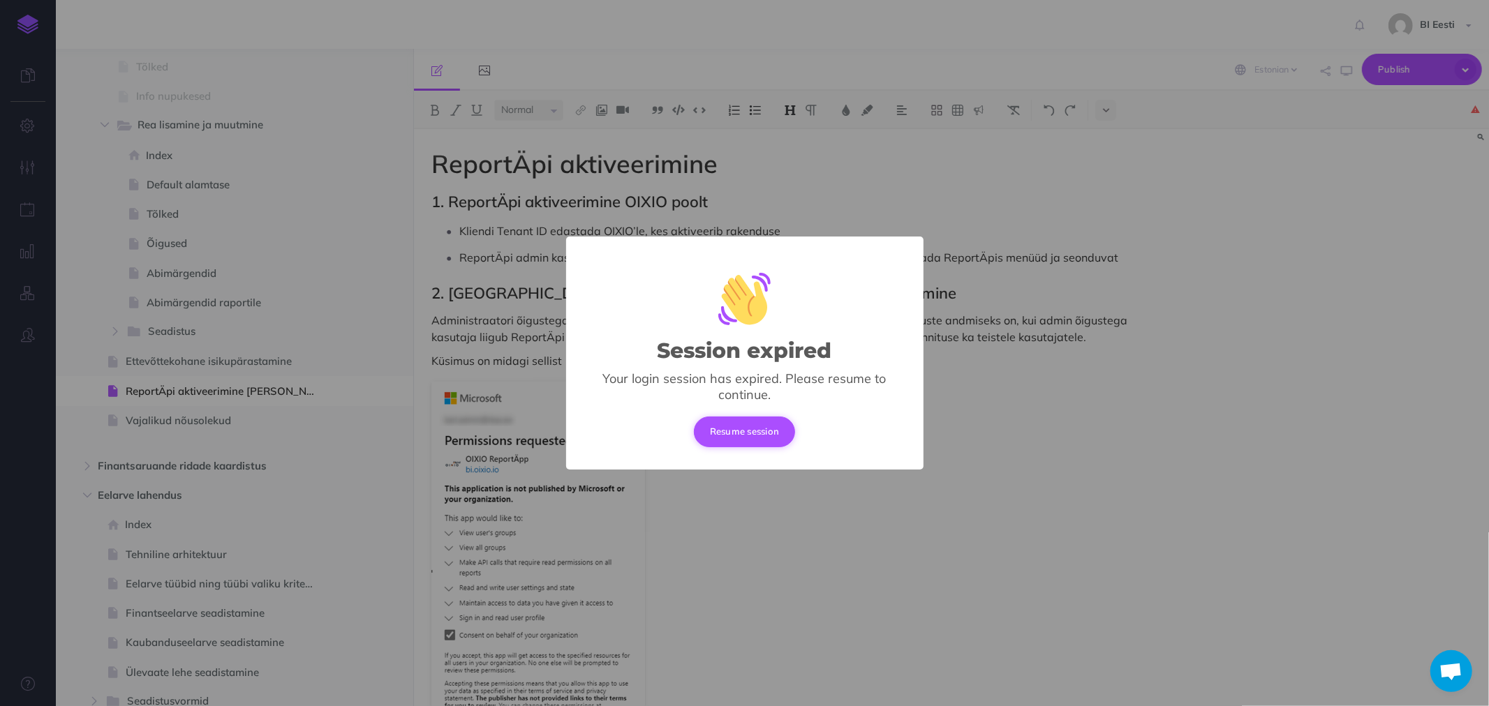
click at [736, 433] on button "Resume session" at bounding box center [745, 432] width 102 height 31
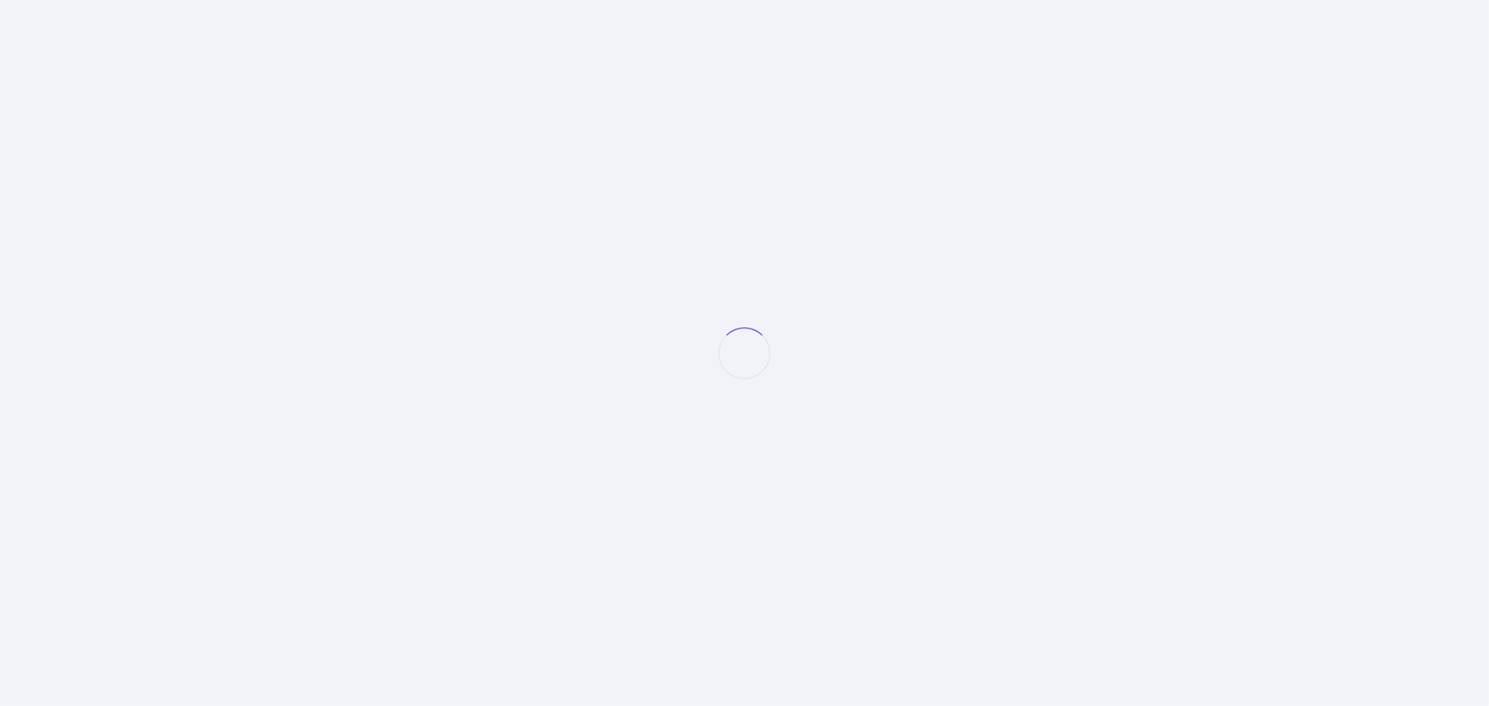
select select "et"
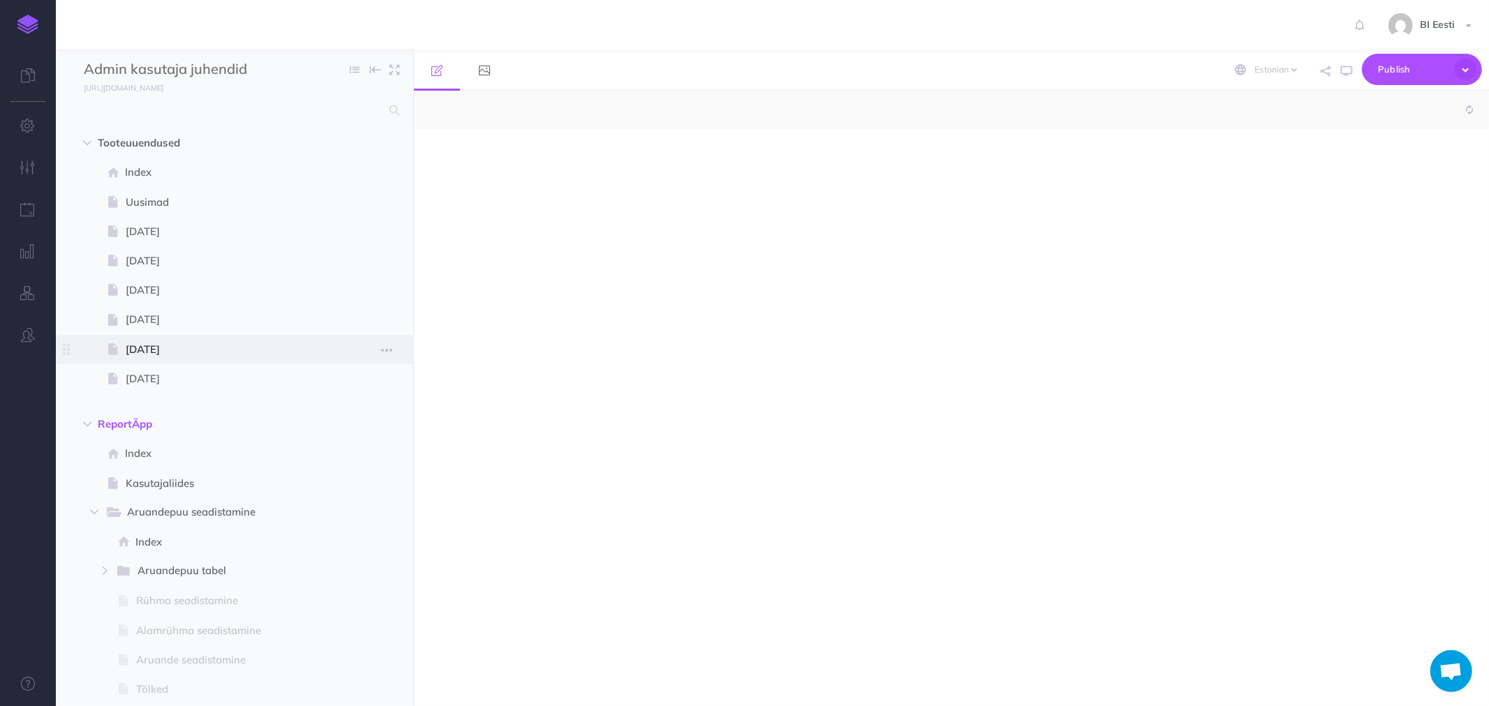
select select "null"
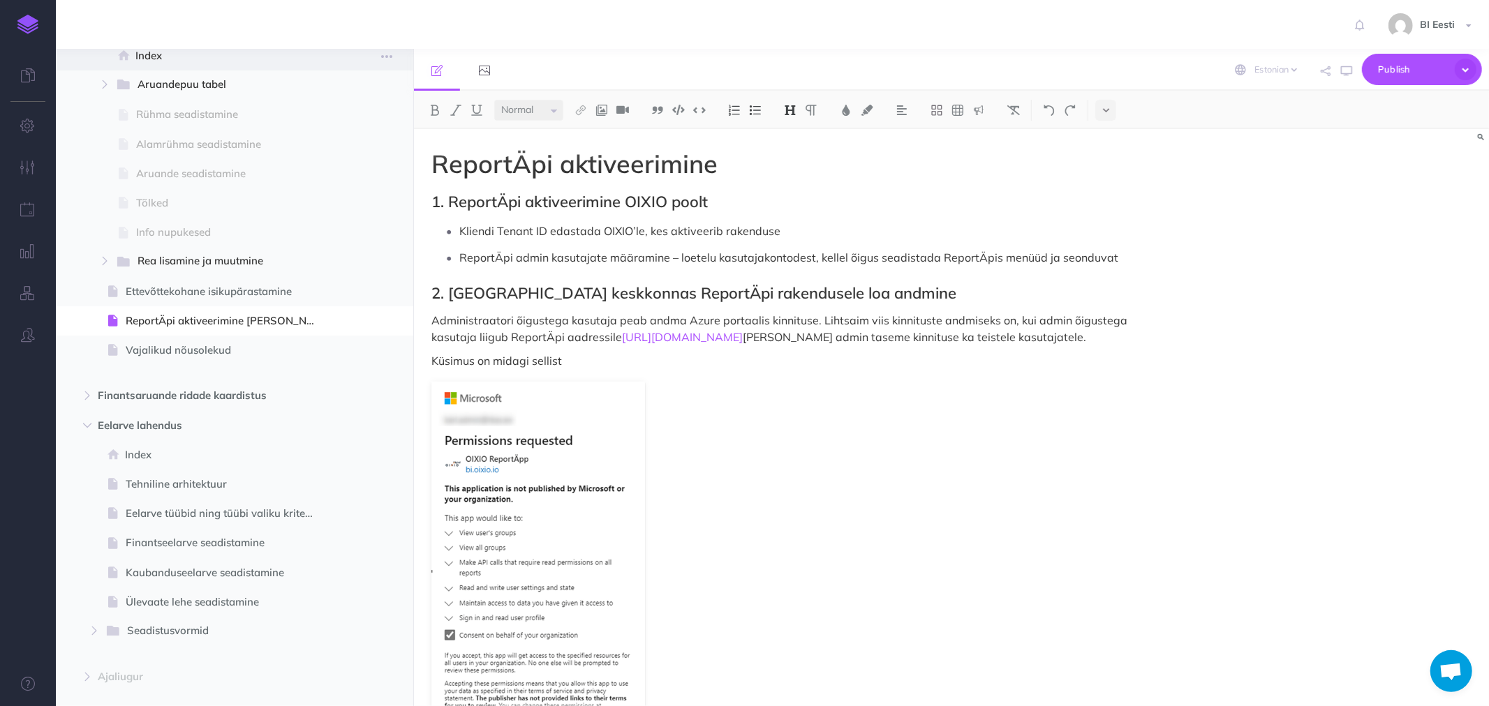
scroll to position [465, 0]
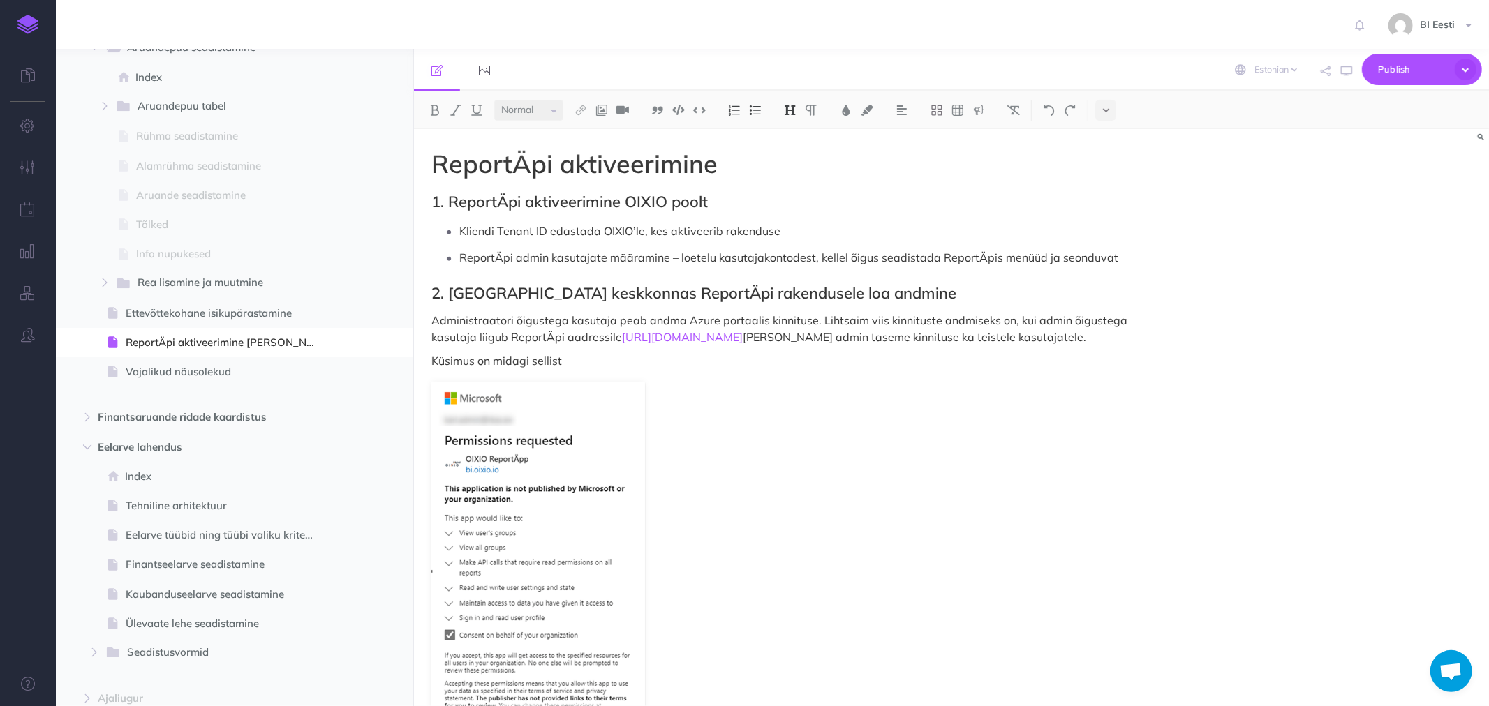
click at [577, 295] on h2 "2. [GEOGRAPHIC_DATA] keskkonnas ReportÄpi rakendusele loa andmine" at bounding box center [789, 293] width 717 height 17
click at [218, 372] on span "Vajalikud nõusolekud" at bounding box center [228, 372] width 204 height 17
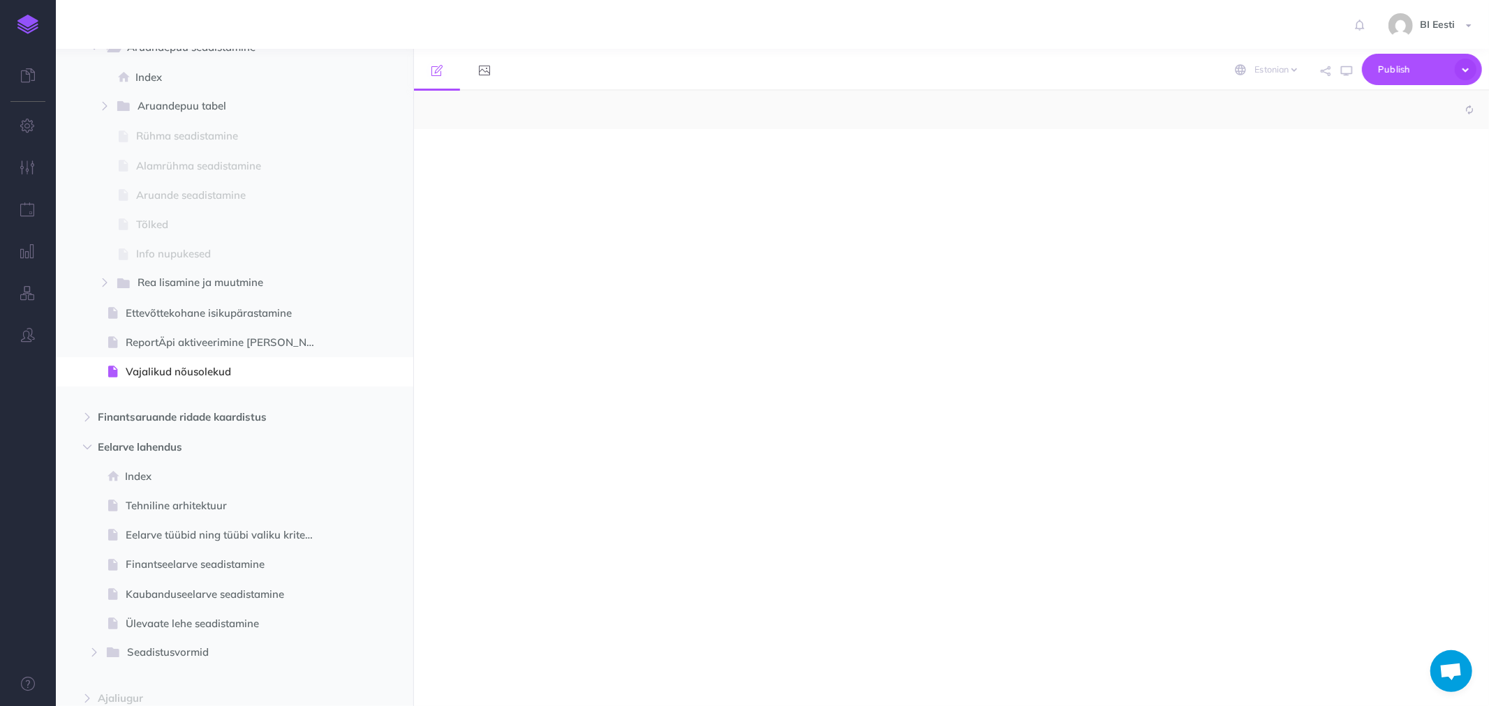
select select "null"
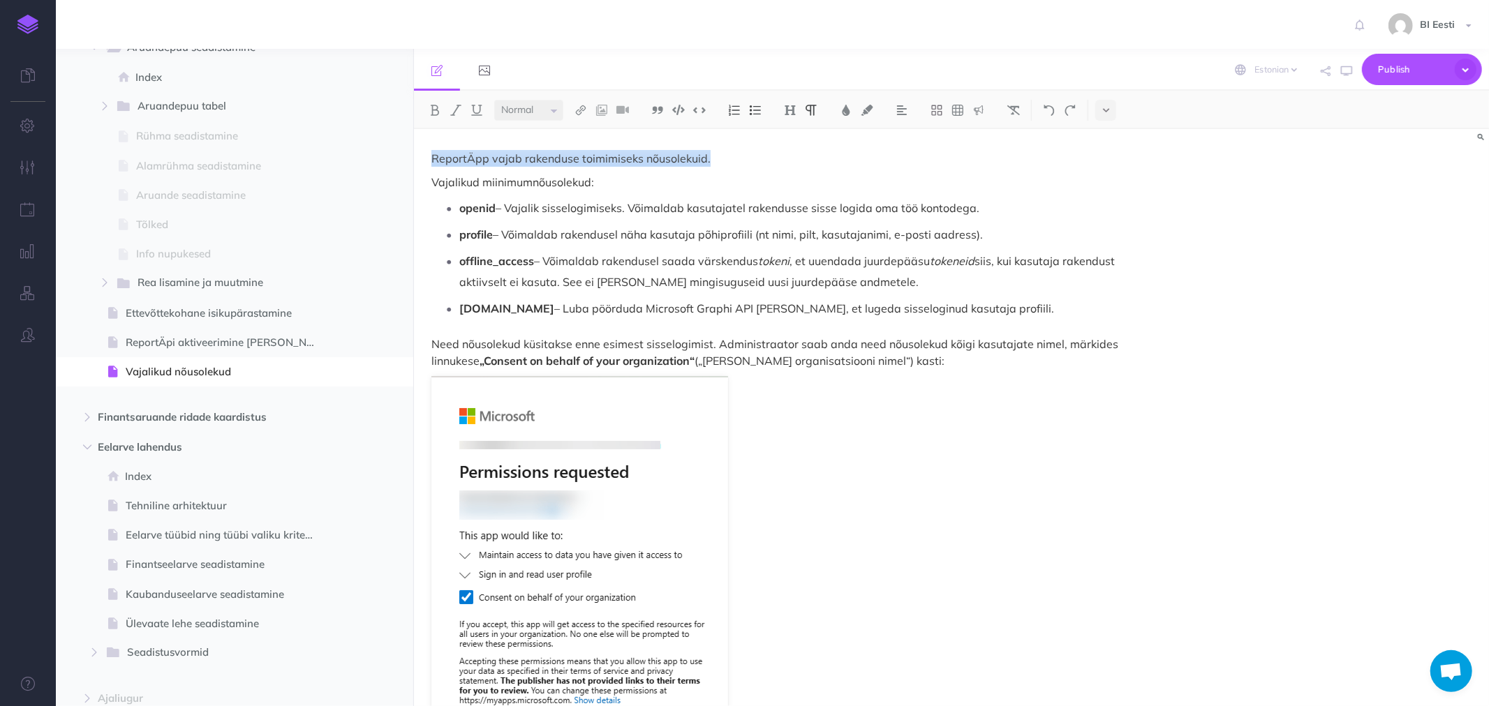
drag, startPoint x: 717, startPoint y: 157, endPoint x: 434, endPoint y: 156, distance: 282.6
click at [434, 156] on p "ReportÄpp vajab rakenduse toimimiseks nõusolekuid." at bounding box center [789, 158] width 717 height 17
click at [793, 107] on img at bounding box center [790, 110] width 13 height 11
click at [794, 152] on button "H2" at bounding box center [790, 155] width 21 height 21
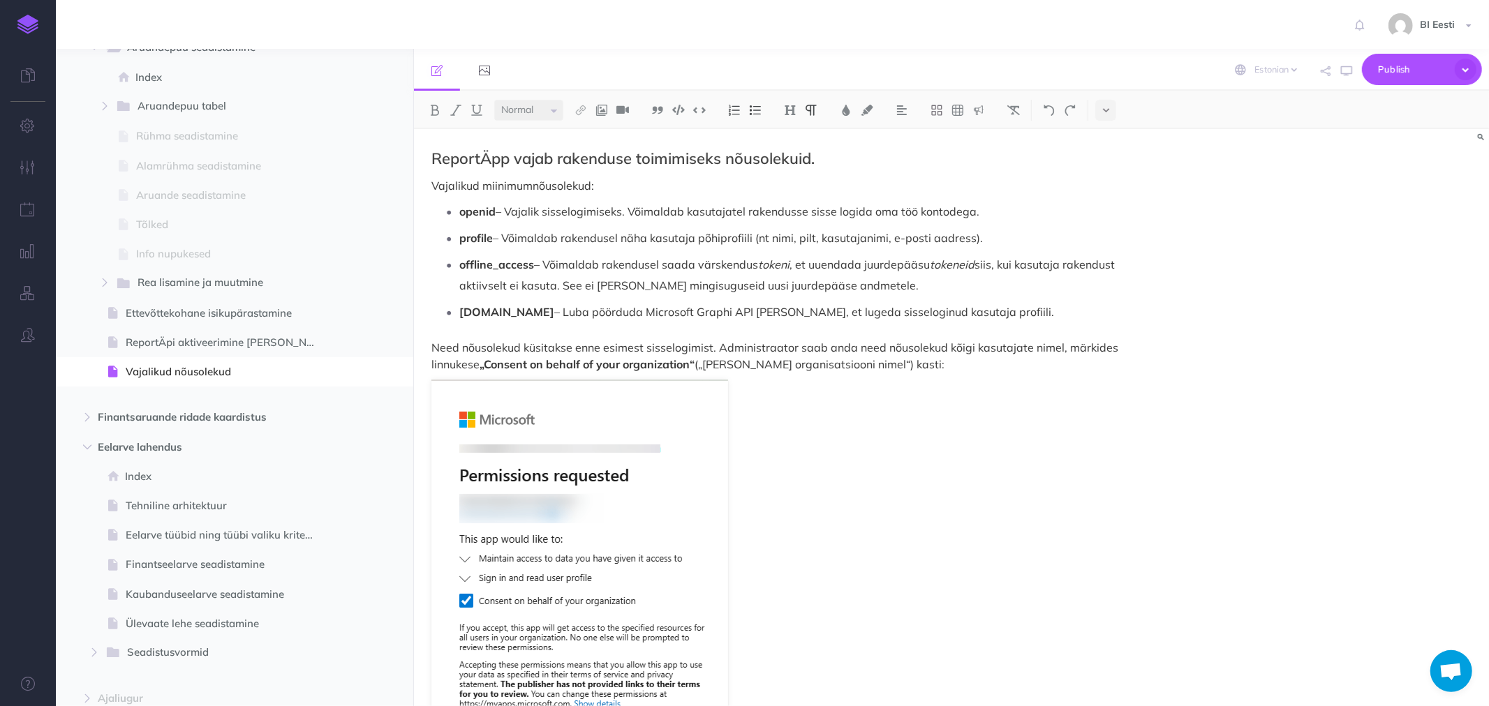
click at [734, 234] on p "profile – Võimaldab rakendusel näha kasutaja põhiprofiili (nt nimi, pilt, kasut…" at bounding box center [803, 238] width 689 height 21
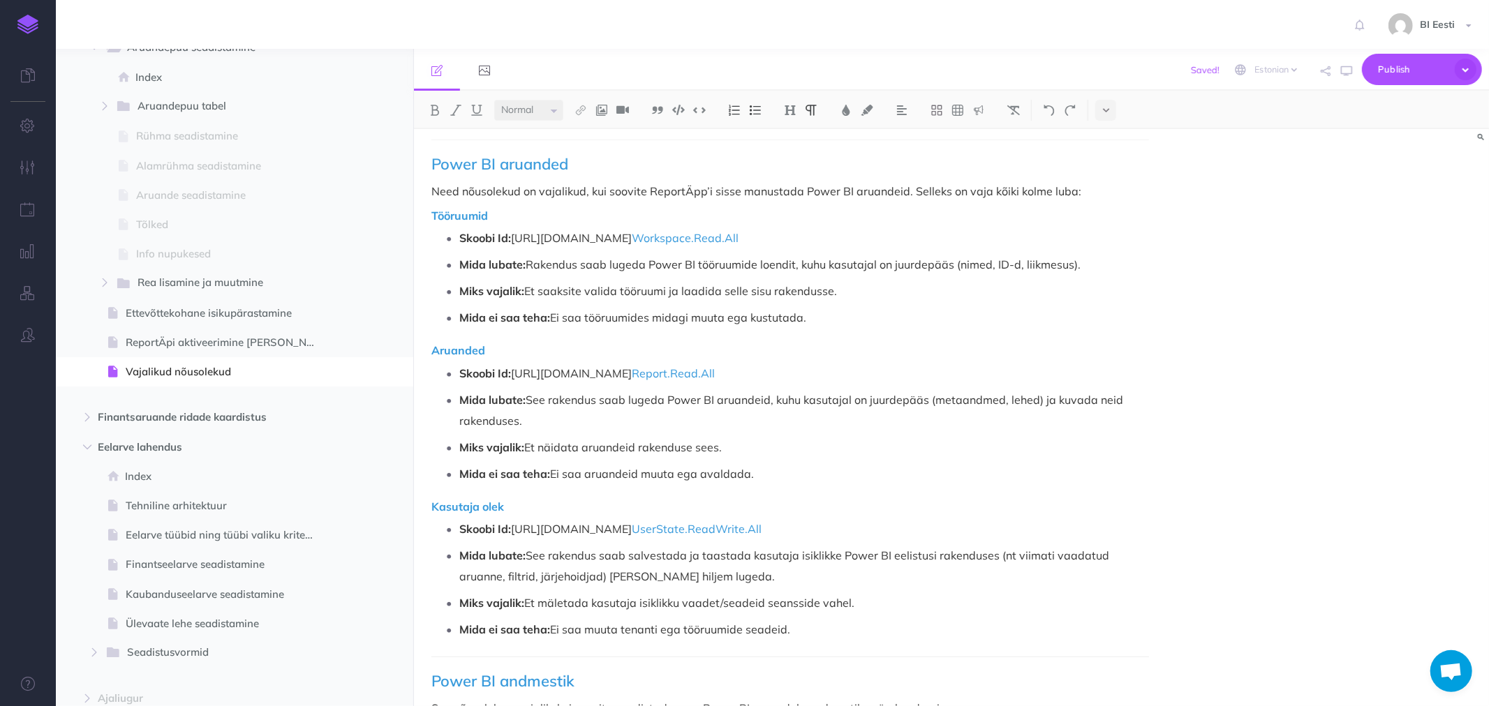
scroll to position [542, 0]
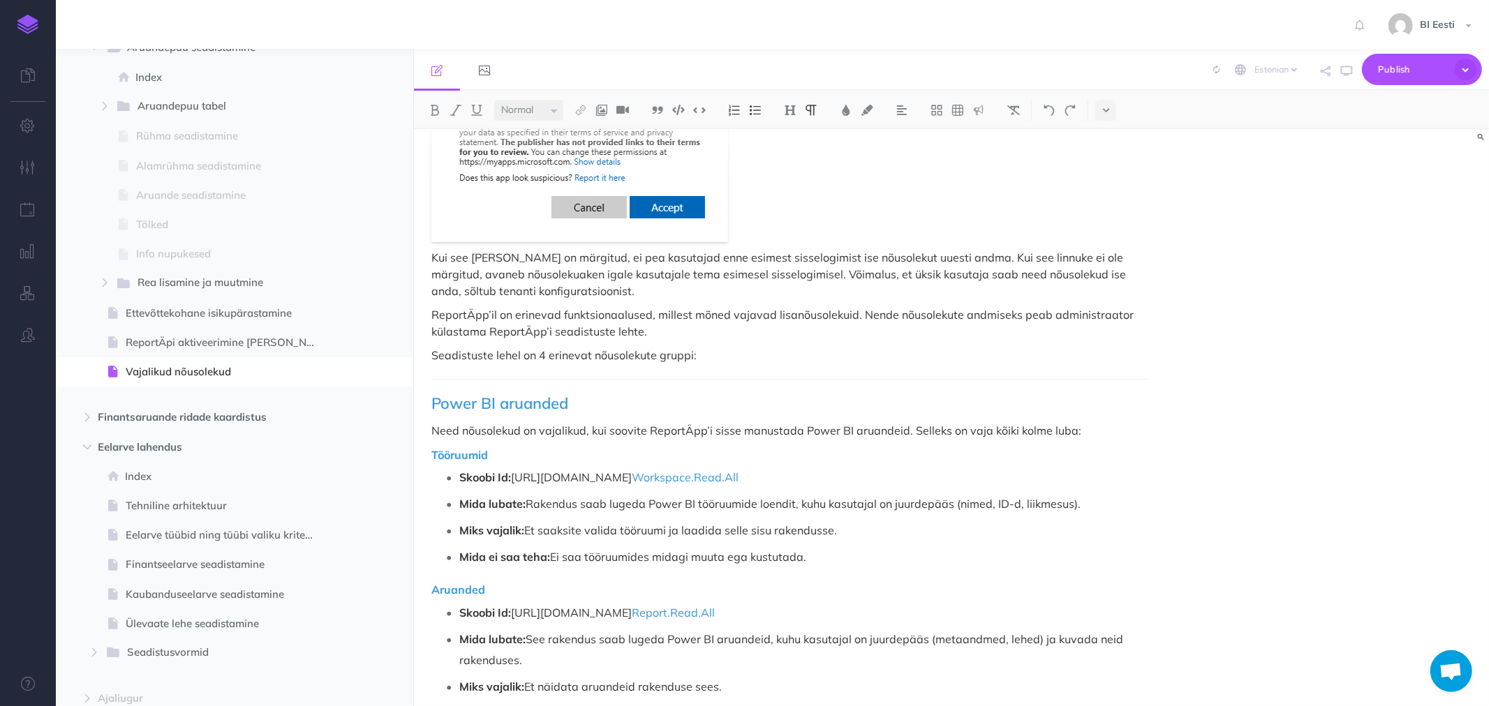
click at [484, 405] on span "Power BI aruanded" at bounding box center [499, 404] width 137 height 20
click at [518, 405] on span "Power BI aruanded" at bounding box center [499, 404] width 137 height 20
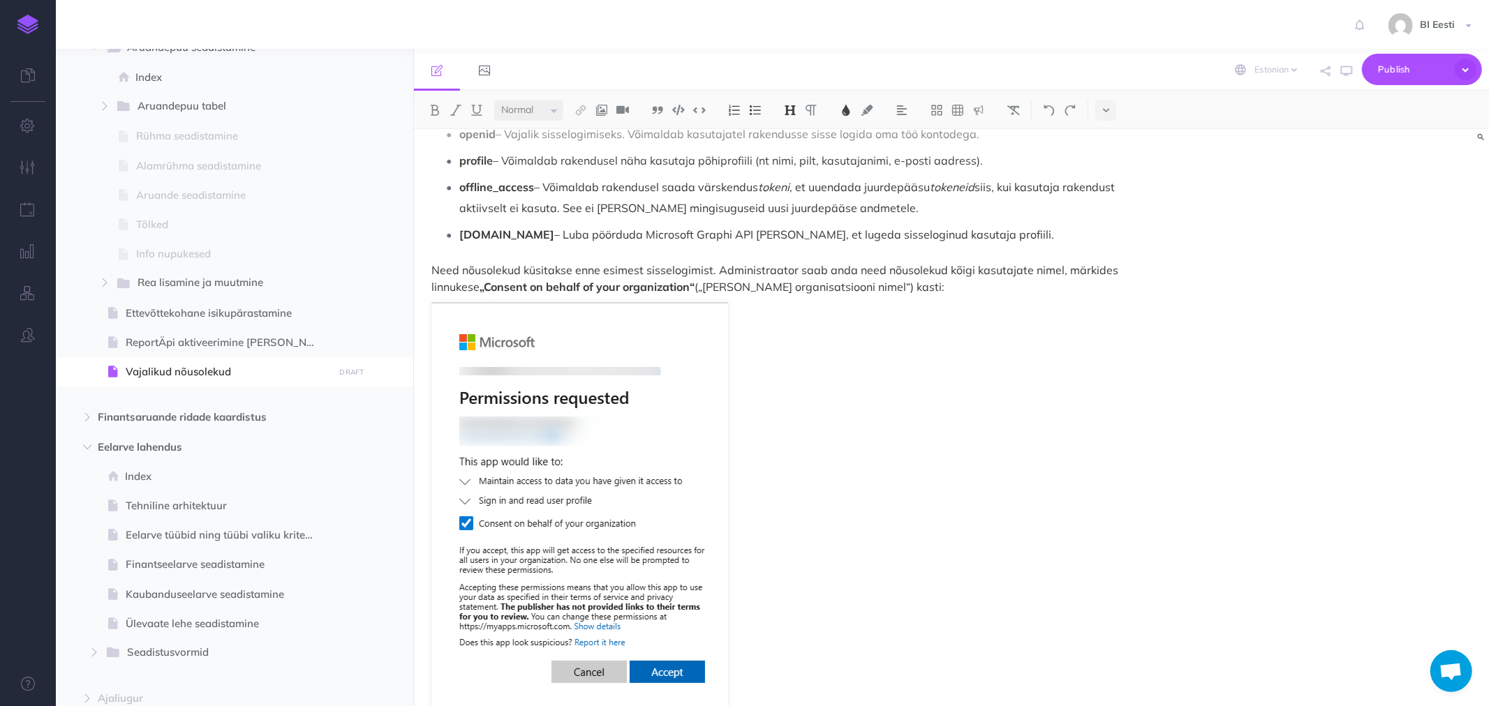
scroll to position [0, 0]
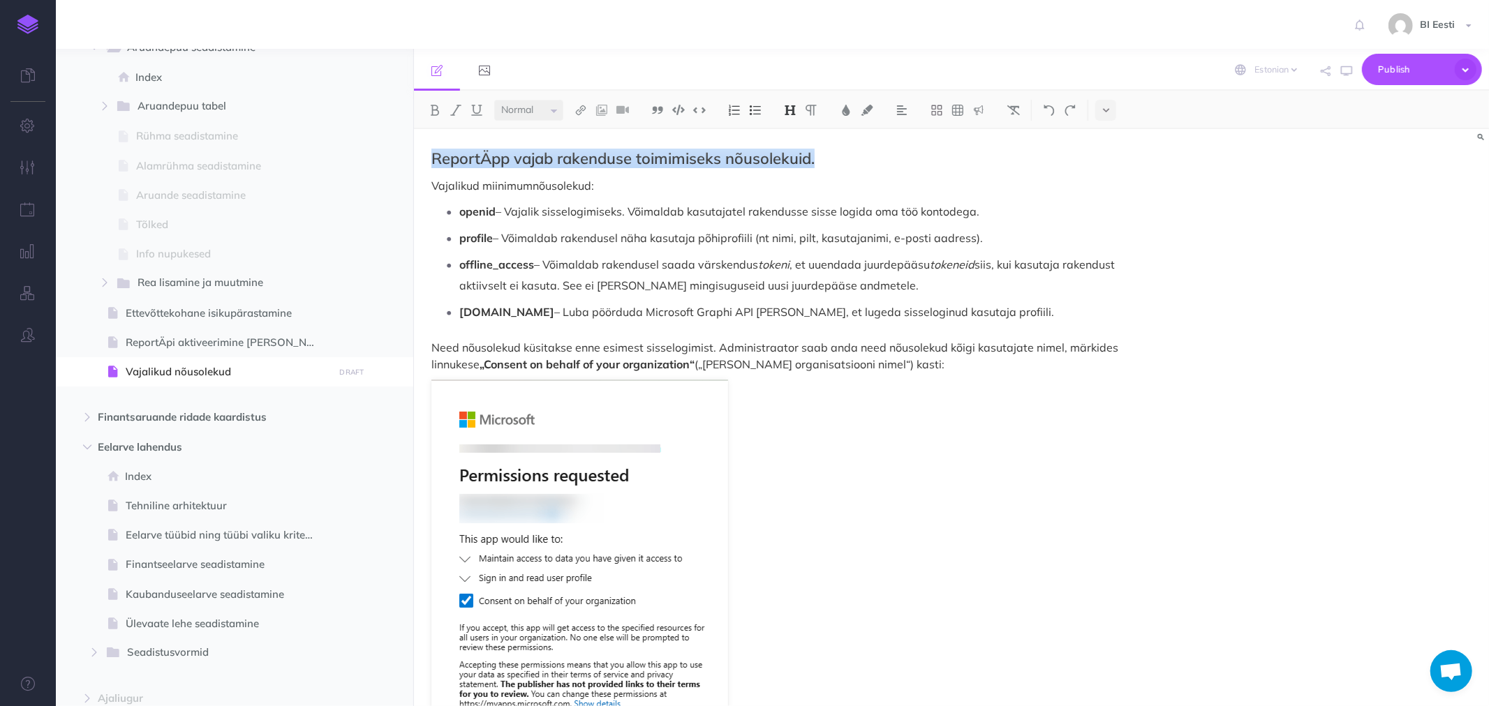
drag, startPoint x: 833, startPoint y: 163, endPoint x: 420, endPoint y: 157, distance: 412.5
click at [560, 106] on select "Small Normal Large" at bounding box center [528, 110] width 69 height 21
click at [842, 190] on p "Vajalikud miinimumnõusolekud:" at bounding box center [789, 185] width 717 height 17
click at [594, 350] on p "Need nõusolekud küsitakse enne esimest sisselogimist. Administraator saab anda …" at bounding box center [789, 355] width 717 height 33
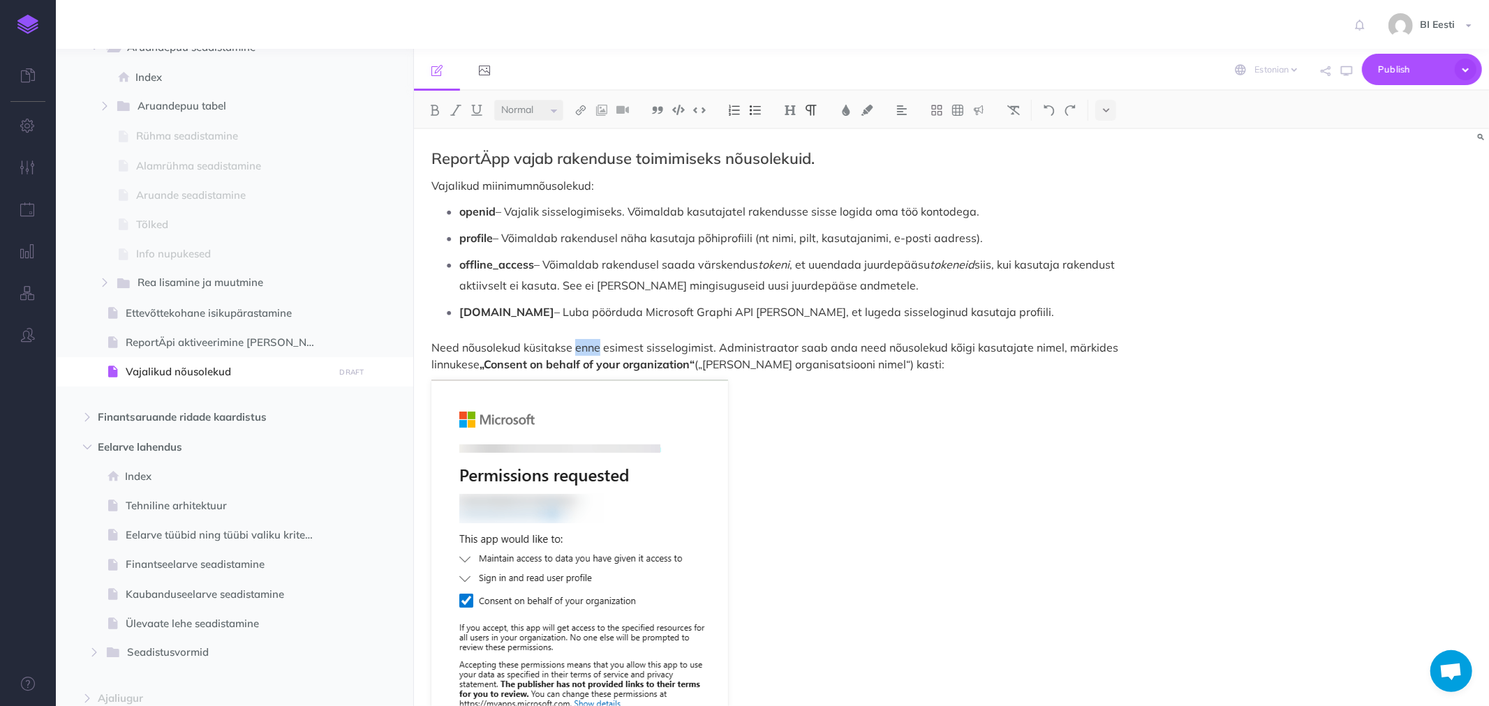
click at [594, 350] on p "Need nõusolekud küsitakse enne esimest sisselogimist. Administraator saab anda …" at bounding box center [789, 355] width 717 height 33
click at [943, 346] on p "Need nõusolekud küsitakse enne esimest sisselogimist. Administraator saab anda …" at bounding box center [789, 355] width 717 height 33
click at [1413, 74] on span "Publish" at bounding box center [1413, 70] width 70 height 22
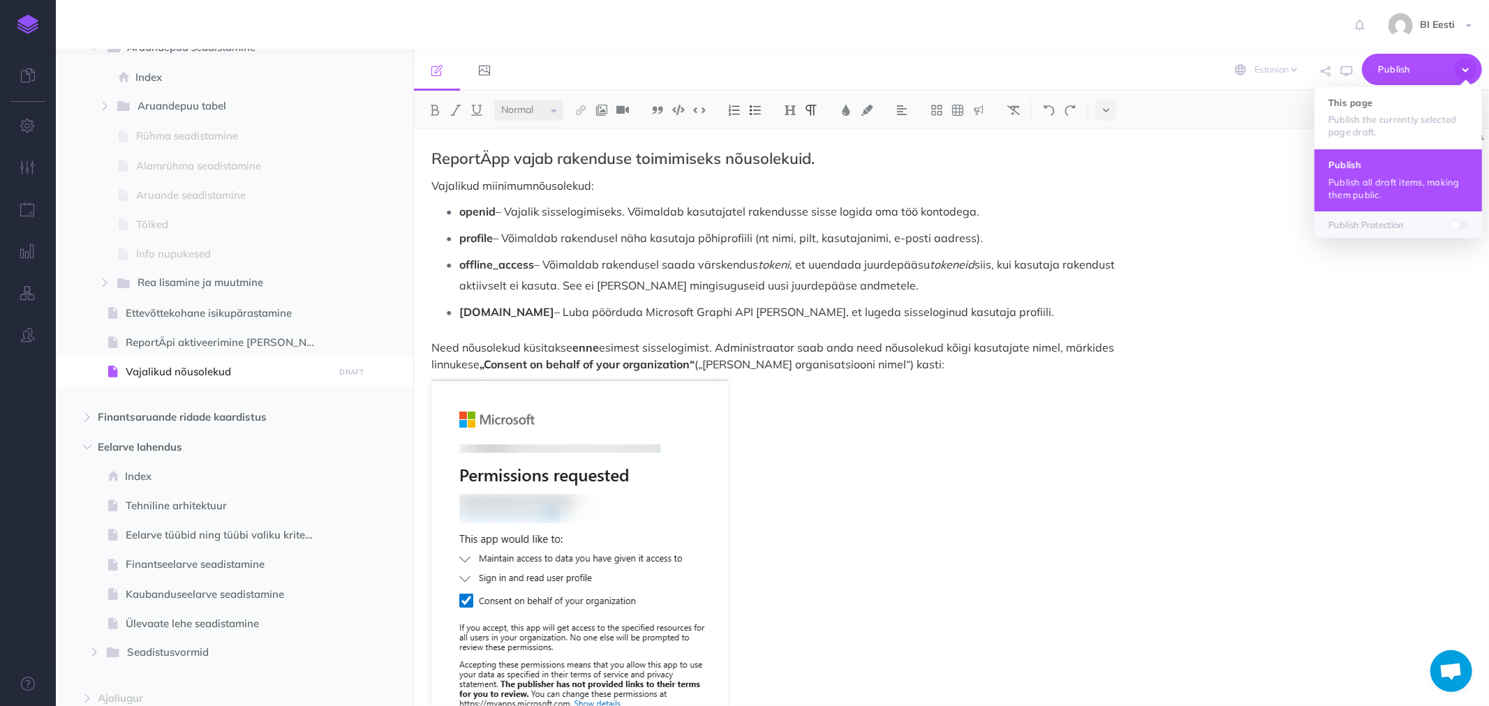
click at [1394, 165] on h4 "Publish" at bounding box center [1398, 165] width 140 height 10
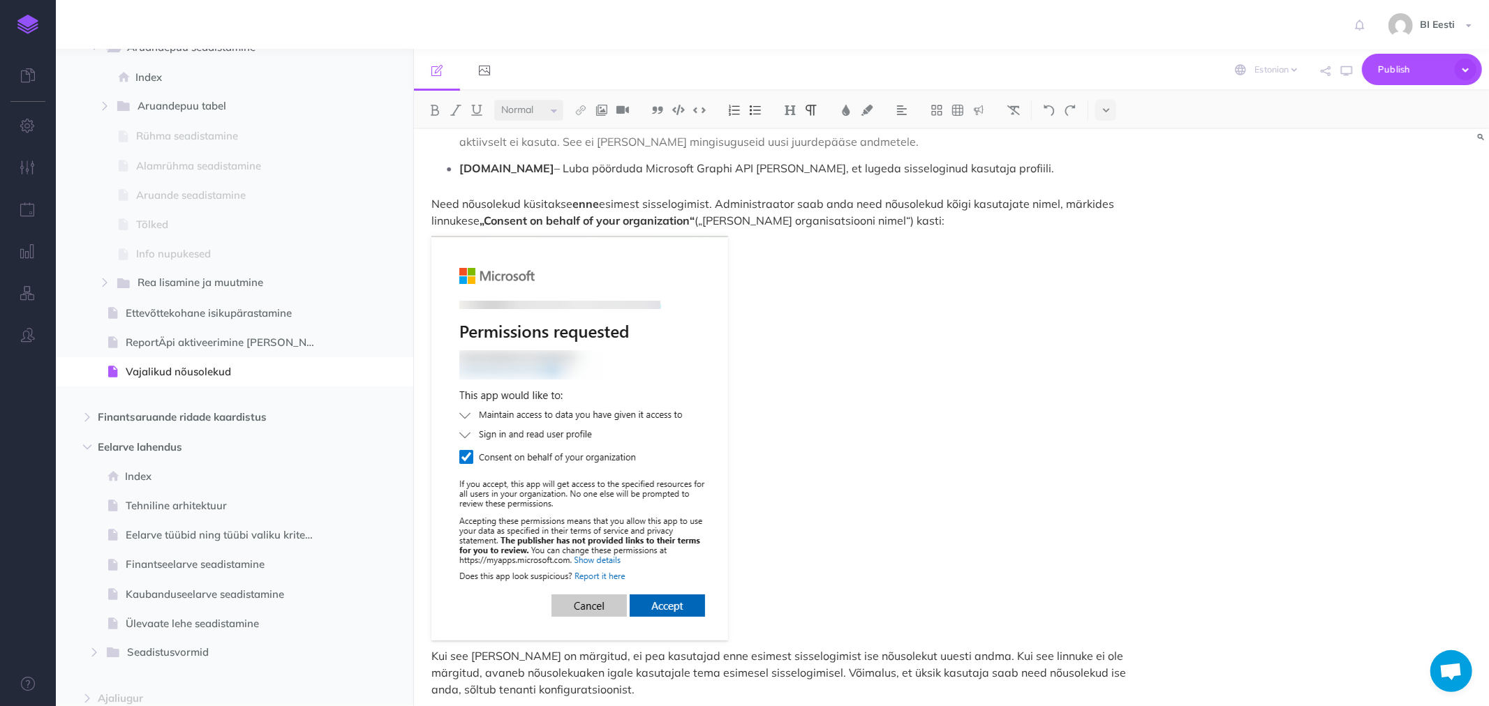
scroll to position [155, 0]
